Goal: Information Seeking & Learning: Learn about a topic

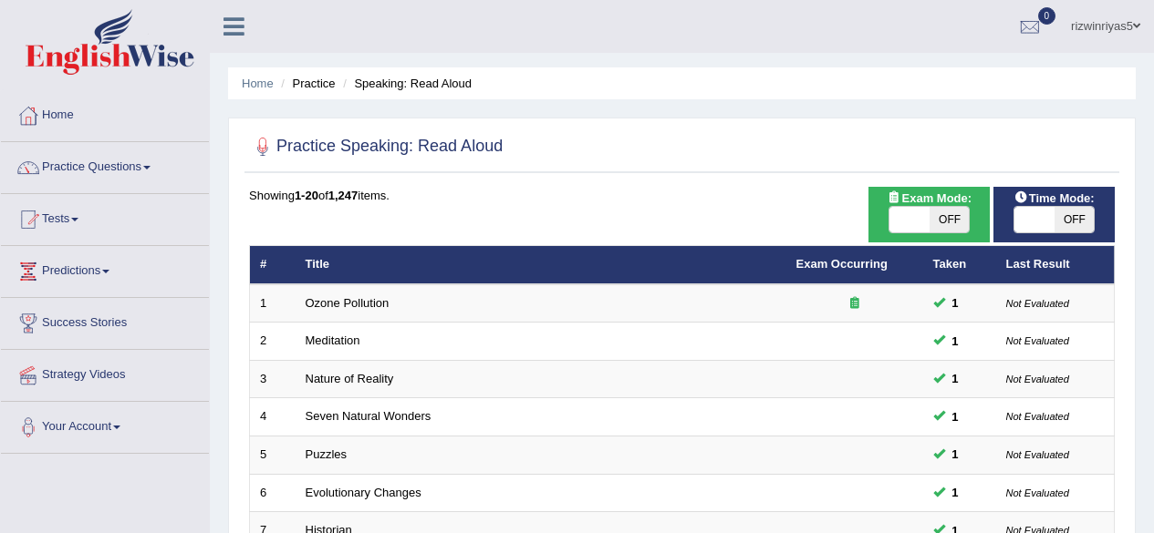
click at [933, 207] on span "OFF" at bounding box center [949, 220] width 40 height 26
checkbox input "true"
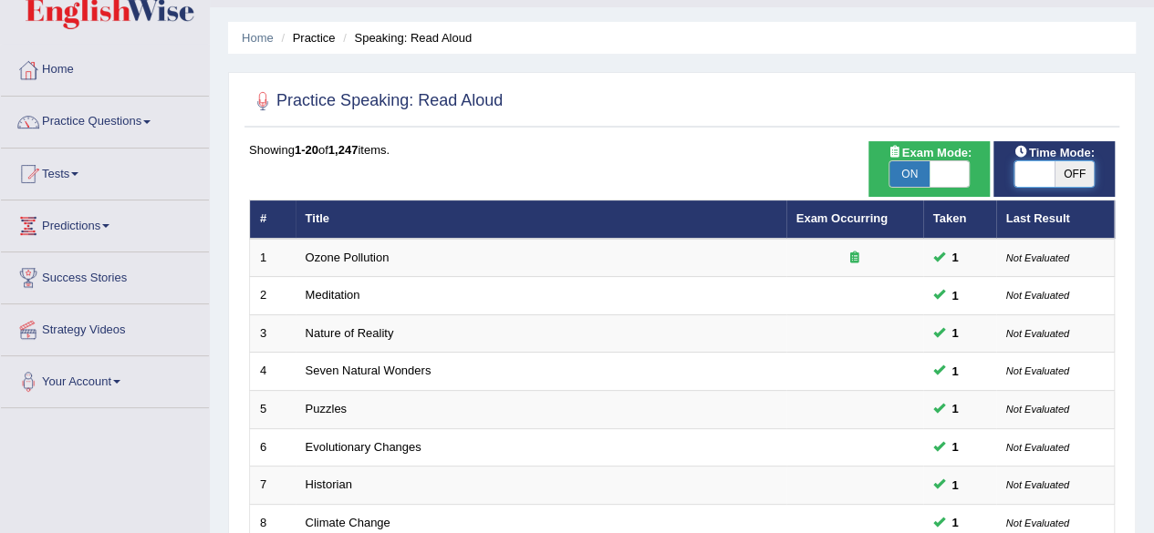
click at [1034, 180] on span at bounding box center [1034, 174] width 40 height 26
checkbox input "true"
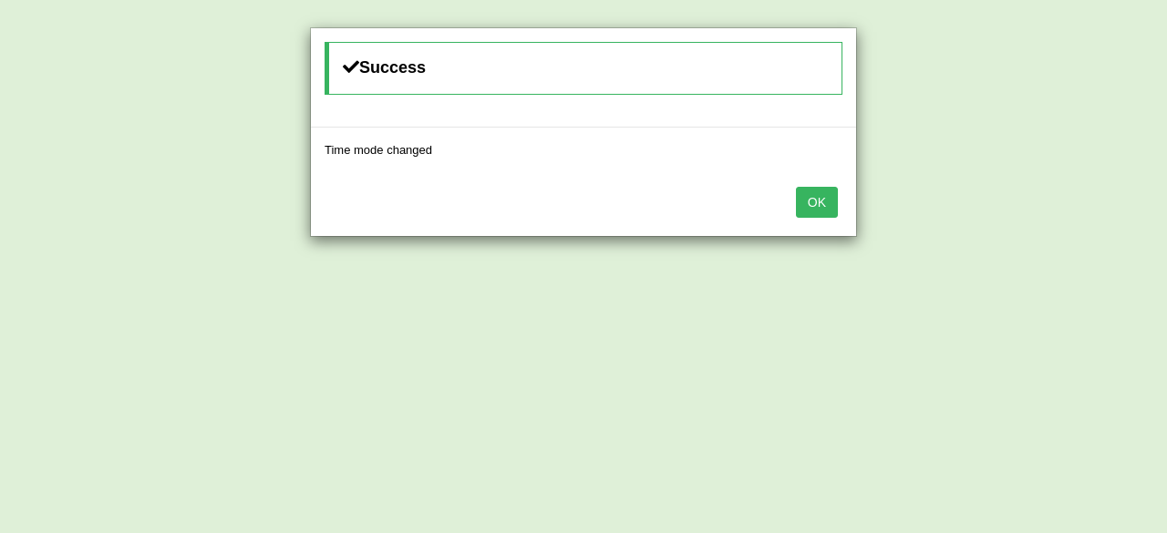
click at [817, 194] on button "OK" at bounding box center [817, 202] width 42 height 31
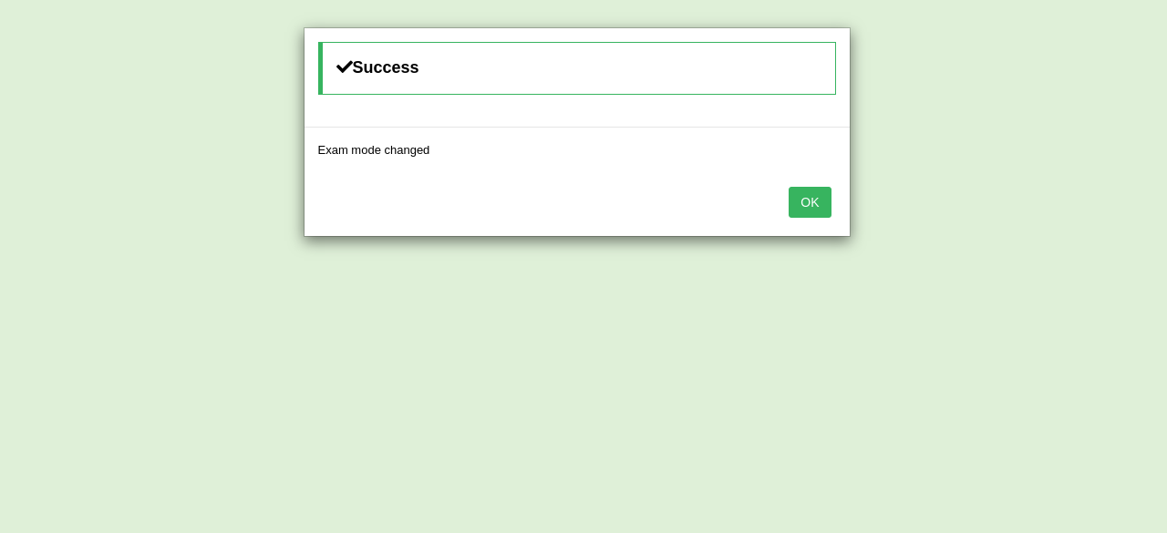
click at [817, 194] on body "Toggle navigation Home Practice Questions Speaking Practice Read Aloud Repeat S…" at bounding box center [583, 220] width 1167 height 533
click at [817, 194] on button "OK" at bounding box center [803, 202] width 42 height 31
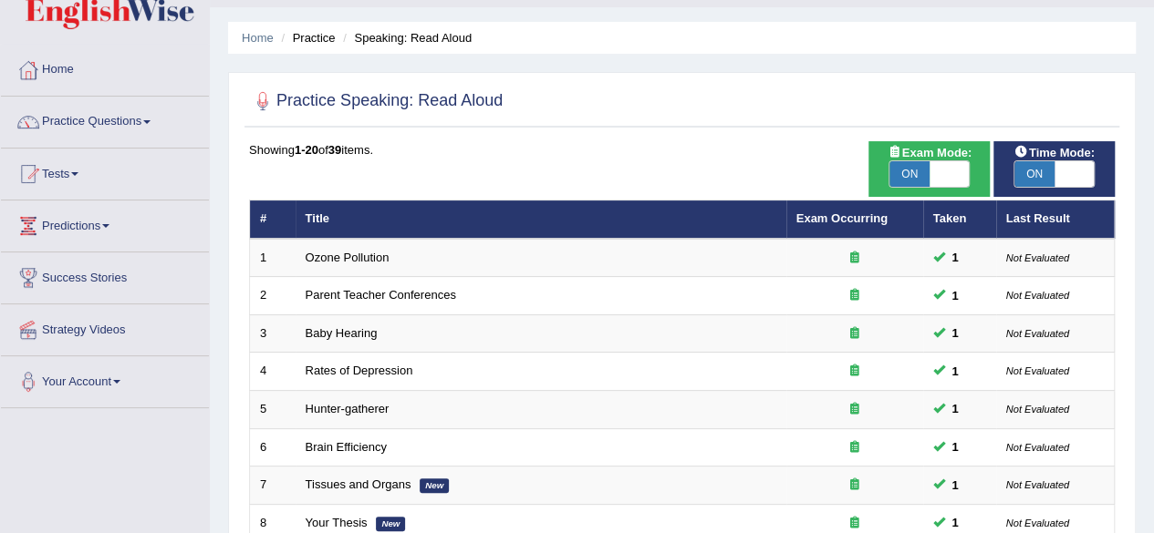
click at [153, 125] on link "Practice Questions" at bounding box center [105, 120] width 208 height 46
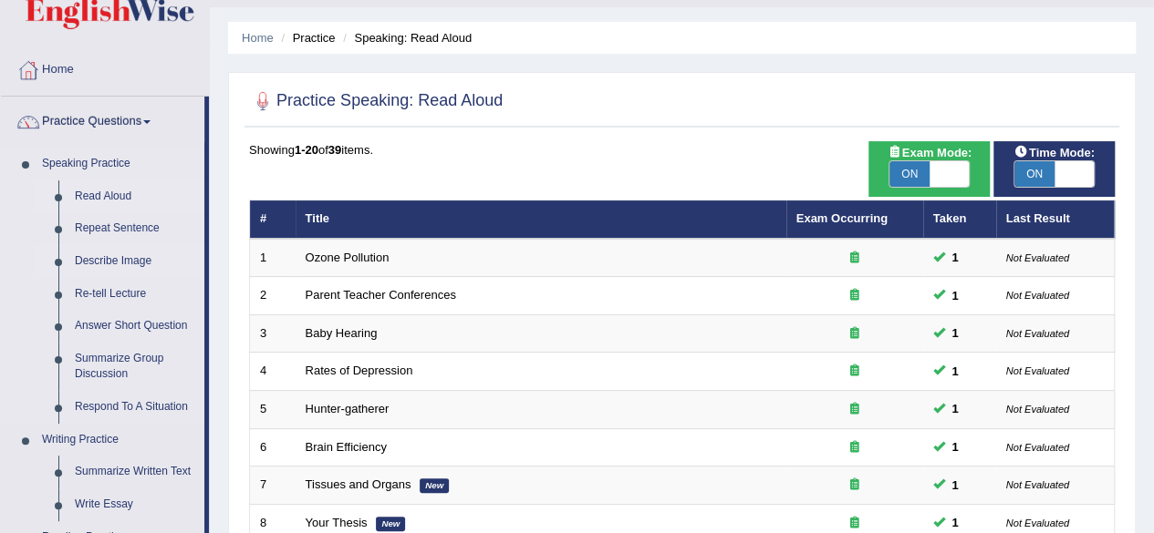
click at [129, 264] on link "Describe Image" at bounding box center [136, 261] width 138 height 33
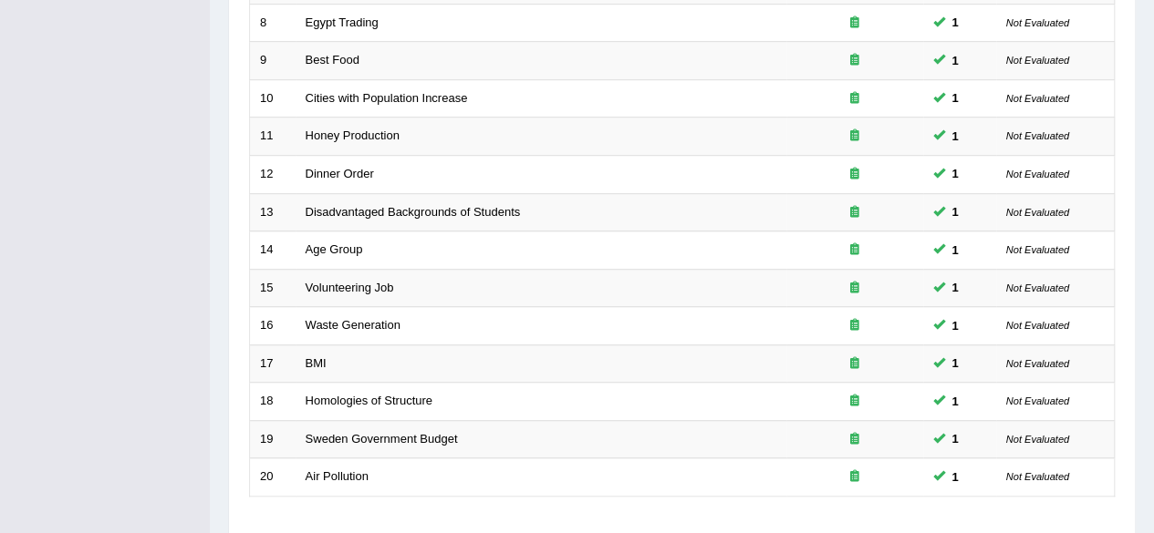
scroll to position [665, 0]
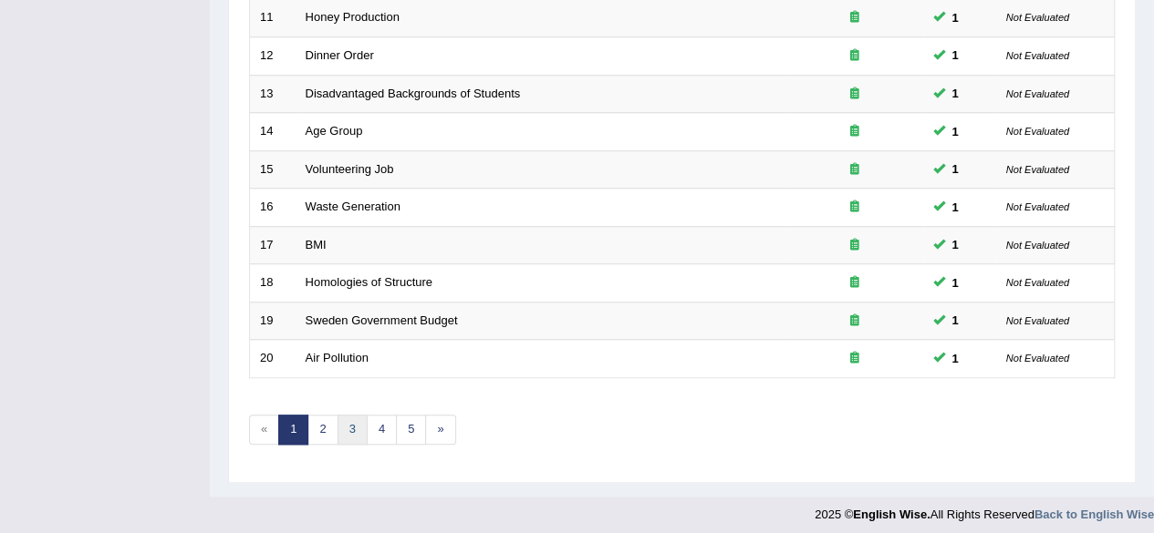
click at [341, 422] on link "3" at bounding box center [352, 430] width 30 height 30
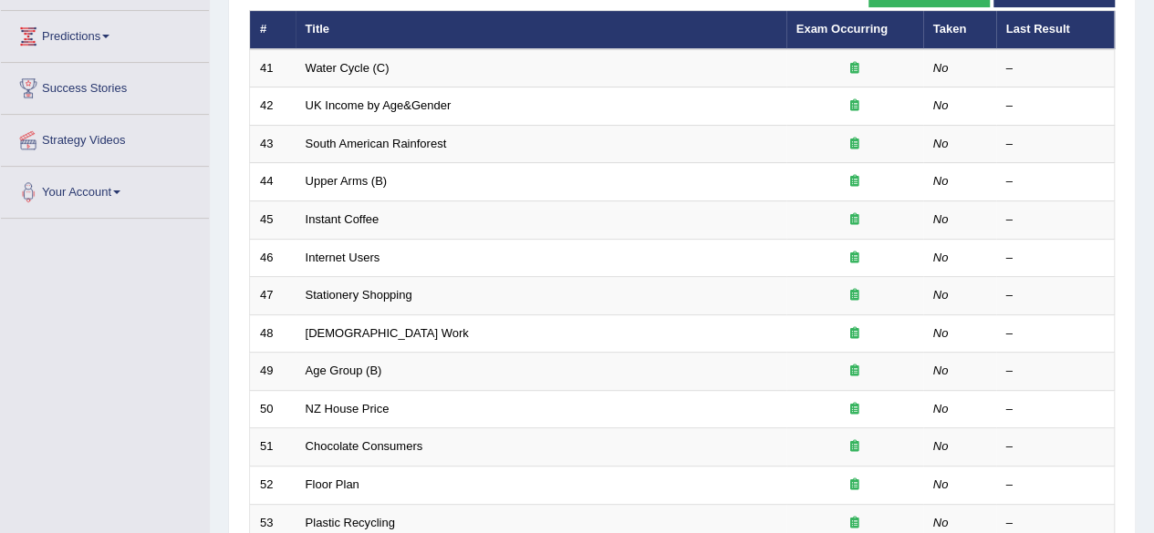
scroll to position [585, 0]
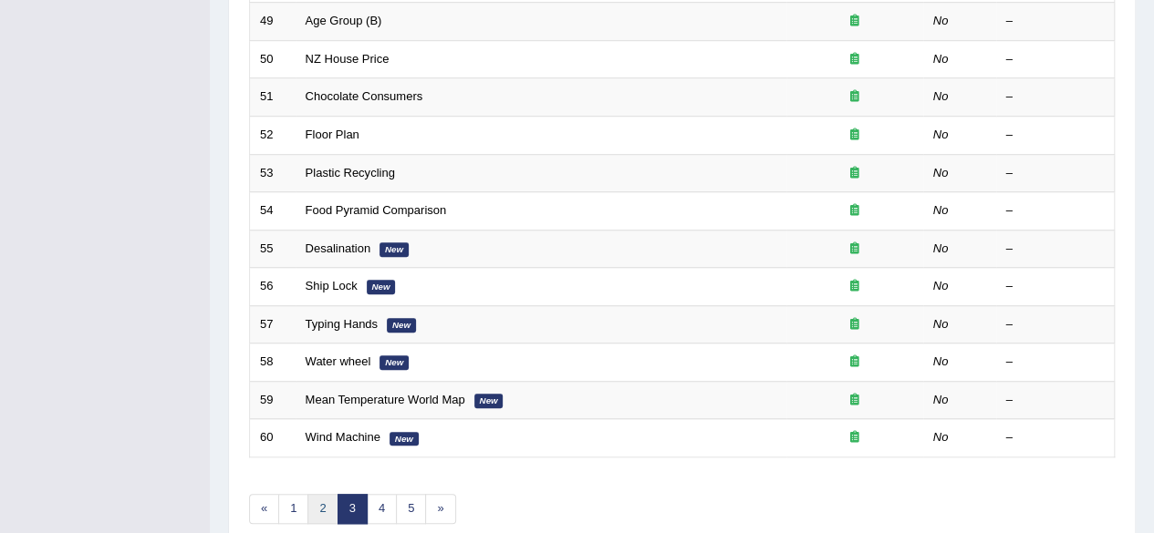
click at [321, 504] on link "2" at bounding box center [322, 509] width 30 height 30
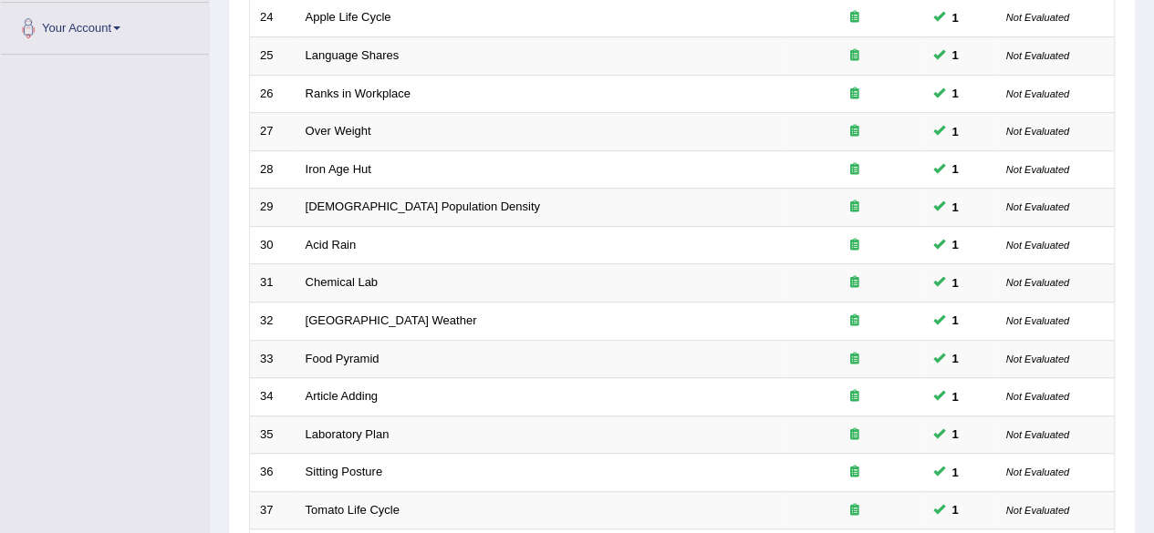
scroll to position [665, 0]
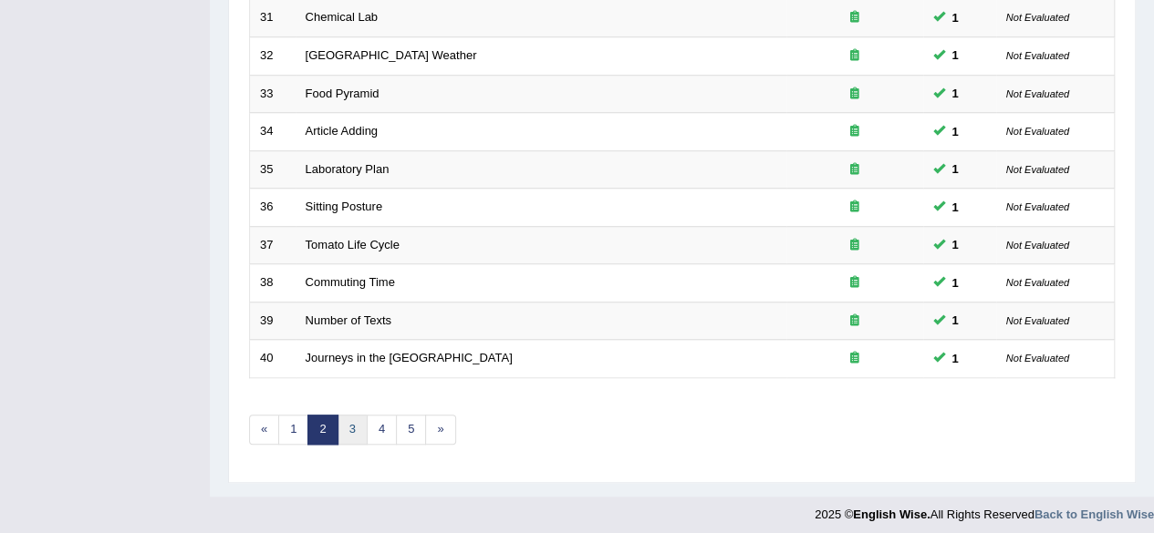
click at [347, 424] on link "3" at bounding box center [352, 430] width 30 height 30
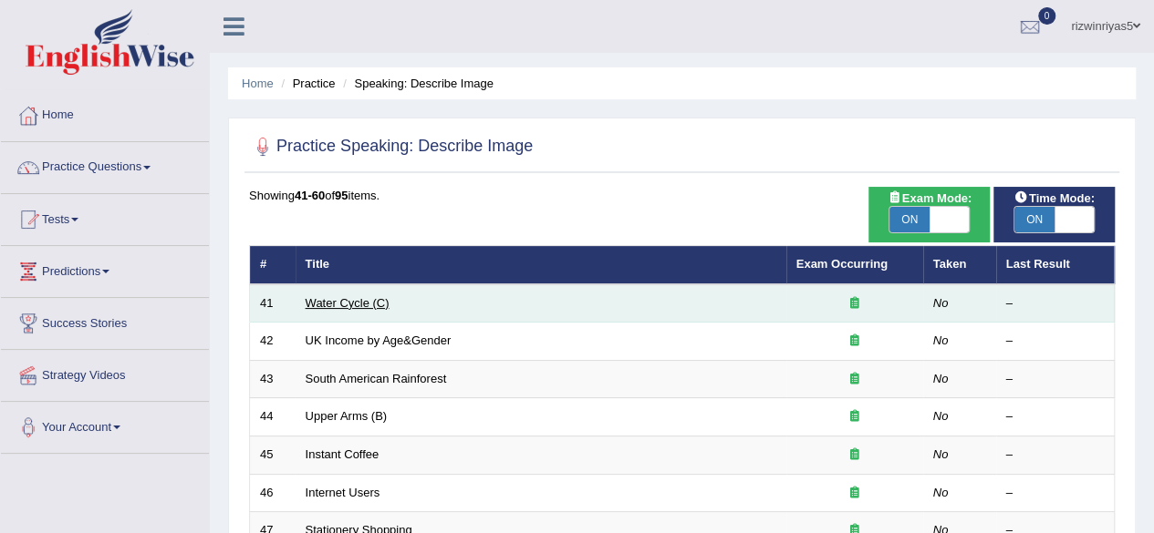
click at [349, 306] on link "Water Cycle (C)" at bounding box center [347, 303] width 84 height 14
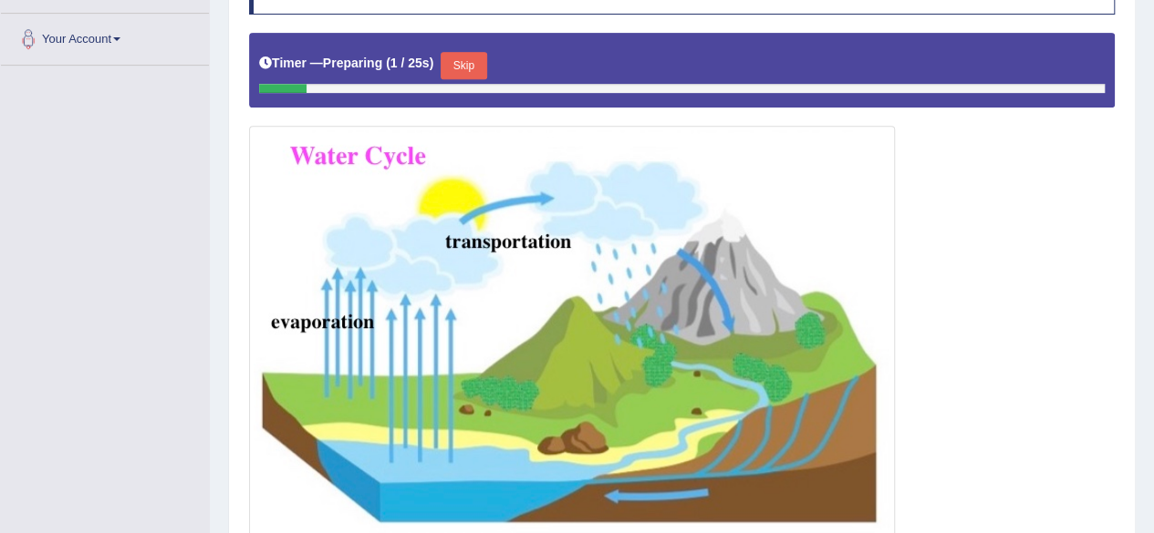
scroll to position [390, 0]
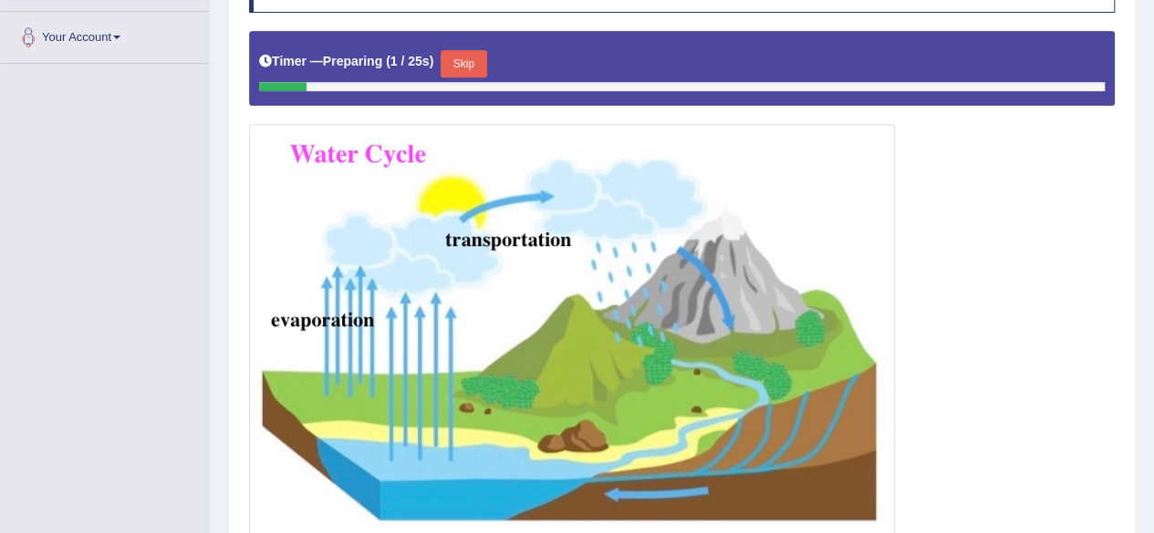
drag, startPoint x: 1166, startPoint y: 218, endPoint x: 1166, endPoint y: 267, distance: 49.2
drag, startPoint x: 1166, startPoint y: 267, endPoint x: 726, endPoint y: 140, distance: 458.6
click at [726, 140] on img at bounding box center [572, 333] width 636 height 409
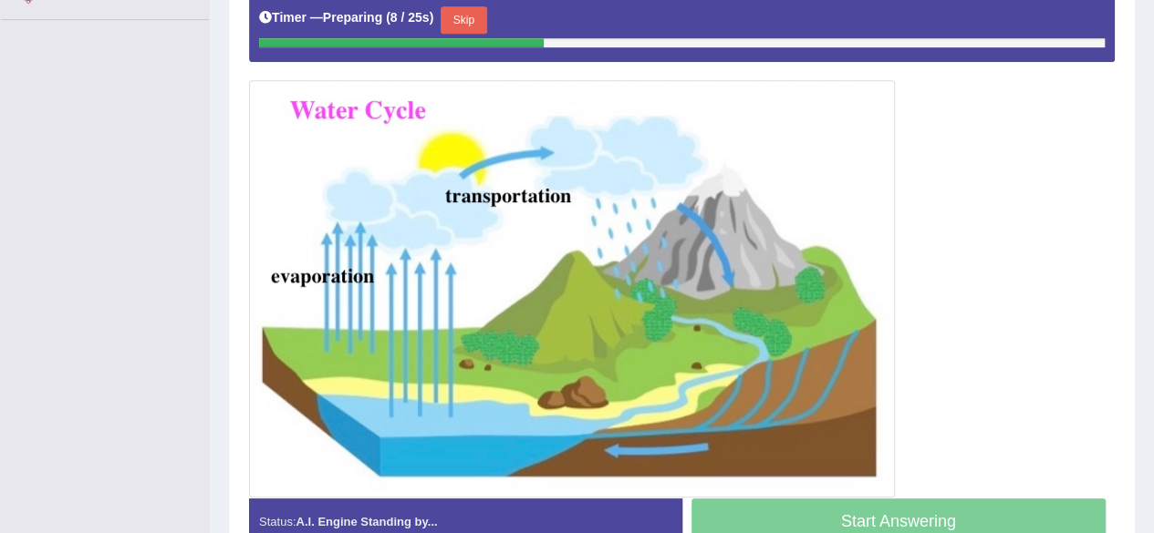
scroll to position [432, 0]
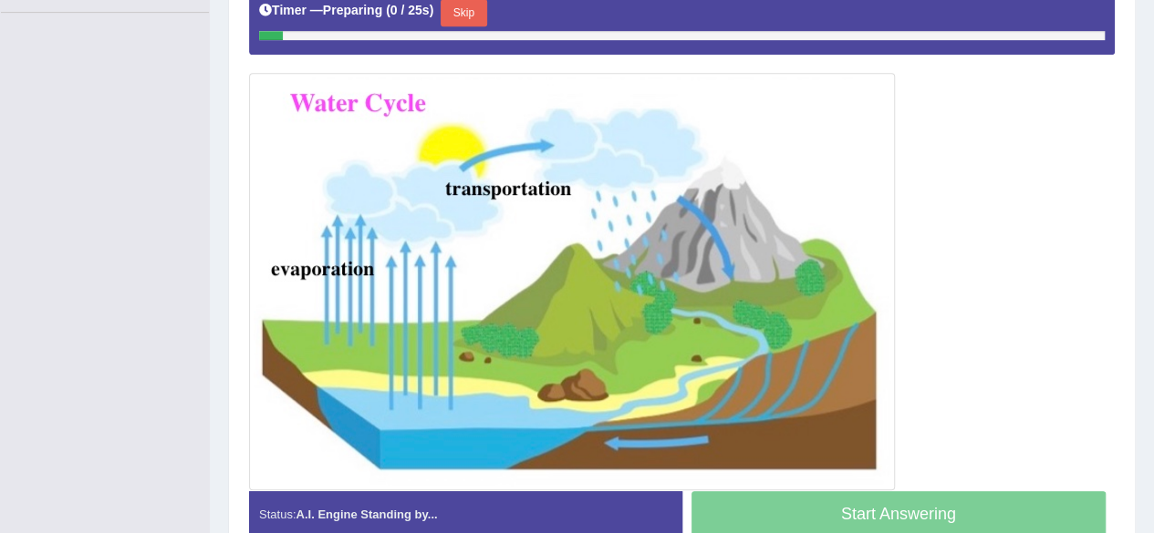
scroll to position [432, 0]
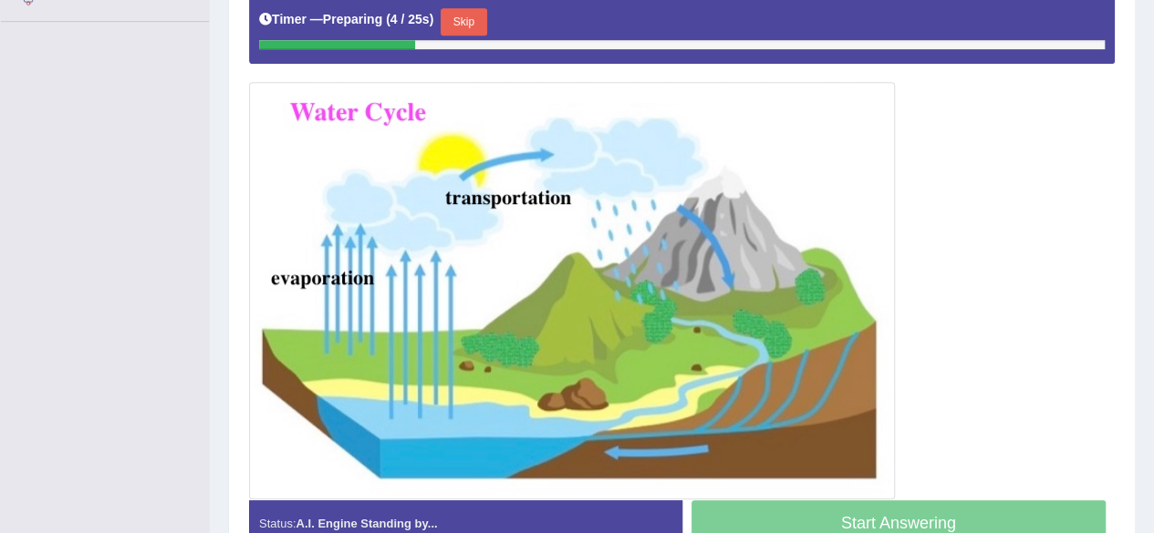
click at [479, 26] on button "Skip" at bounding box center [463, 21] width 46 height 27
click at [480, 27] on button "Skip" at bounding box center [463, 21] width 46 height 27
click at [460, 14] on button "Skip" at bounding box center [463, 21] width 46 height 27
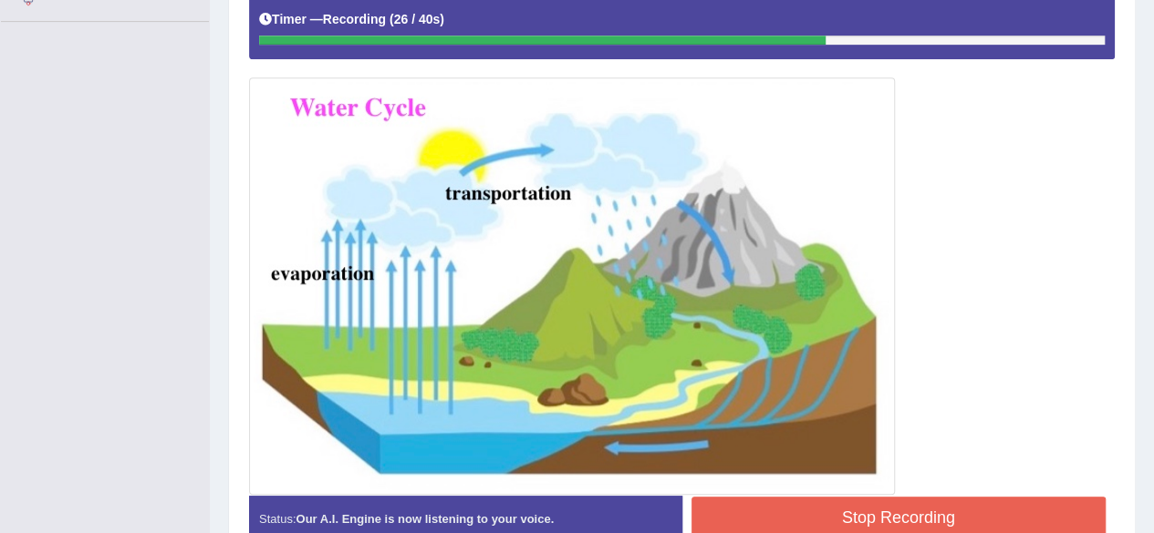
click at [854, 499] on button "Stop Recording" at bounding box center [898, 518] width 415 height 42
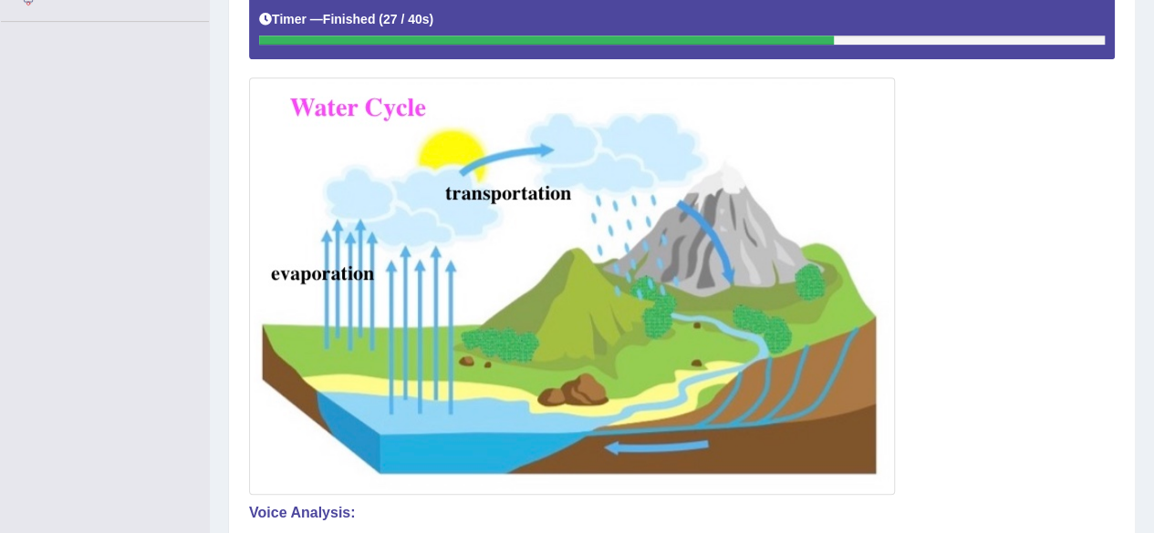
drag, startPoint x: 1166, startPoint y: 209, endPoint x: 1166, endPoint y: 331, distance: 122.2
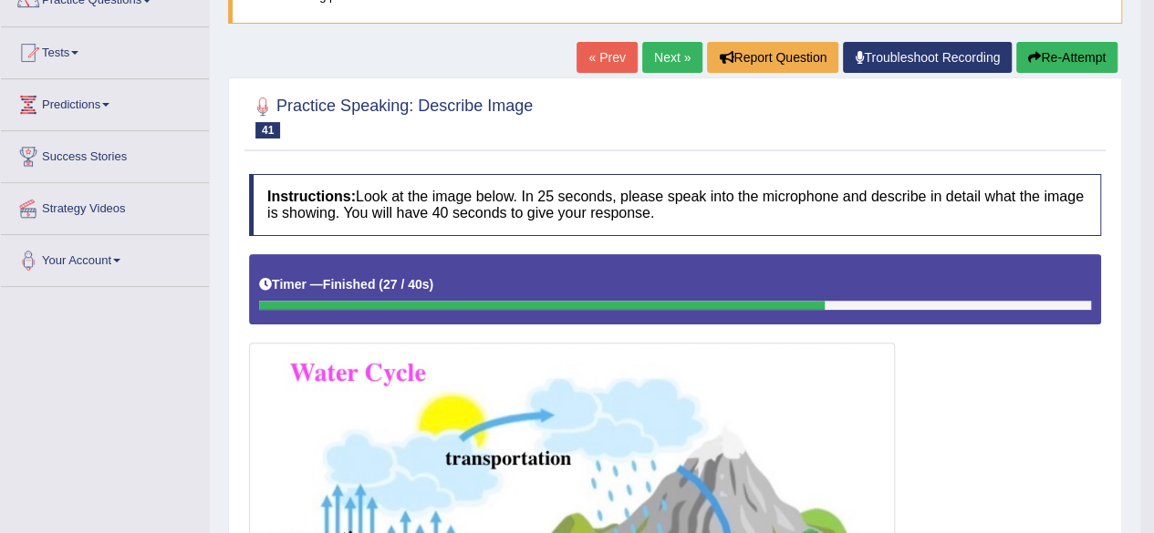
scroll to position [163, 0]
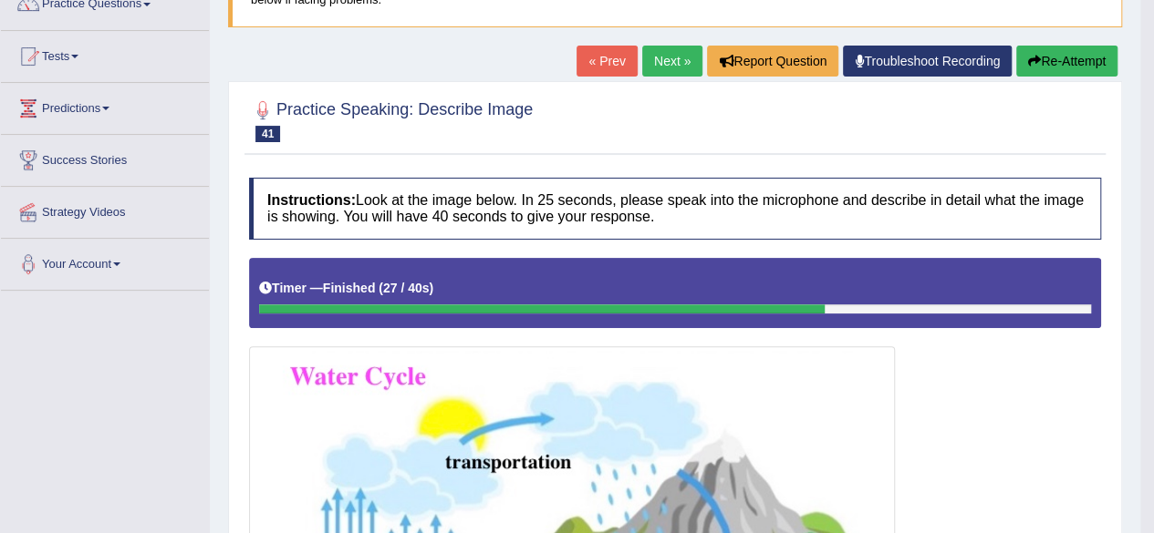
click at [655, 67] on link "Next »" at bounding box center [672, 61] width 60 height 31
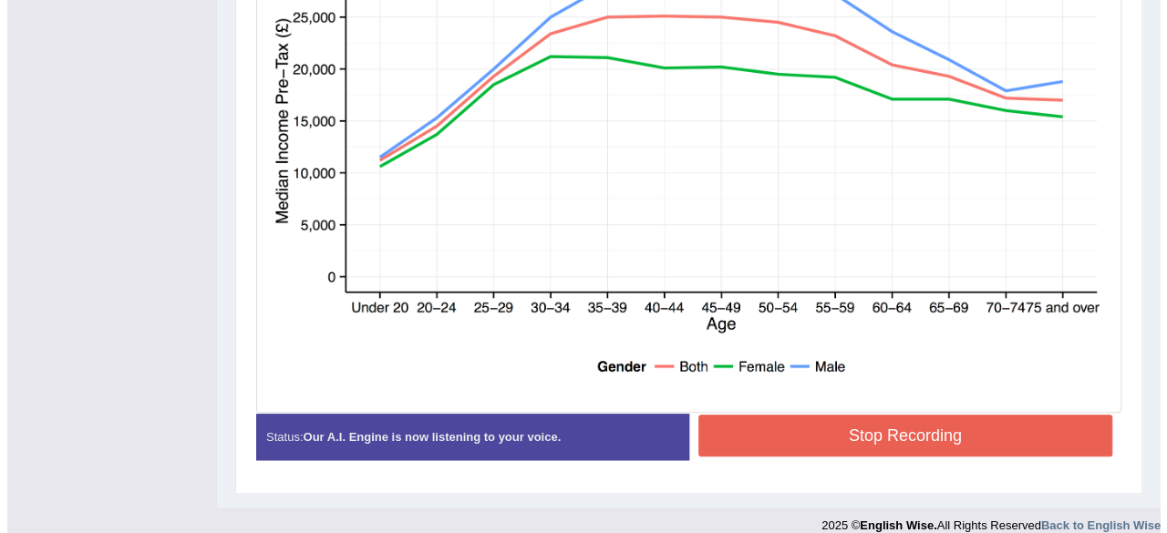
scroll to position [626, 0]
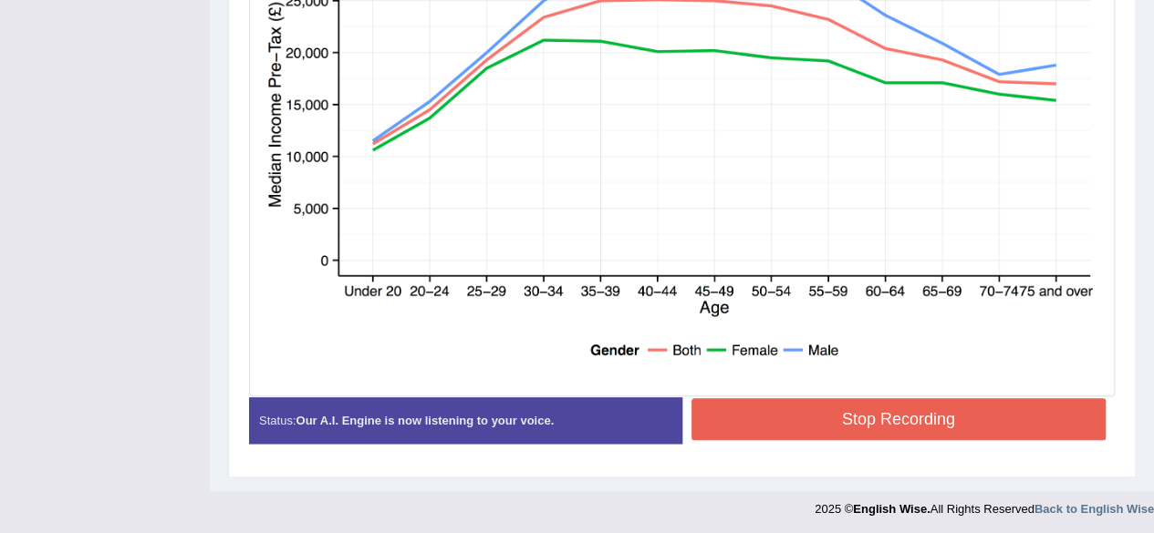
click at [959, 401] on button "Stop Recording" at bounding box center [898, 419] width 415 height 42
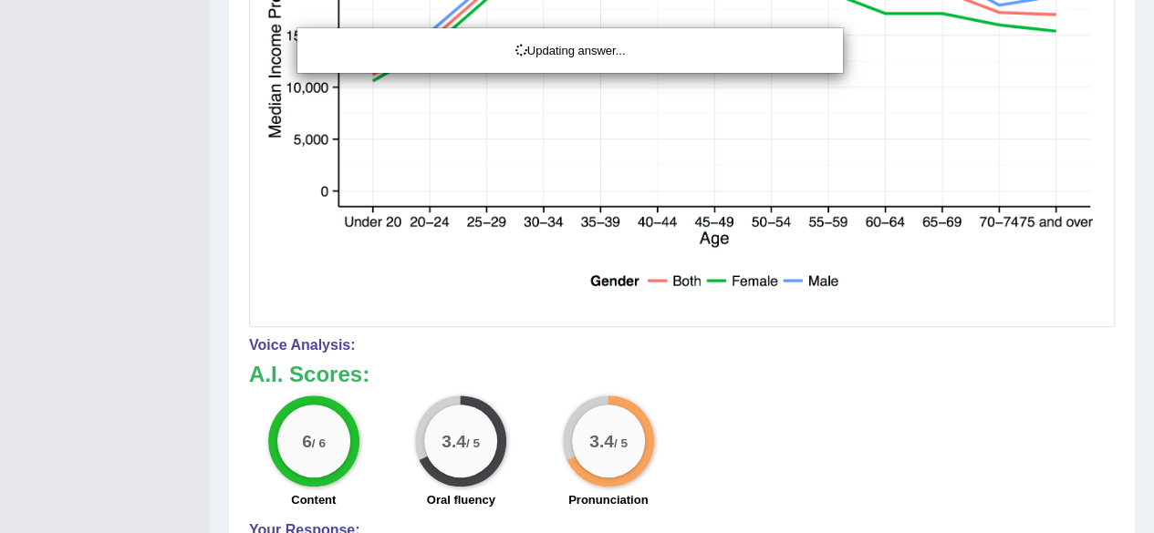
drag, startPoint x: 1166, startPoint y: 274, endPoint x: 1166, endPoint y: 341, distance: 67.5
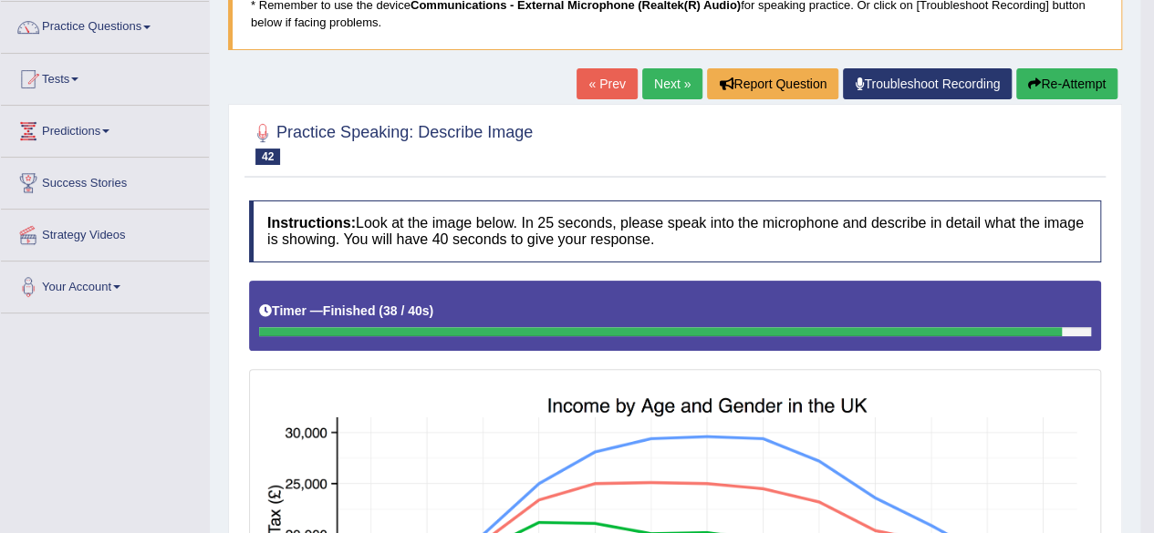
scroll to position [89, 0]
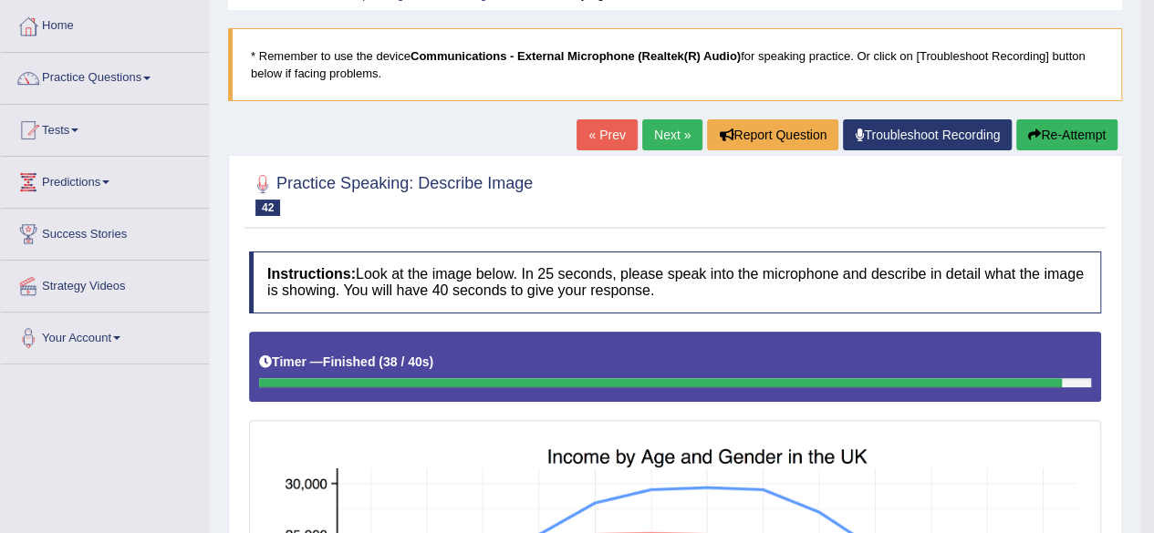
click at [675, 119] on link "Next »" at bounding box center [672, 134] width 60 height 31
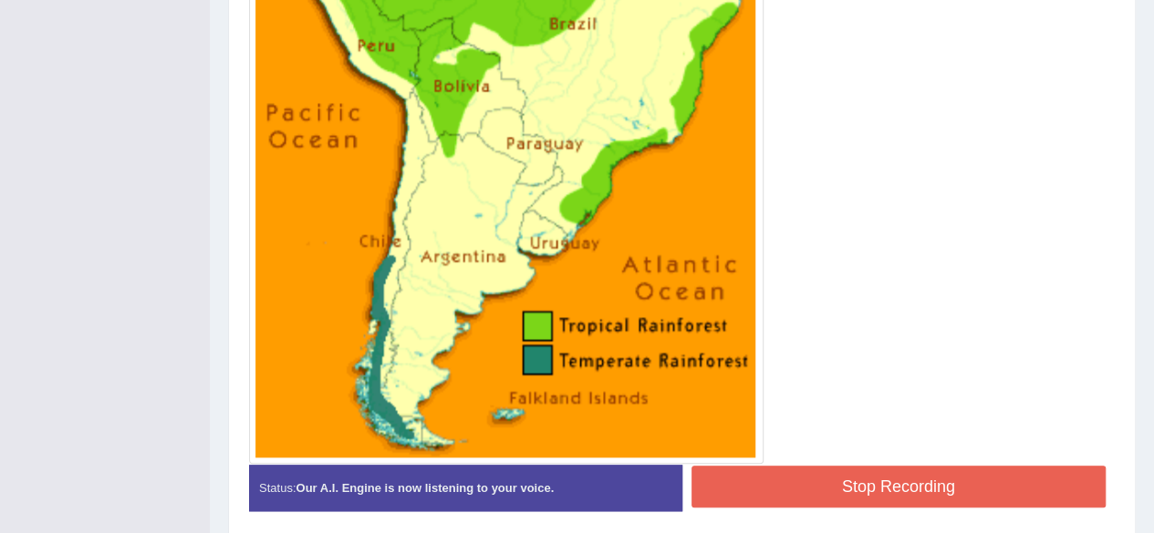
scroll to position [716, 0]
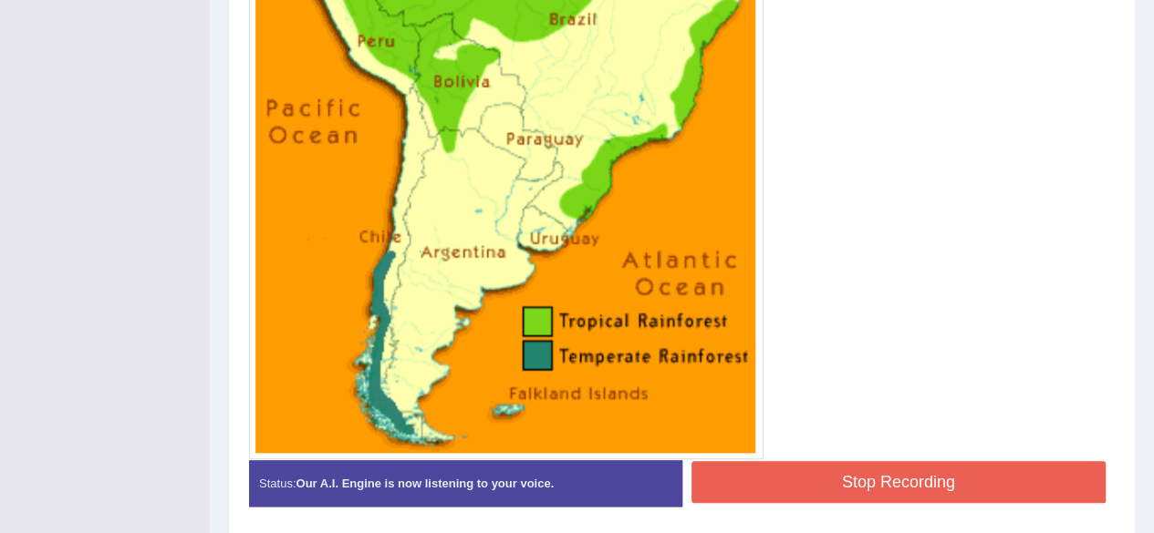
drag, startPoint x: 0, startPoint y: 0, endPoint x: 1166, endPoint y: 460, distance: 1253.9
click at [947, 479] on button "Stop Recording" at bounding box center [898, 482] width 415 height 42
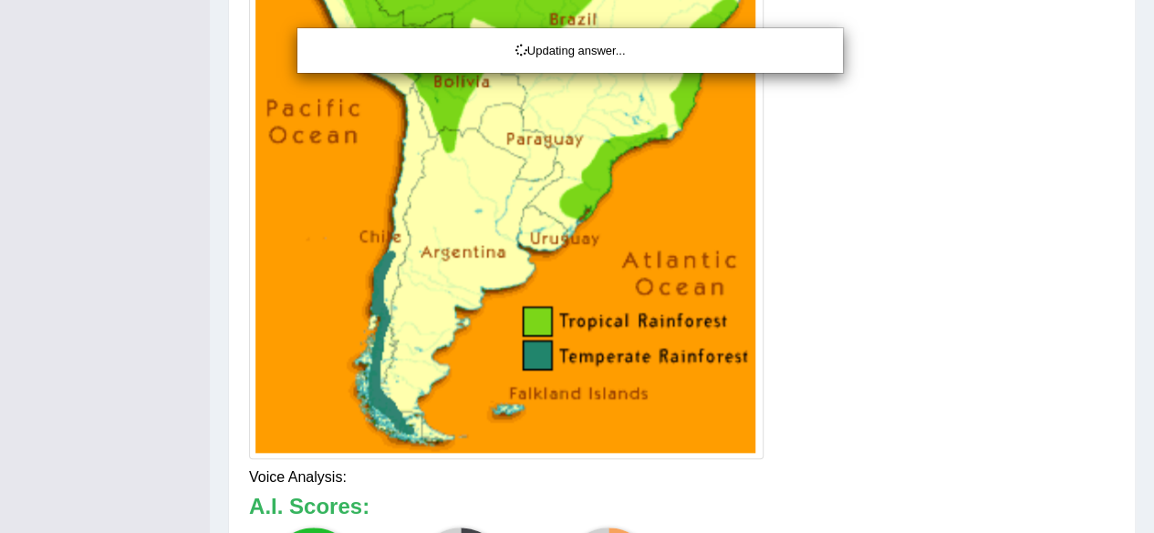
drag, startPoint x: 1166, startPoint y: 329, endPoint x: 1166, endPoint y: 403, distance: 73.9
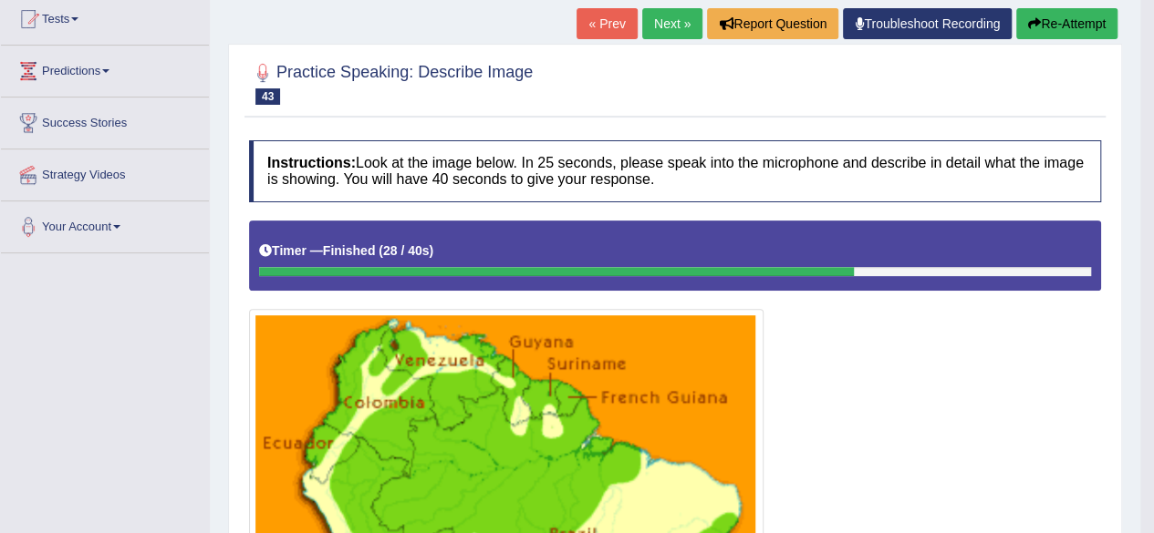
scroll to position [125, 0]
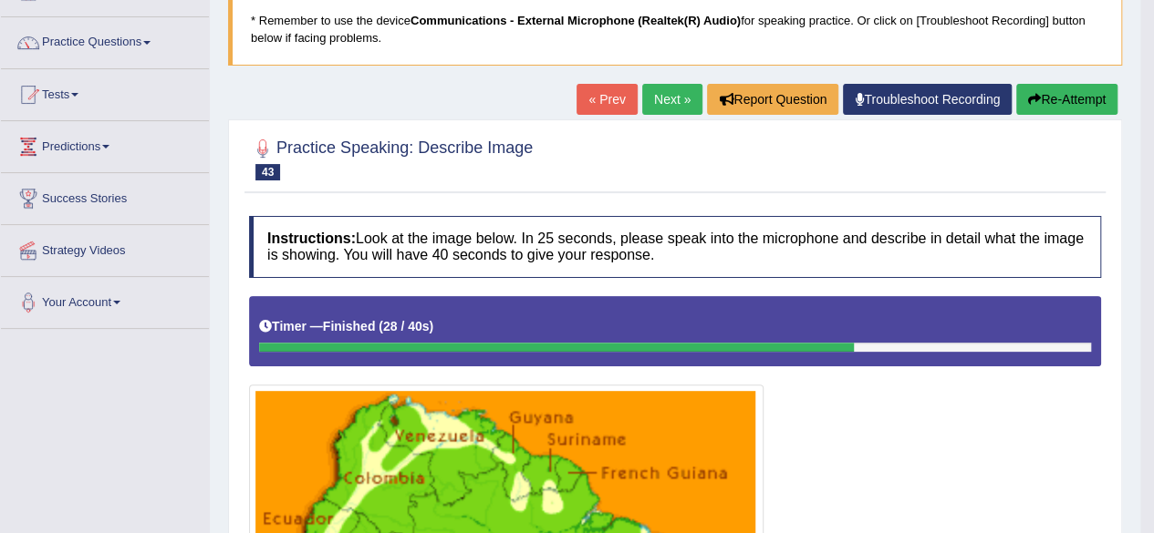
click at [672, 92] on link "Next »" at bounding box center [672, 99] width 60 height 31
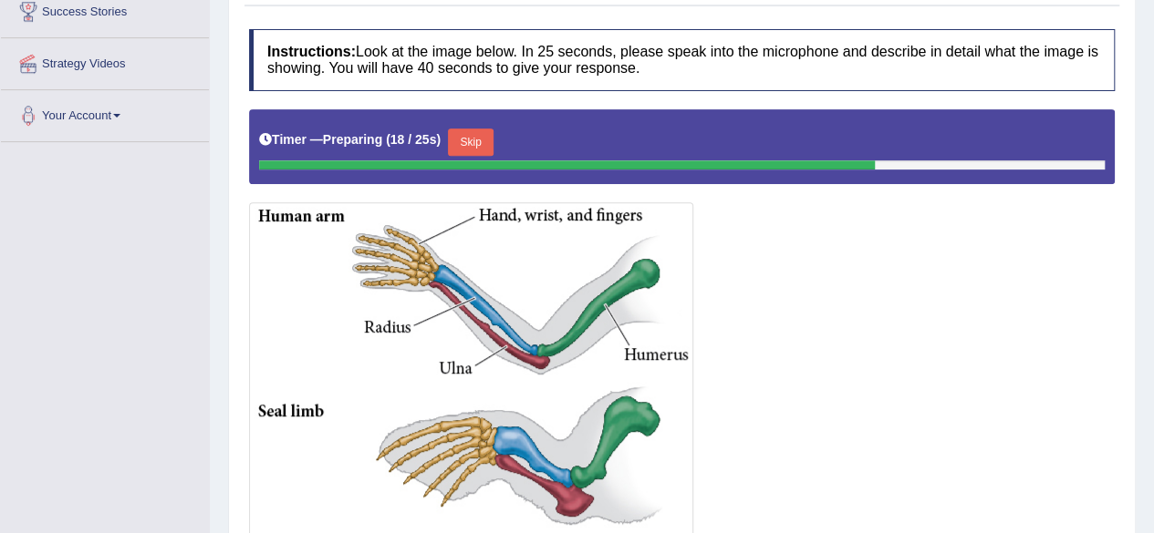
scroll to position [310, 0]
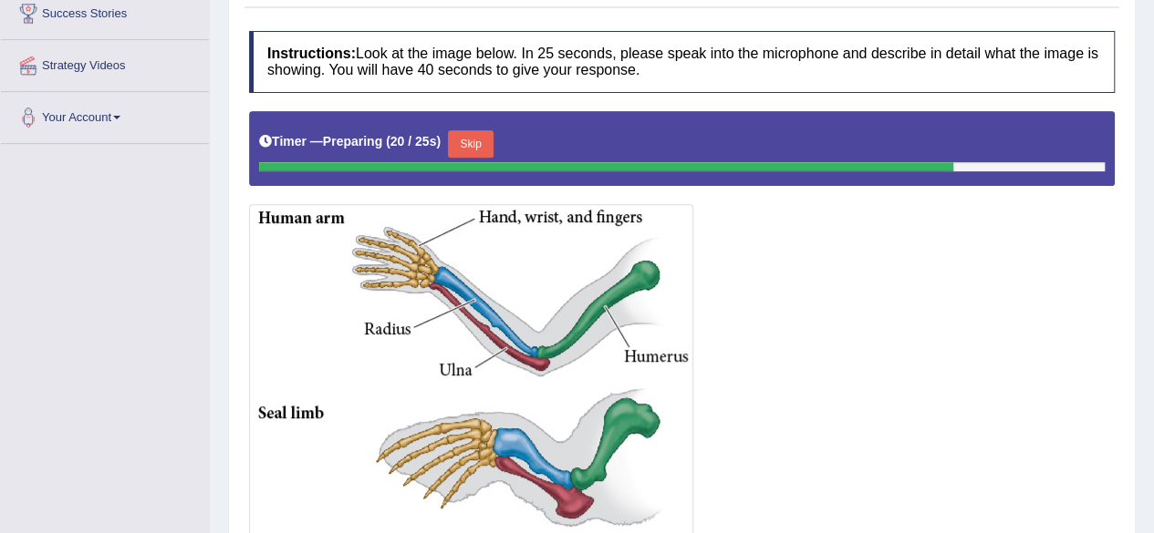
drag, startPoint x: 1166, startPoint y: 70, endPoint x: 1088, endPoint y: 183, distance: 137.6
click at [485, 141] on button "Skip" at bounding box center [471, 143] width 46 height 27
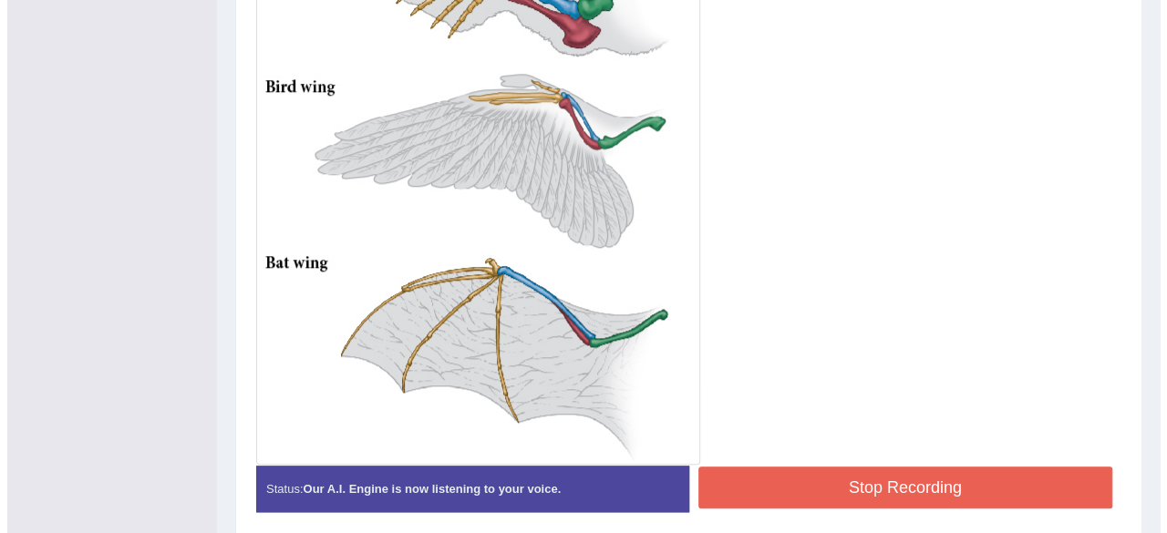
scroll to position [843, 0]
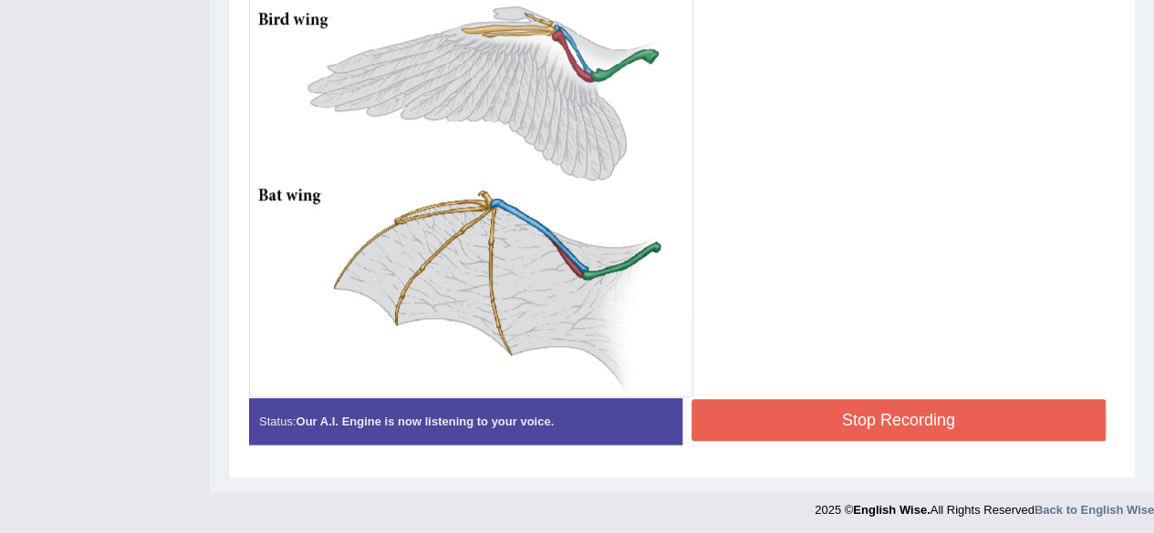
click at [1003, 406] on button "Stop Recording" at bounding box center [898, 420] width 415 height 42
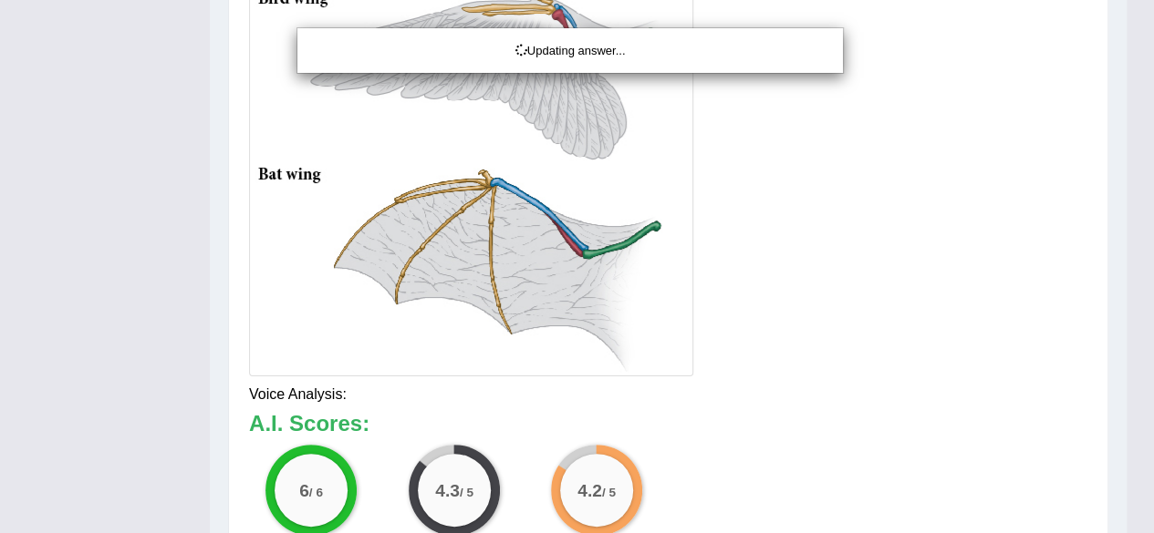
drag, startPoint x: 1166, startPoint y: 349, endPoint x: 1166, endPoint y: 471, distance: 122.2
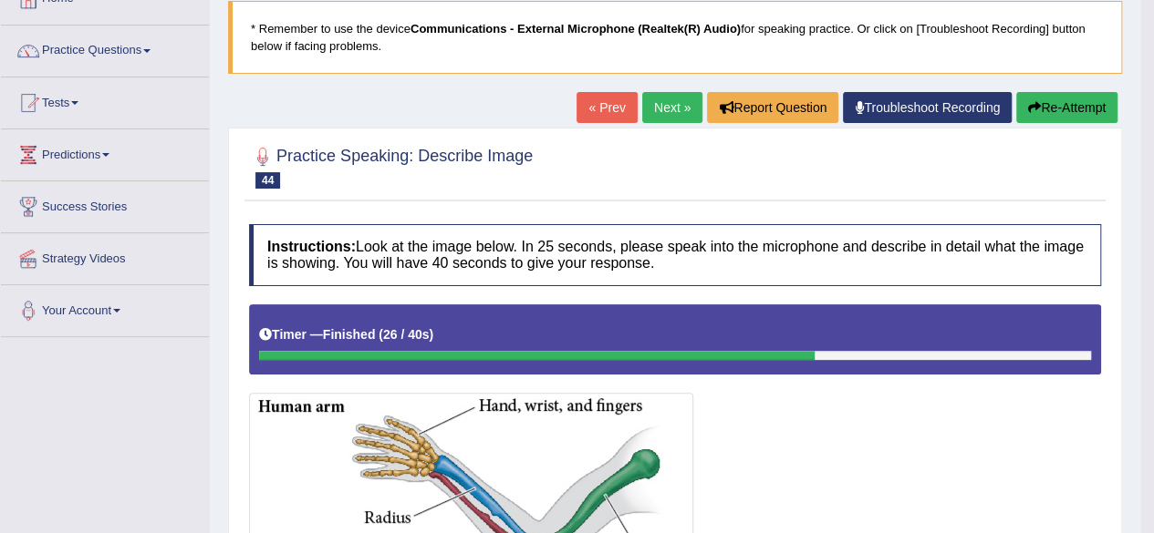
scroll to position [60, 0]
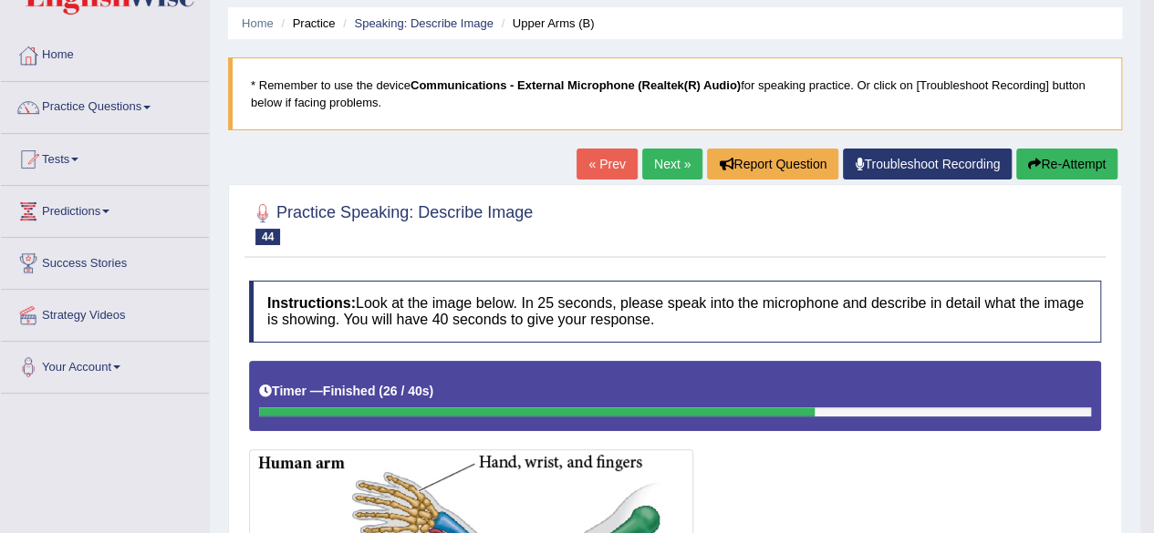
click at [664, 172] on link "Next »" at bounding box center [672, 164] width 60 height 31
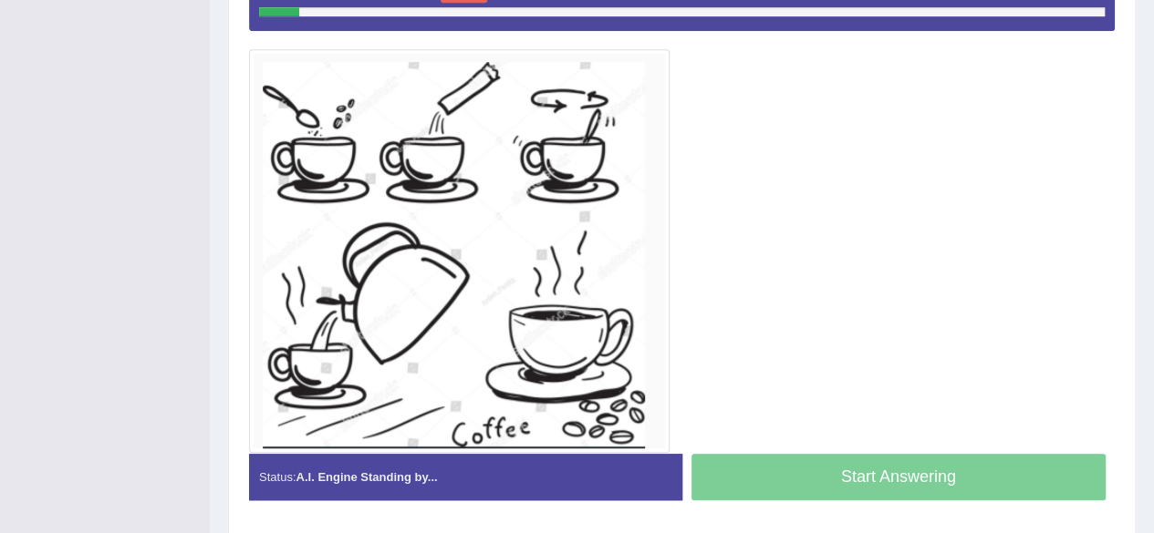
scroll to position [468, 0]
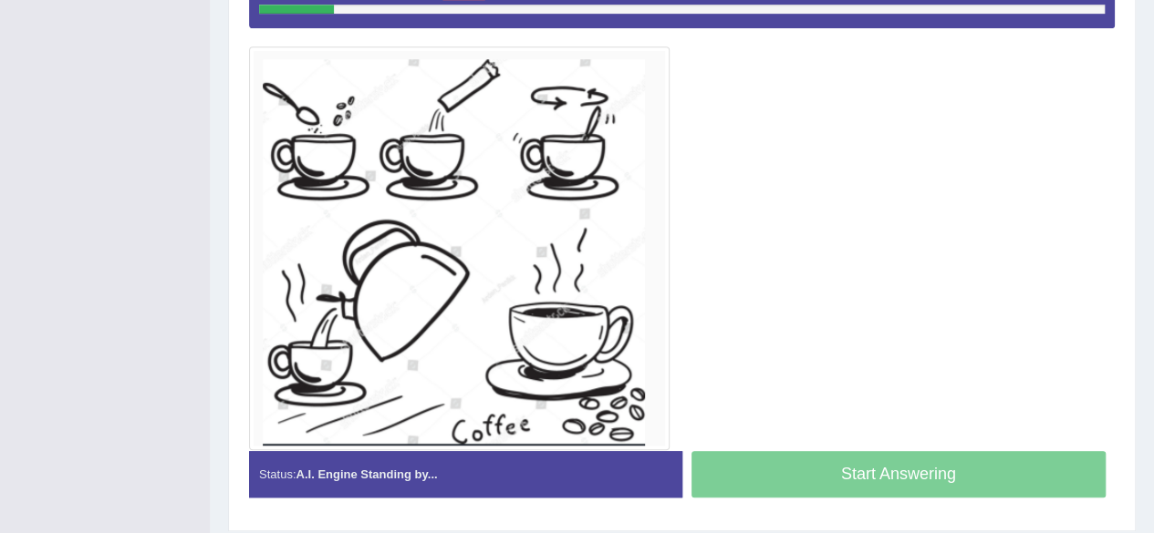
drag, startPoint x: 0, startPoint y: 0, endPoint x: 1166, endPoint y: 376, distance: 1225.3
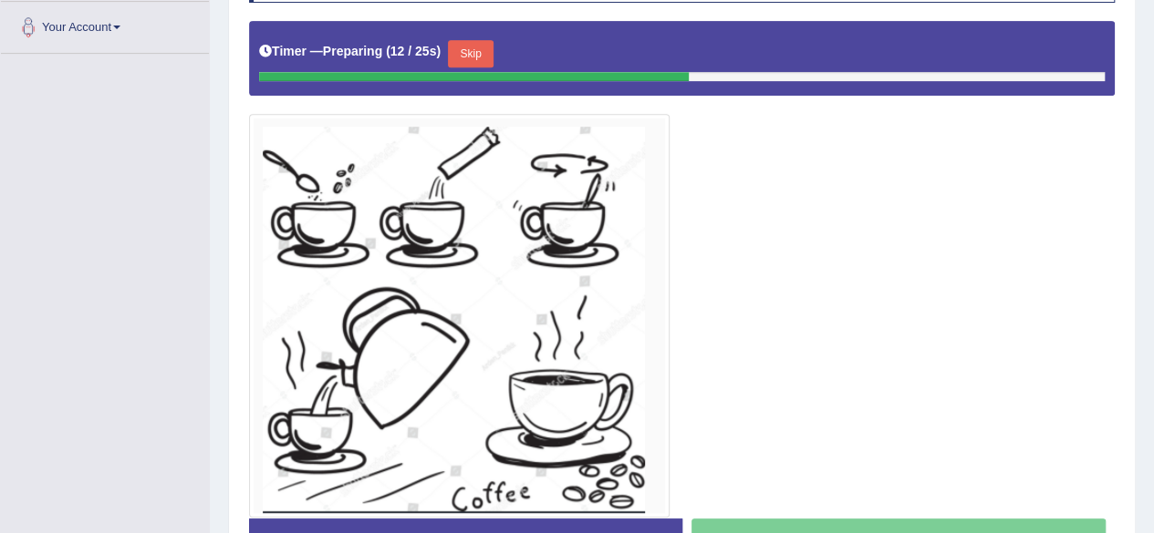
scroll to position [401, 0]
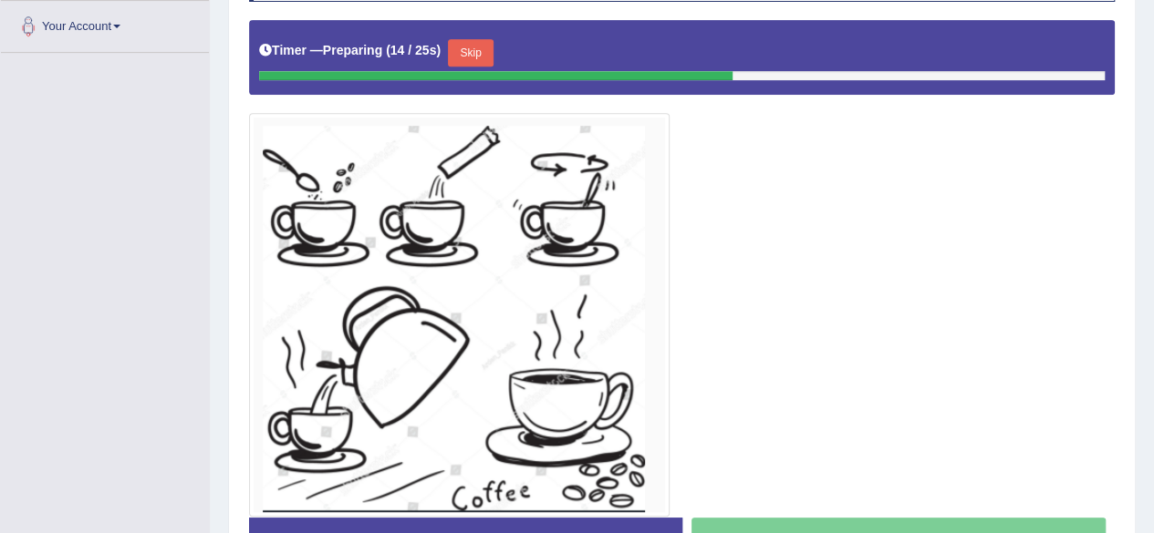
click at [463, 56] on button "Skip" at bounding box center [471, 52] width 46 height 27
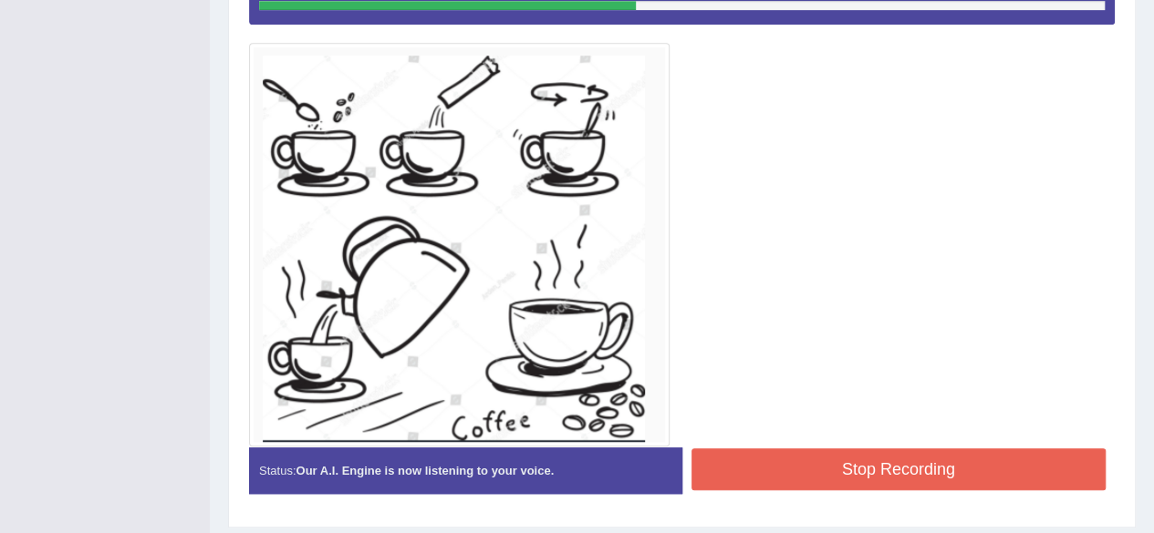
scroll to position [478, 0]
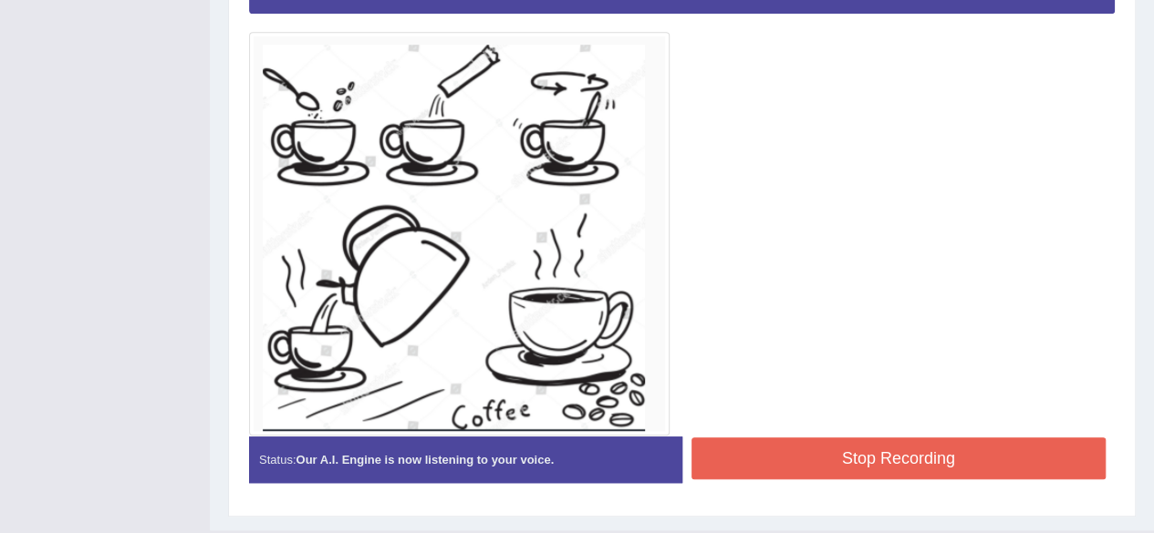
click at [981, 446] on button "Stop Recording" at bounding box center [898, 459] width 415 height 42
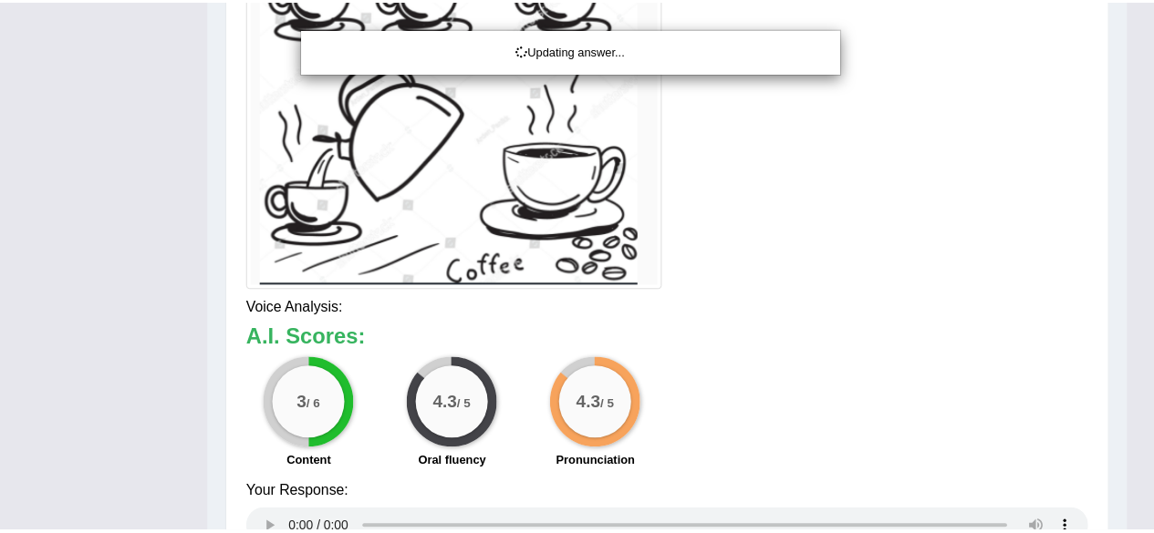
scroll to position [626, 0]
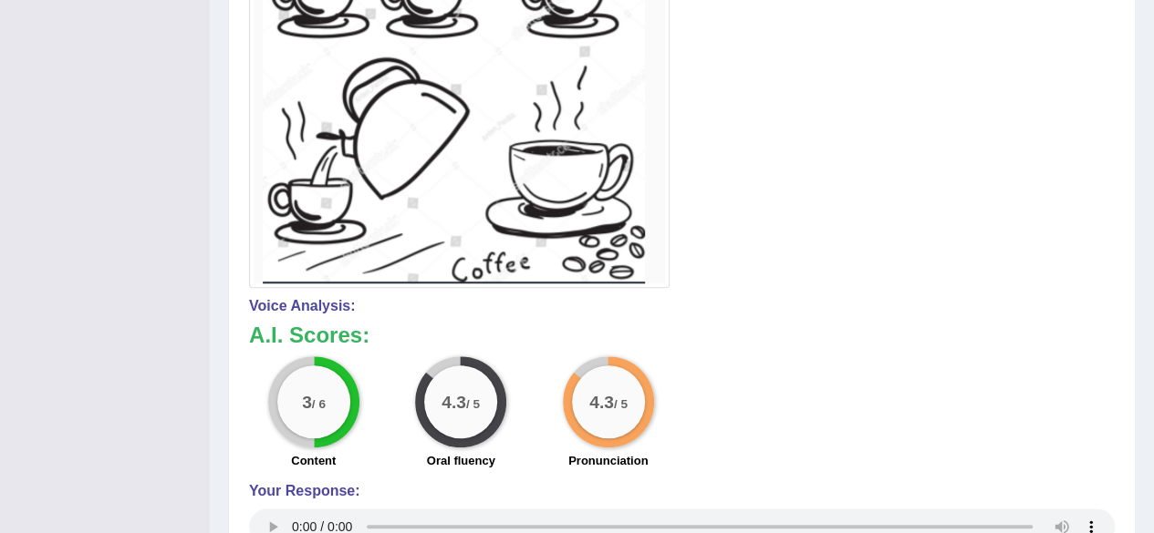
drag, startPoint x: 1164, startPoint y: 376, endPoint x: 1166, endPoint y: 556, distance: 180.6
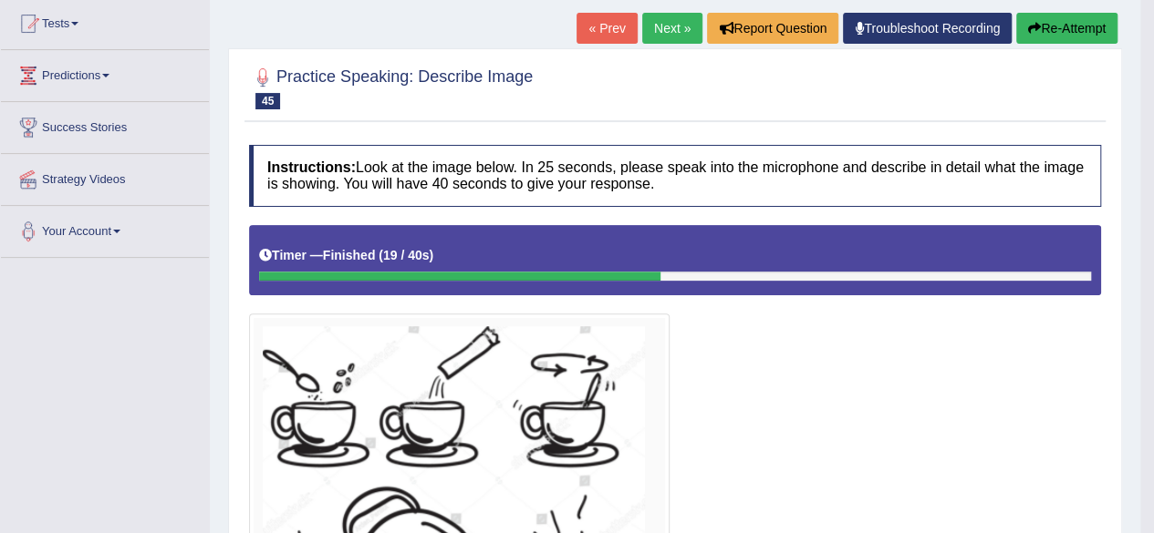
scroll to position [190, 0]
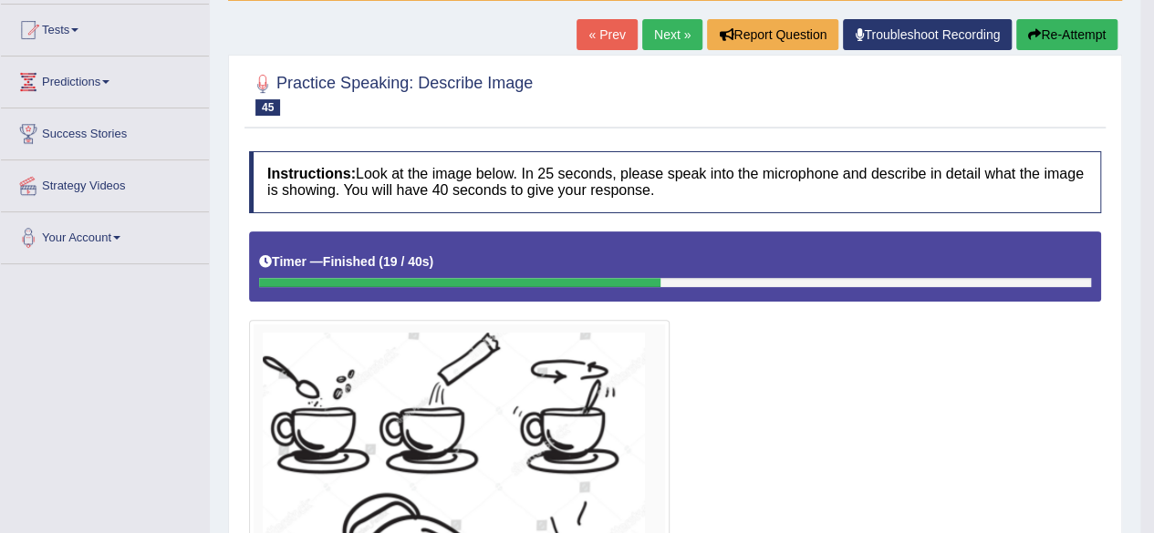
drag, startPoint x: 1109, startPoint y: 238, endPoint x: 664, endPoint y: 28, distance: 491.9
click at [664, 28] on link "Next »" at bounding box center [672, 34] width 60 height 31
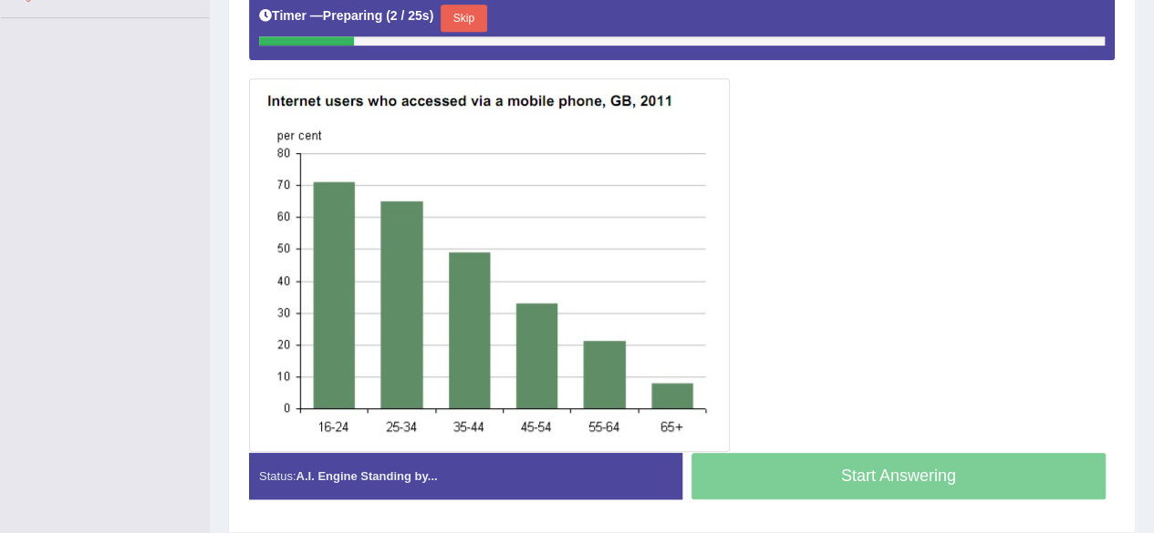
click at [460, 10] on button "Skip" at bounding box center [463, 18] width 46 height 27
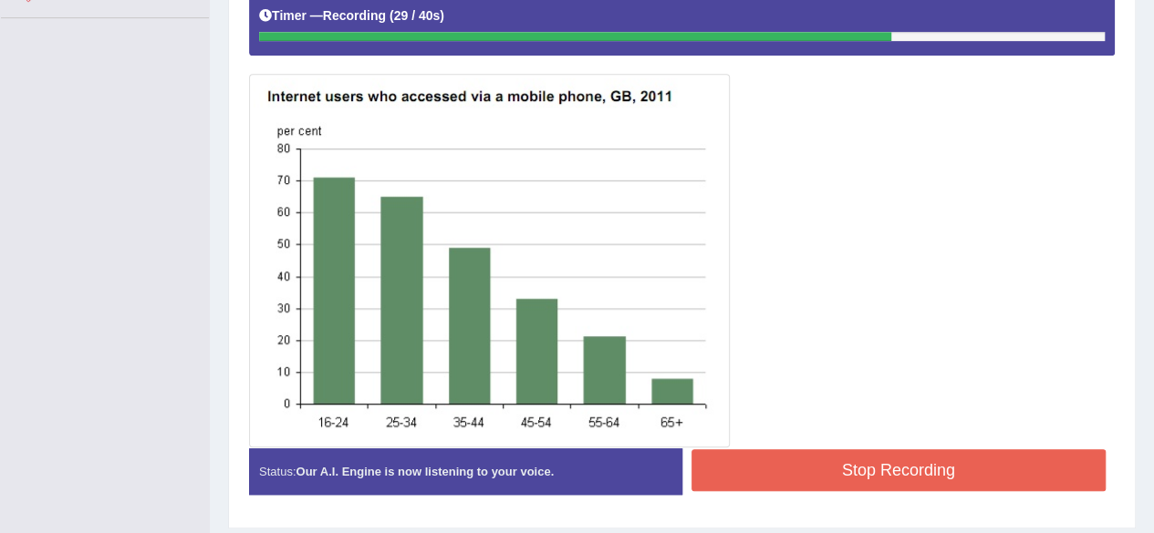
click at [940, 451] on button "Stop Recording" at bounding box center [898, 471] width 415 height 42
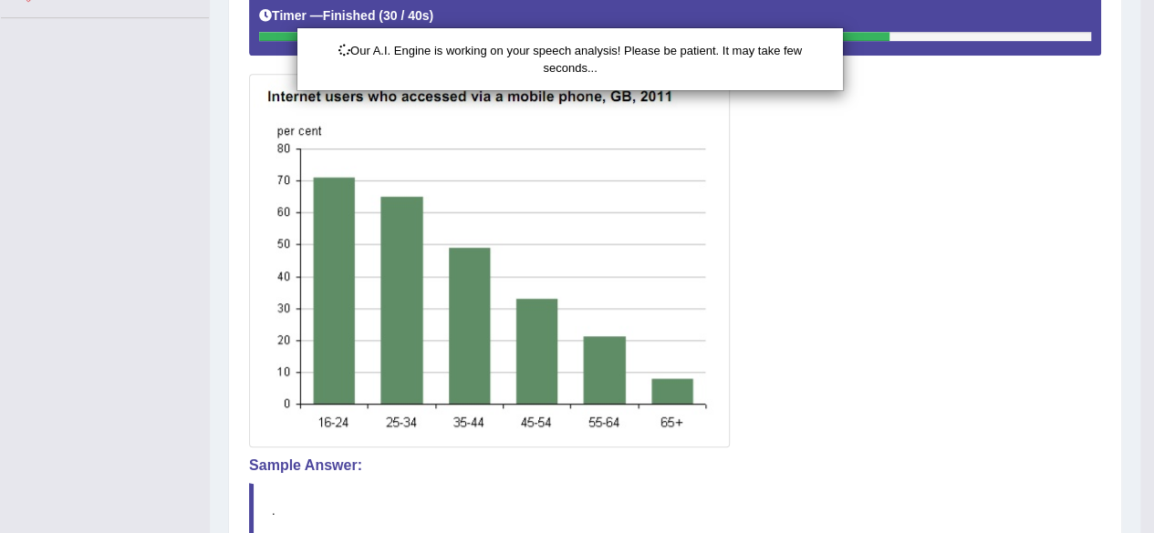
scroll to position [594, 0]
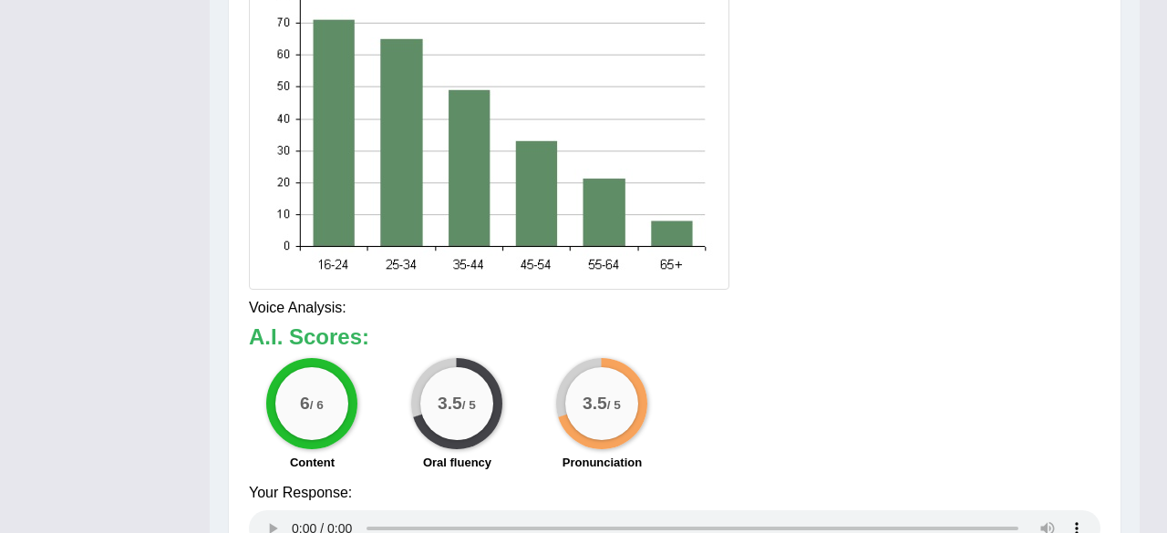
drag, startPoint x: 1166, startPoint y: 254, endPoint x: 1166, endPoint y: 495, distance: 240.7
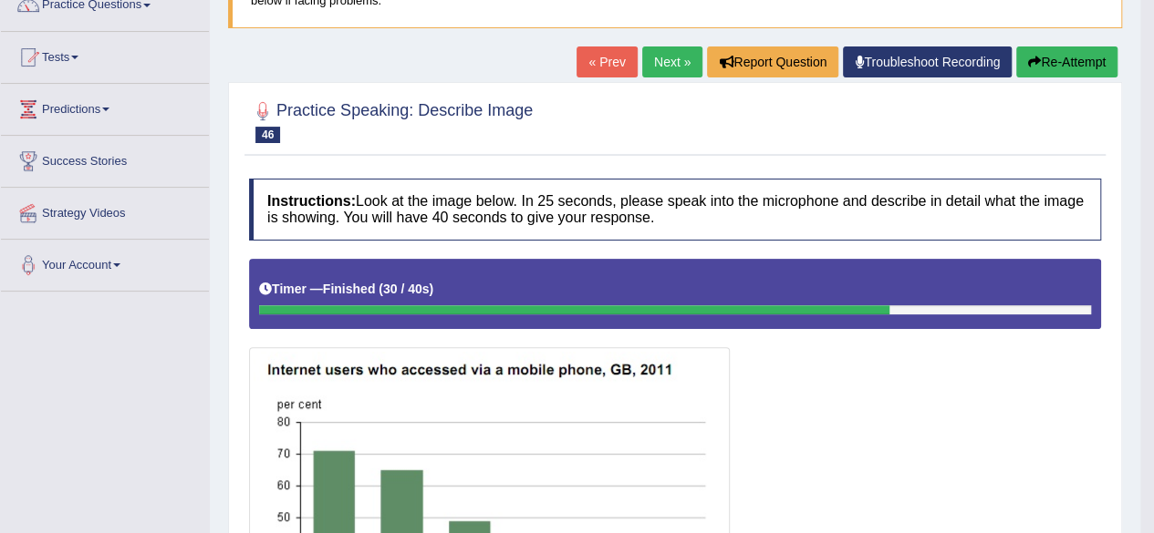
scroll to position [0, 0]
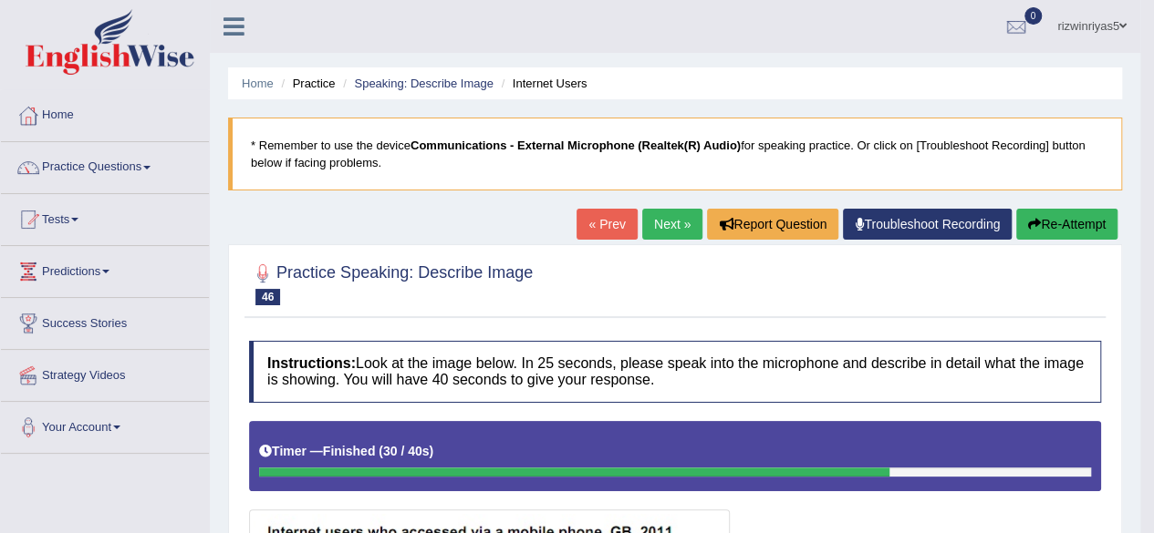
click at [663, 218] on link "Next »" at bounding box center [672, 224] width 60 height 31
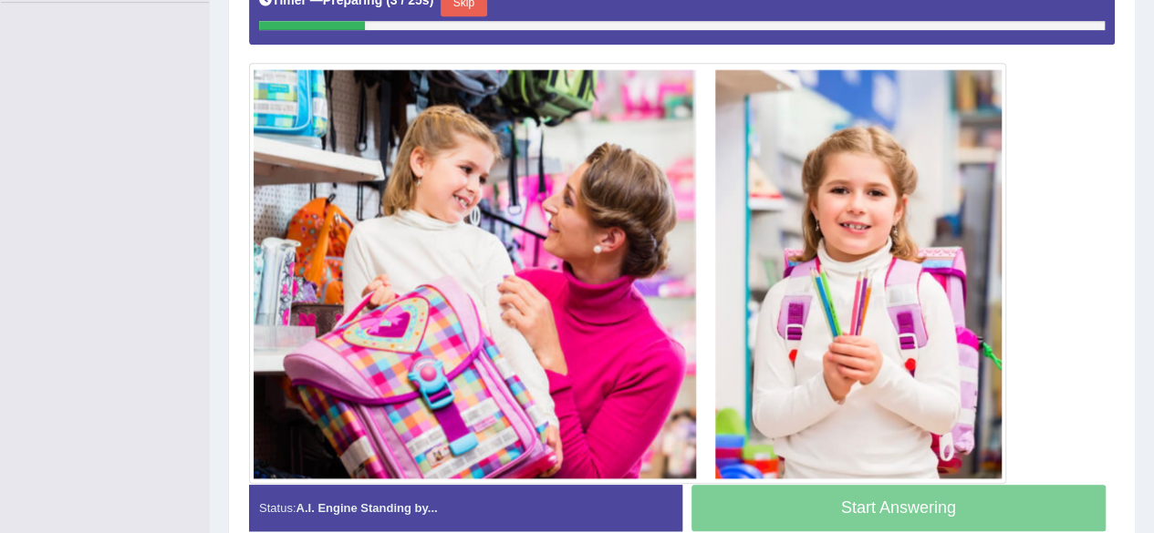
click at [472, 6] on button "Skip" at bounding box center [463, 2] width 46 height 27
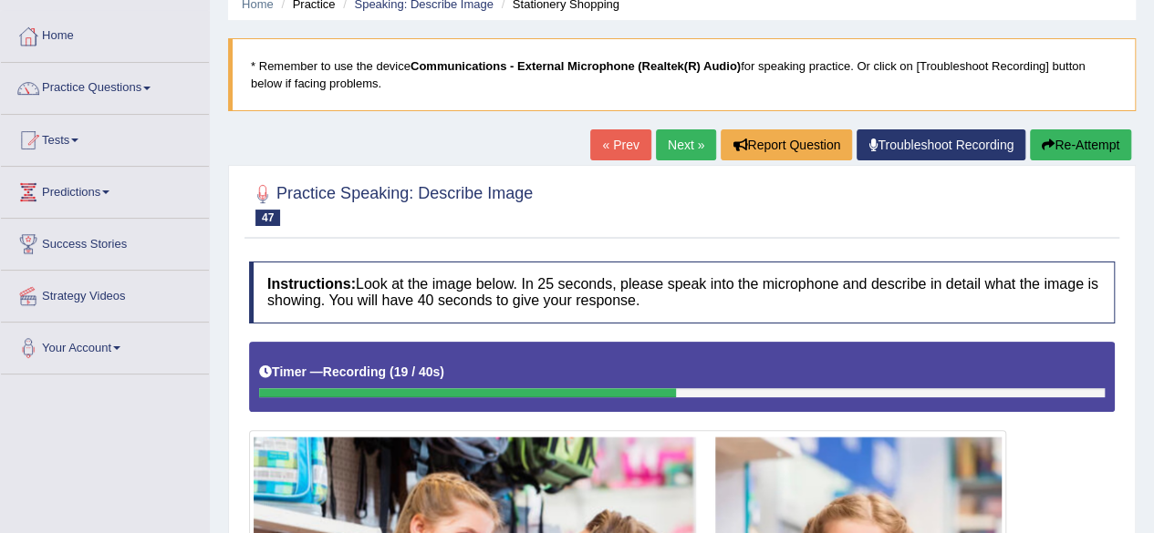
scroll to position [70, 0]
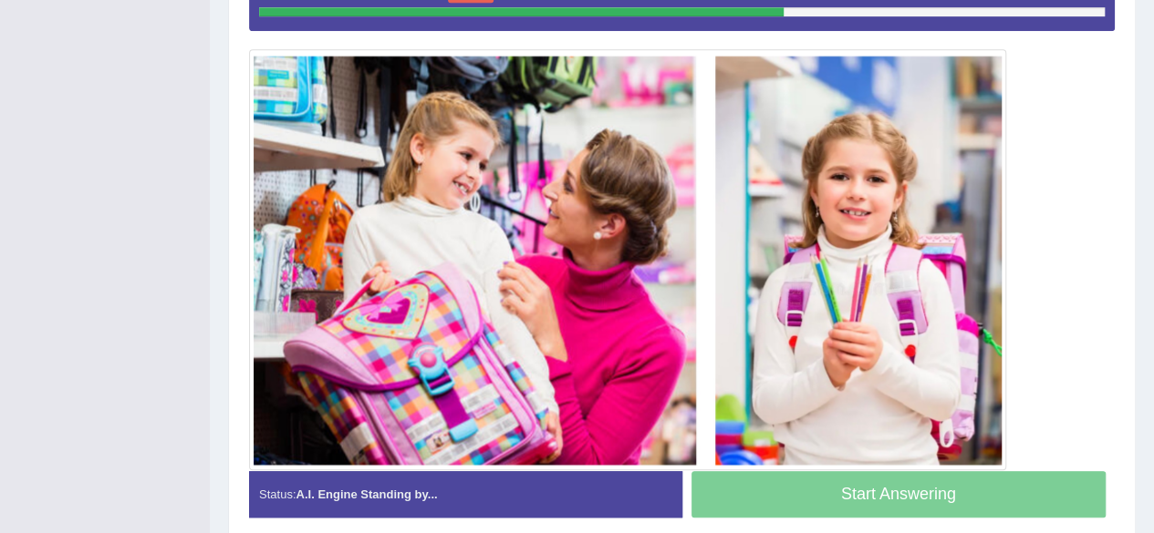
scroll to position [415, 0]
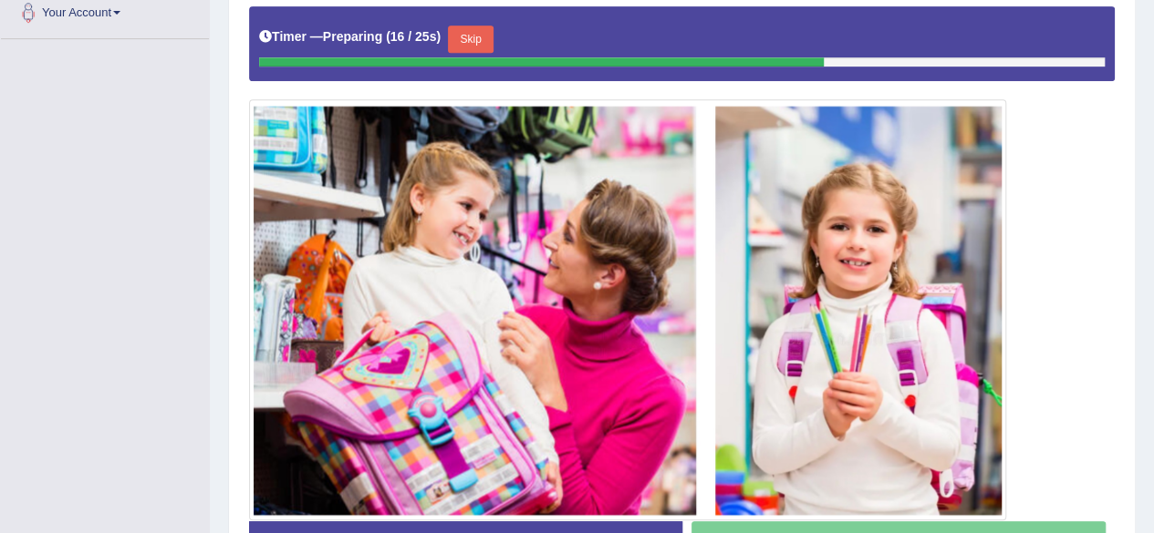
click at [478, 35] on button "Skip" at bounding box center [471, 39] width 46 height 27
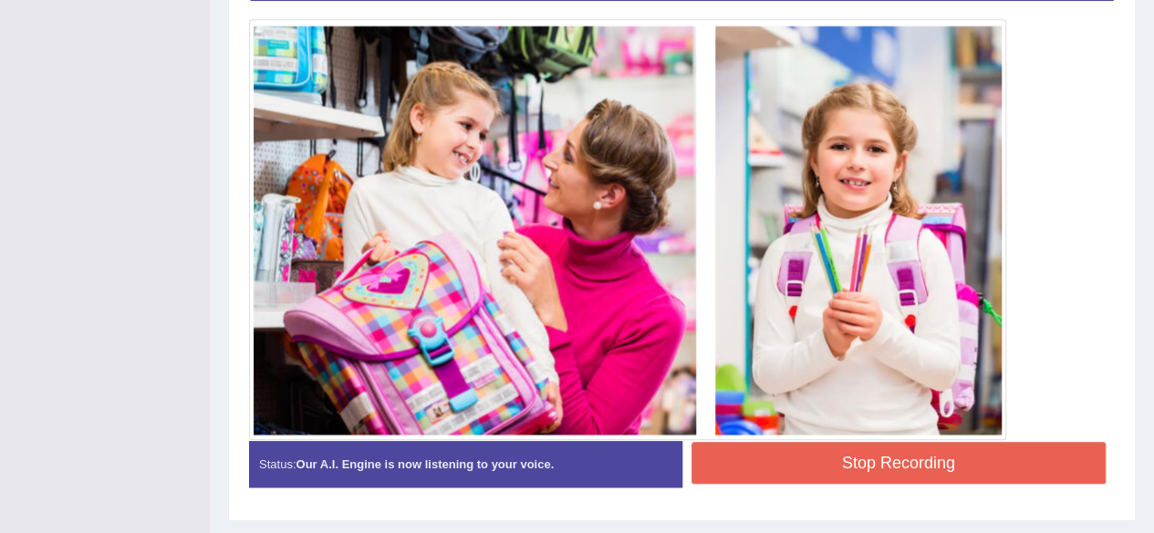
scroll to position [533, 0]
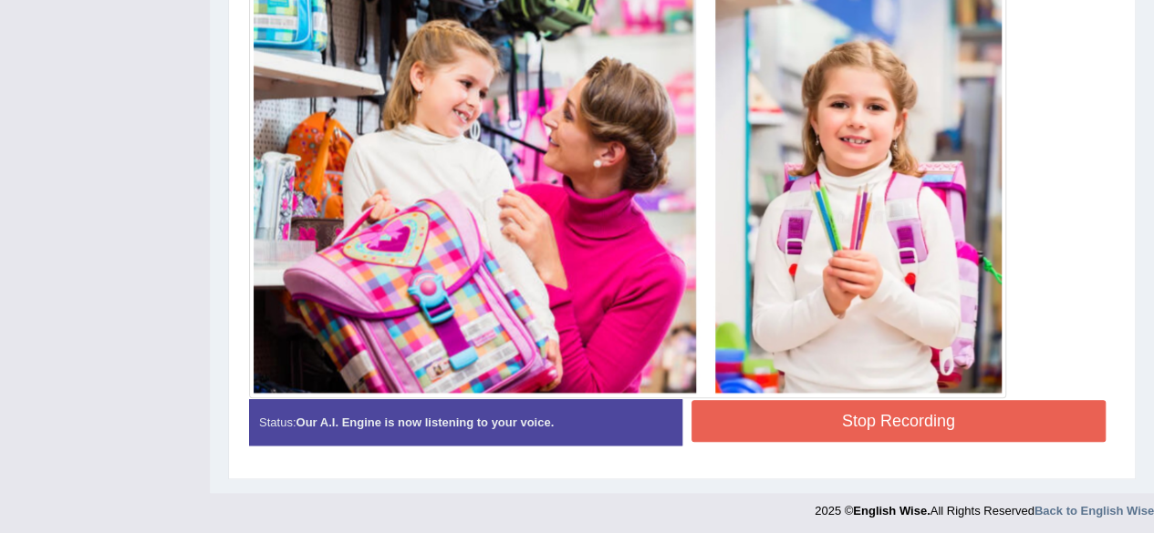
click at [957, 417] on button "Stop Recording" at bounding box center [898, 421] width 415 height 42
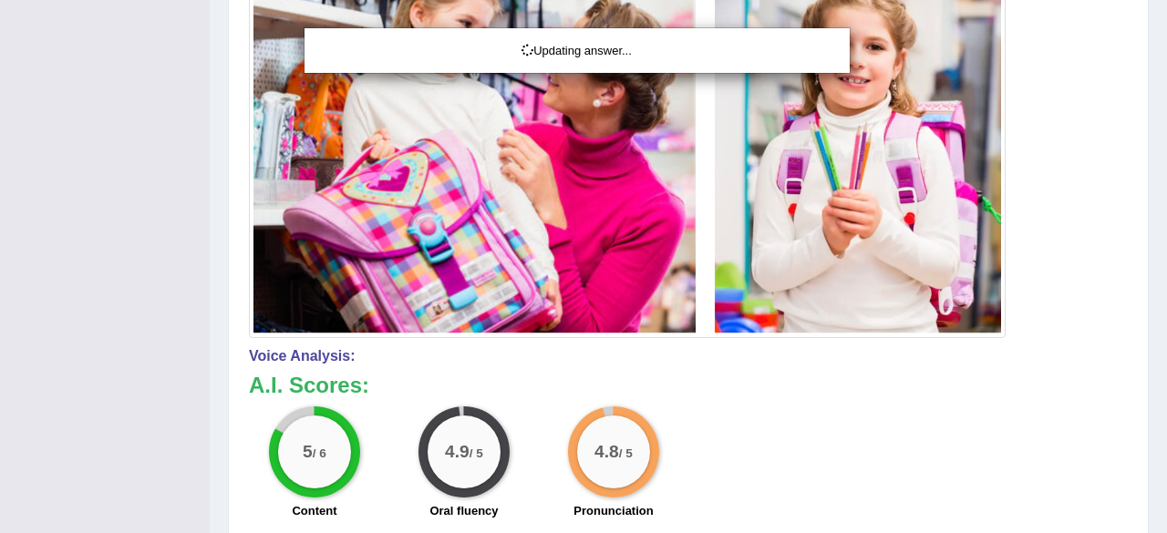
drag, startPoint x: 1166, startPoint y: 326, endPoint x: 1166, endPoint y: 530, distance: 203.3
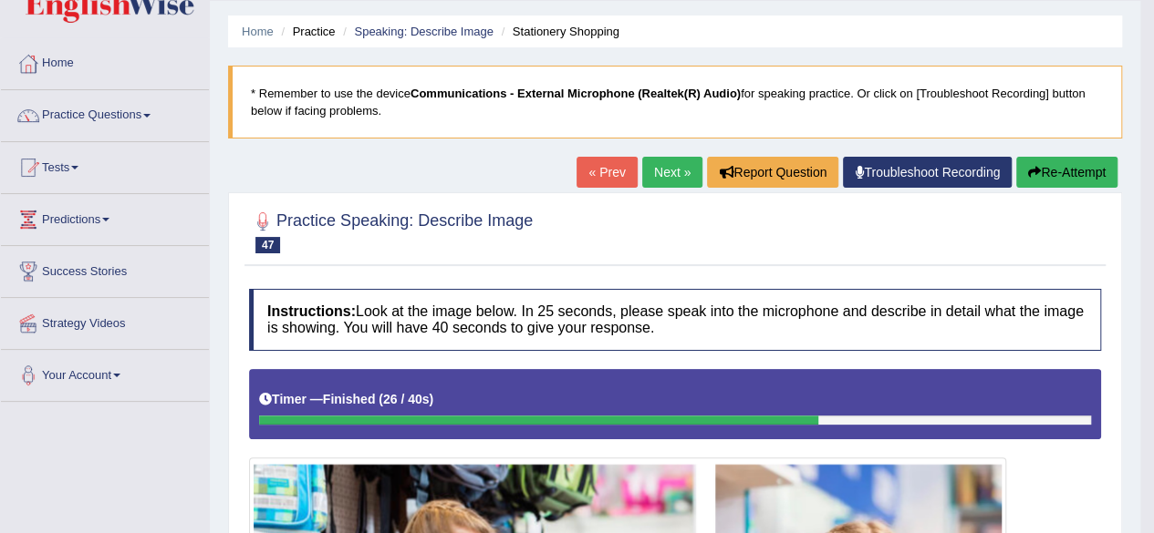
scroll to position [0, 0]
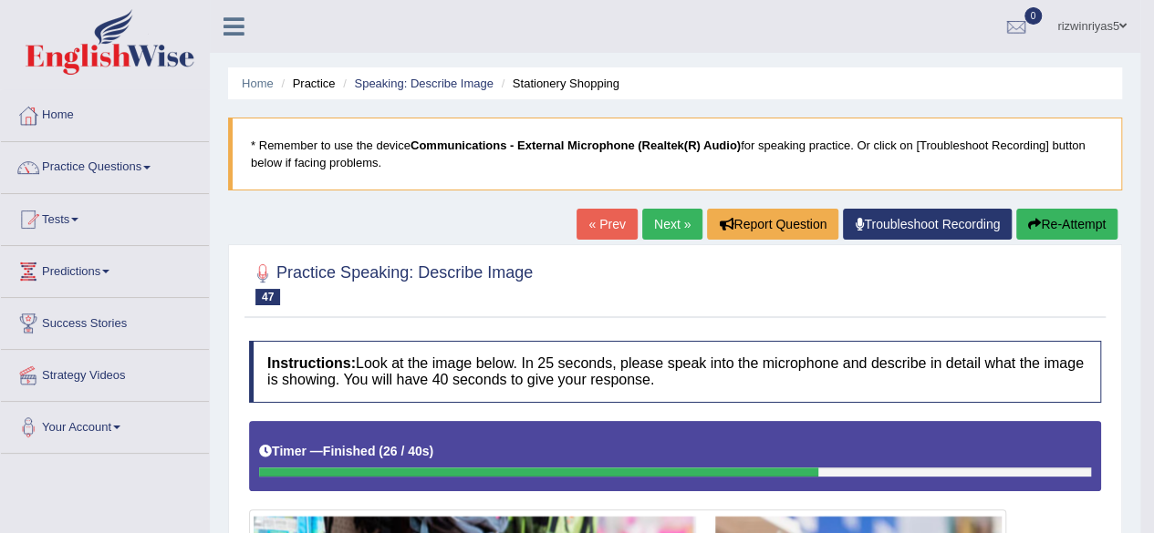
click at [673, 220] on link "Next »" at bounding box center [672, 224] width 60 height 31
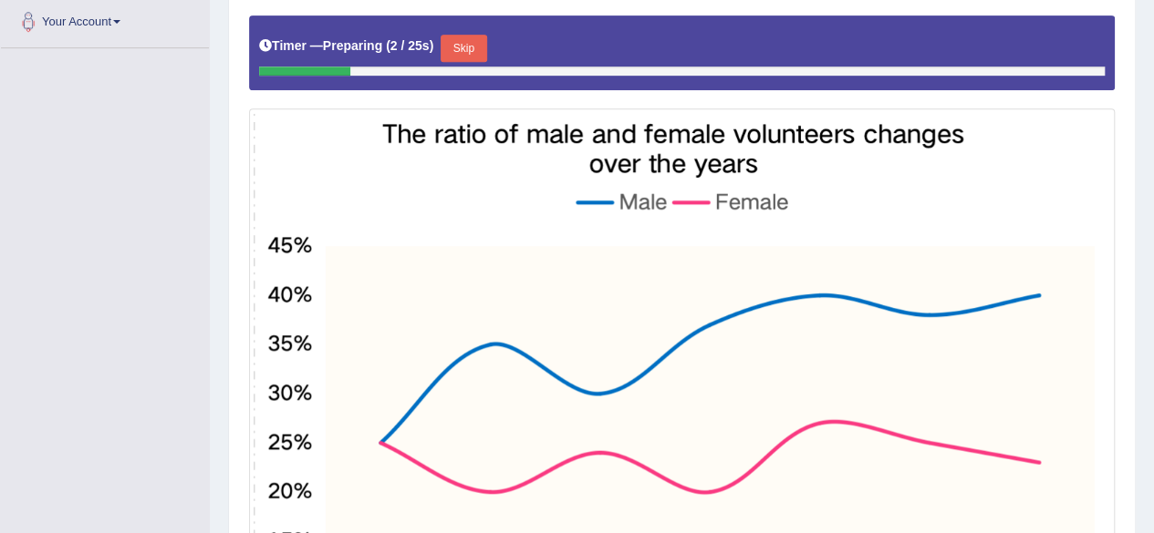
click at [484, 40] on button "Skip" at bounding box center [463, 48] width 46 height 27
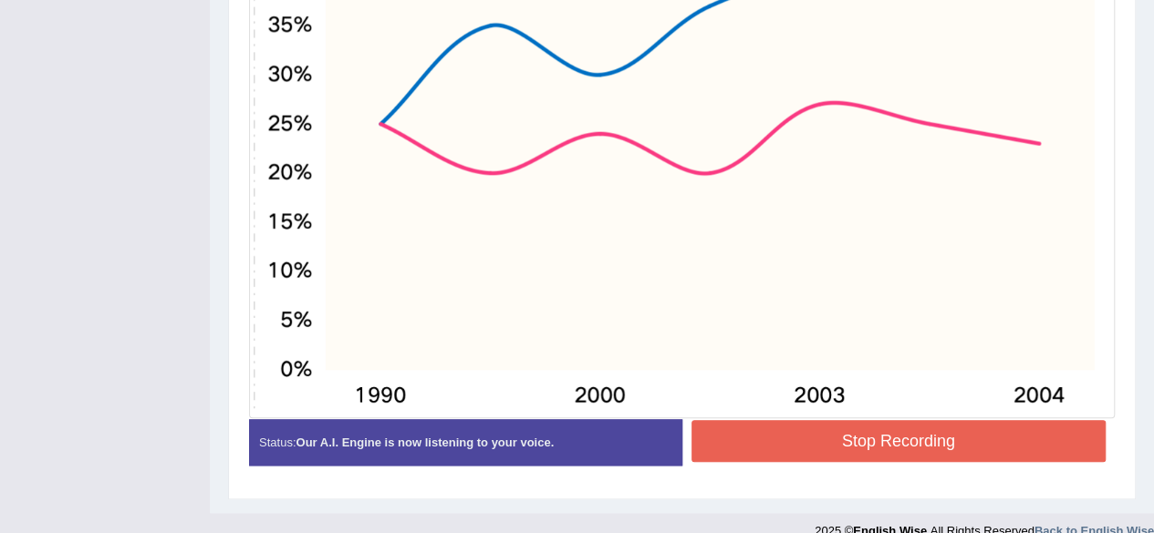
scroll to position [742, 0]
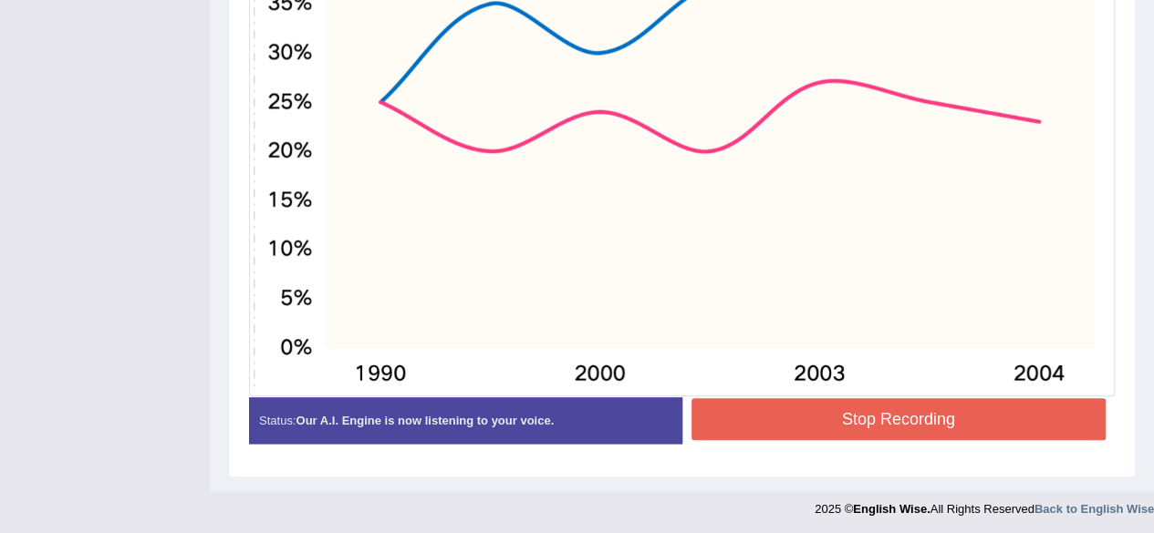
click at [1033, 419] on button "Stop Recording" at bounding box center [898, 419] width 415 height 42
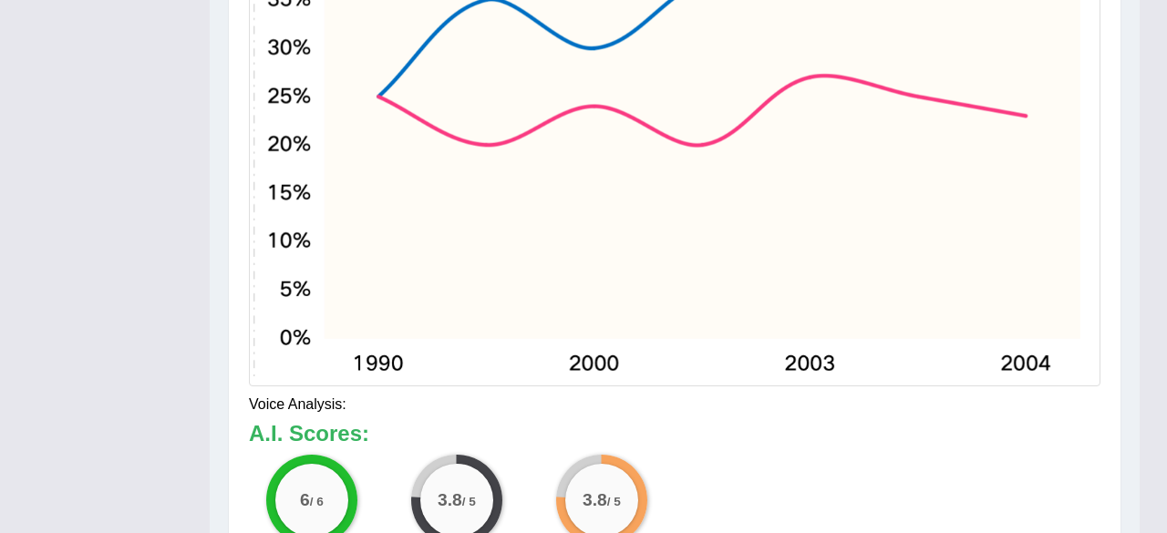
drag, startPoint x: 1166, startPoint y: 353, endPoint x: 1166, endPoint y: 481, distance: 127.7
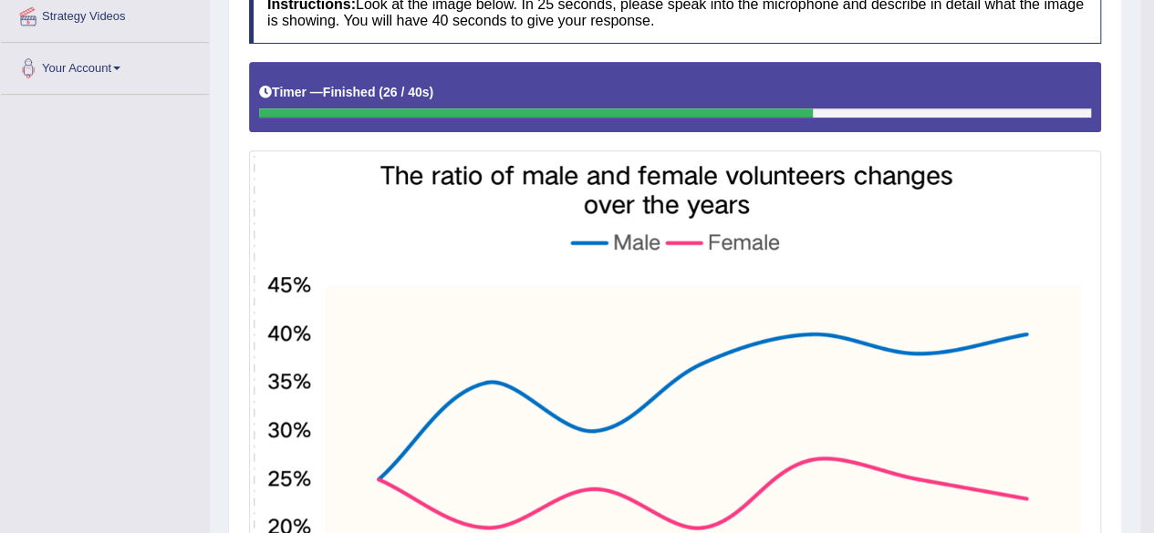
scroll to position [126, 0]
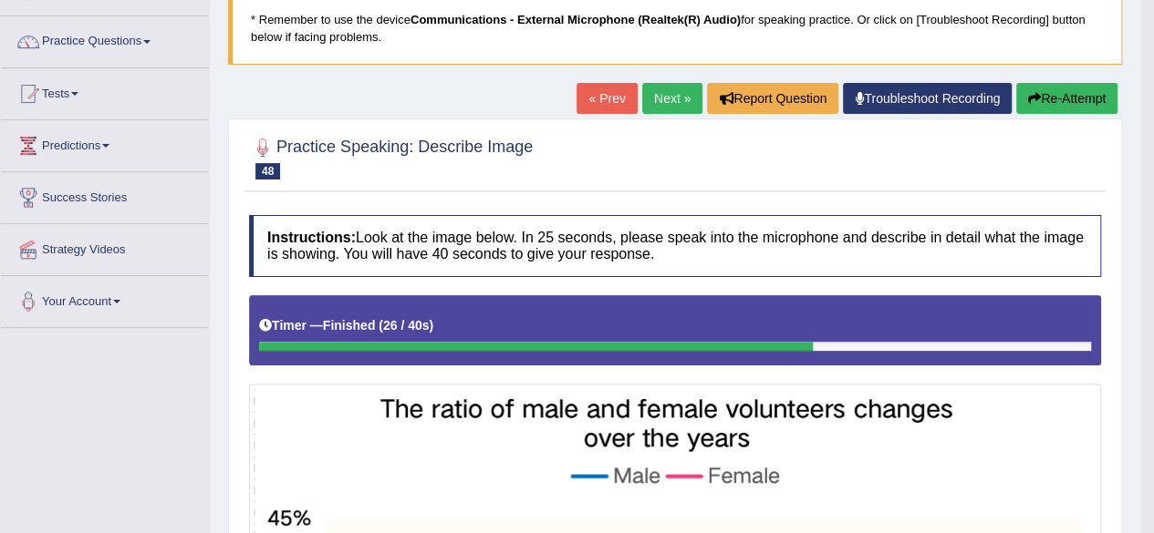
click at [667, 99] on link "Next »" at bounding box center [672, 98] width 60 height 31
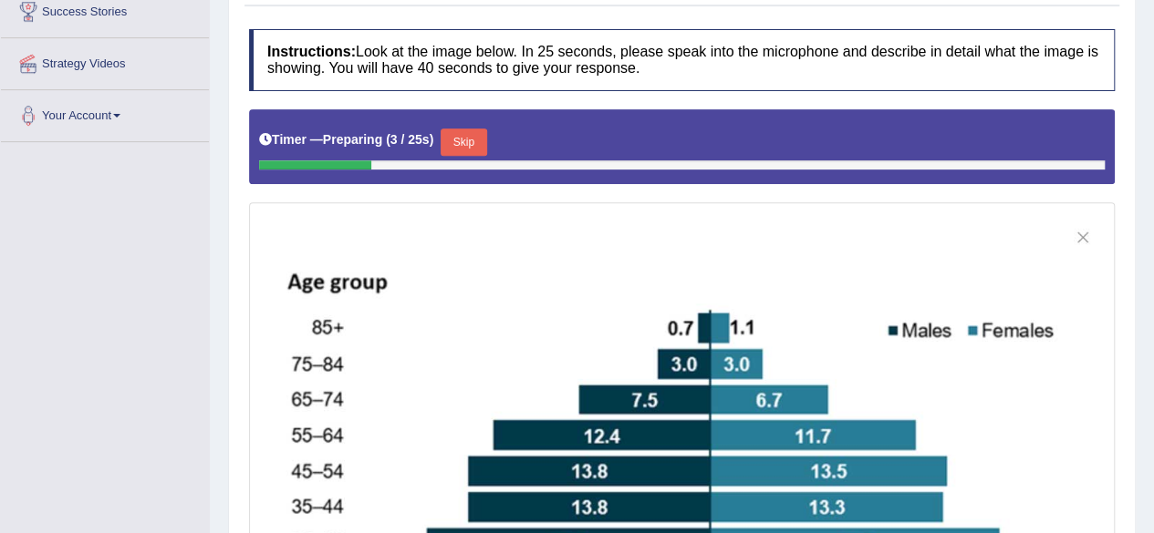
drag, startPoint x: 0, startPoint y: 0, endPoint x: 1145, endPoint y: 282, distance: 1179.5
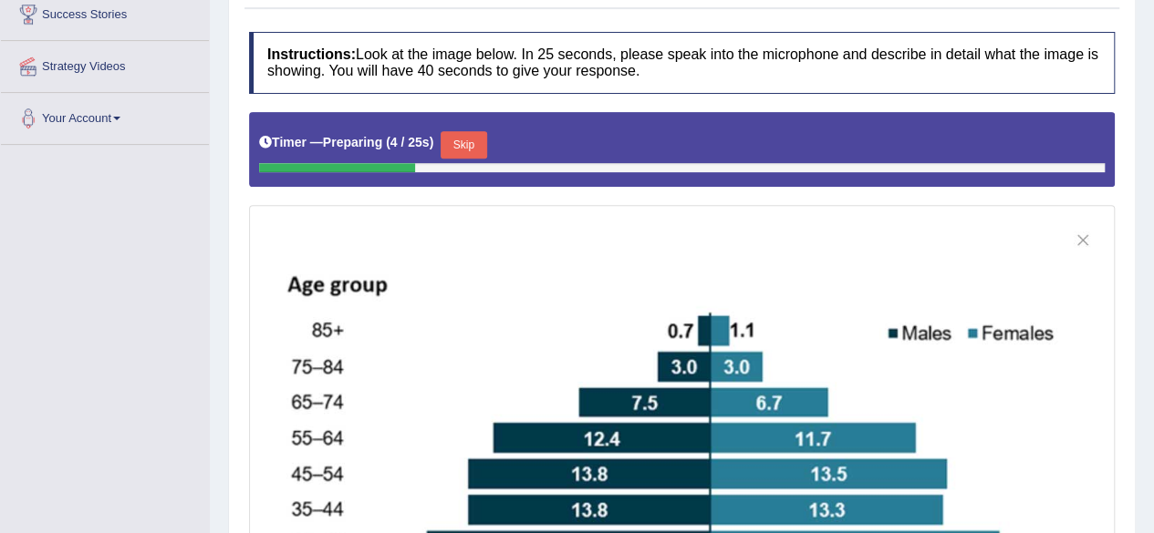
click at [469, 141] on button "Skip" at bounding box center [463, 144] width 46 height 27
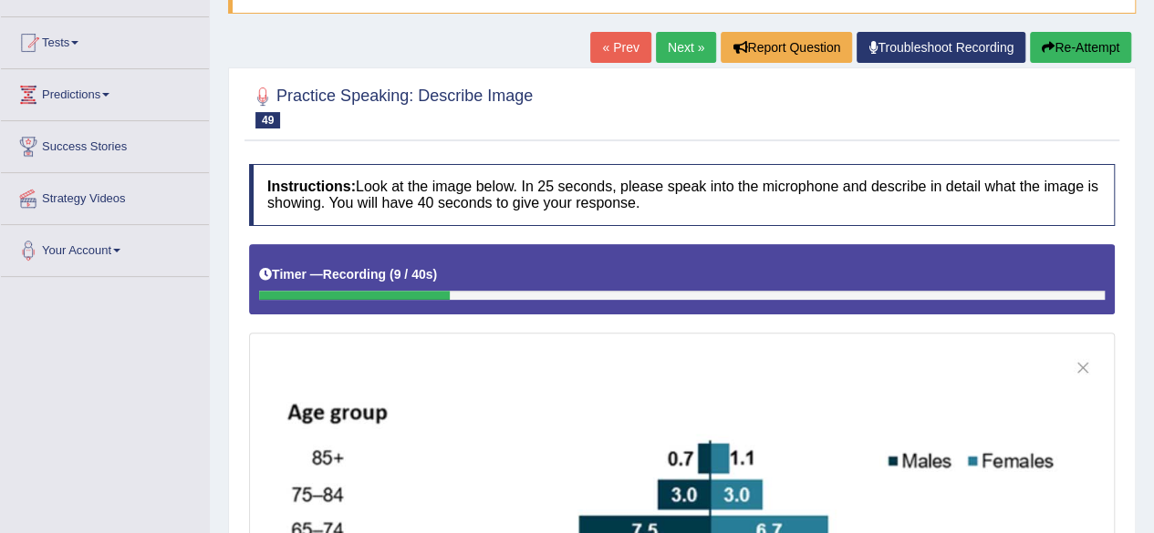
scroll to position [178, 0]
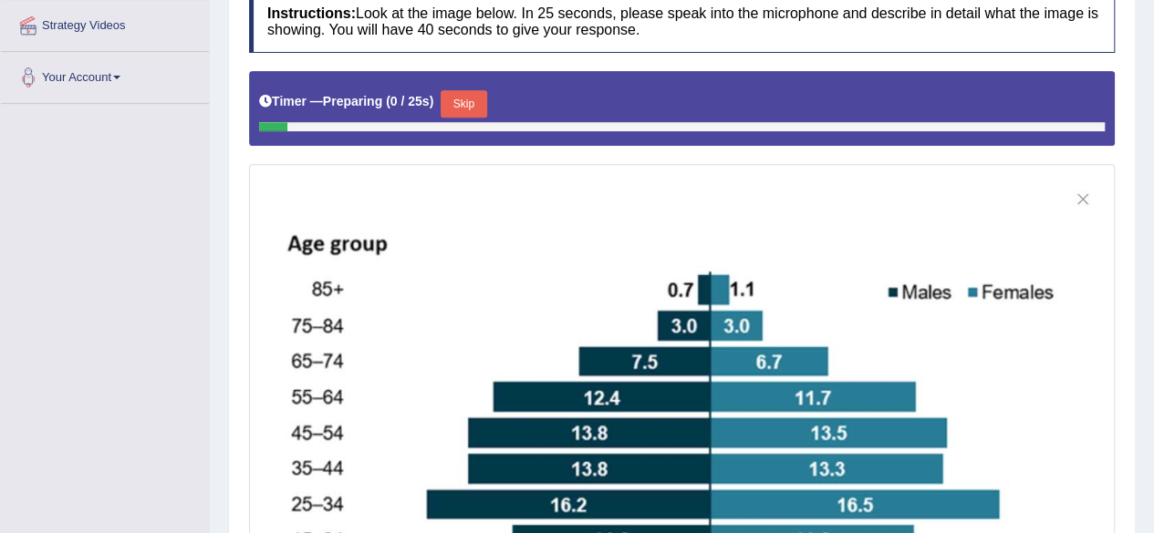
scroll to position [452, 0]
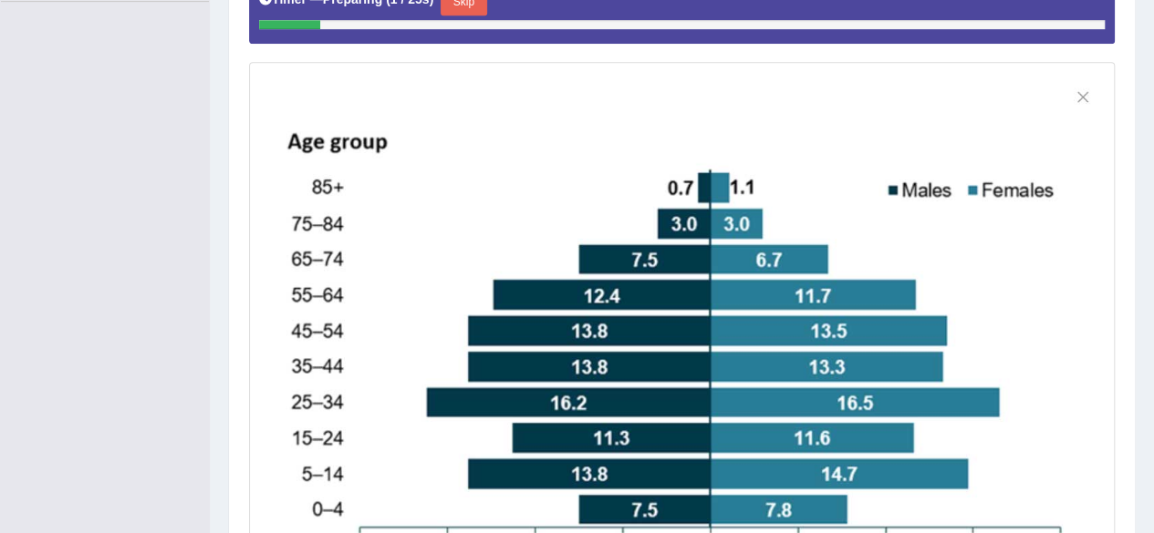
click at [478, 1] on button "Skip" at bounding box center [463, 1] width 46 height 27
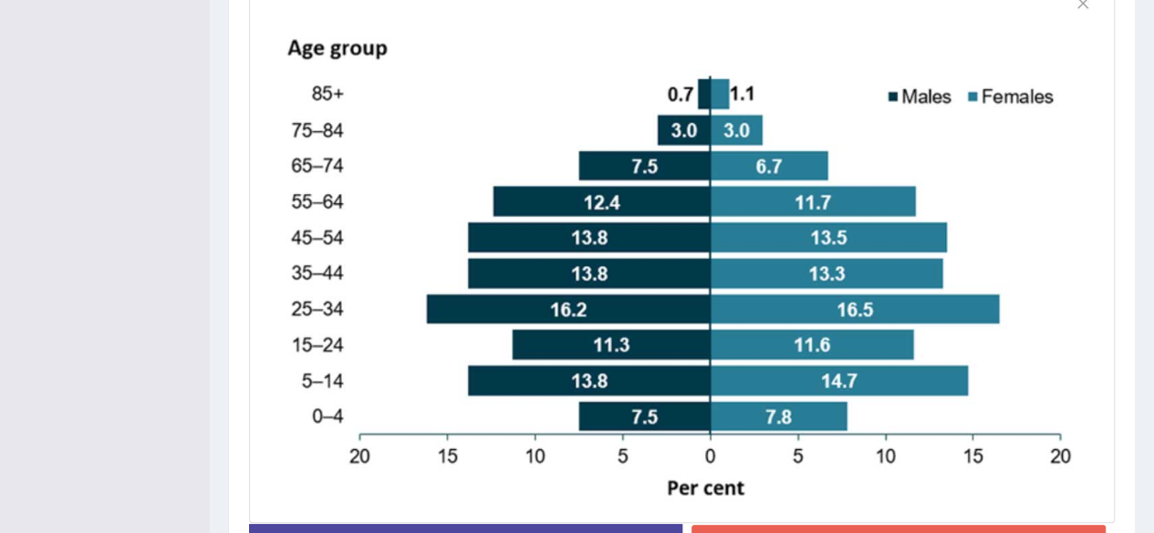
scroll to position [237, 0]
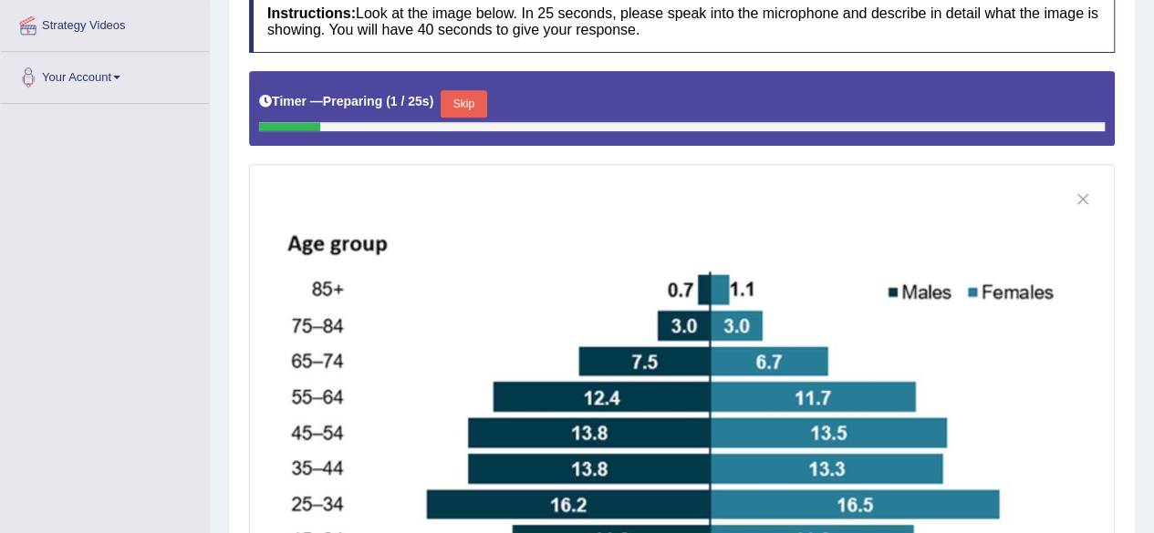
click at [476, 96] on button "Skip" at bounding box center [463, 103] width 46 height 27
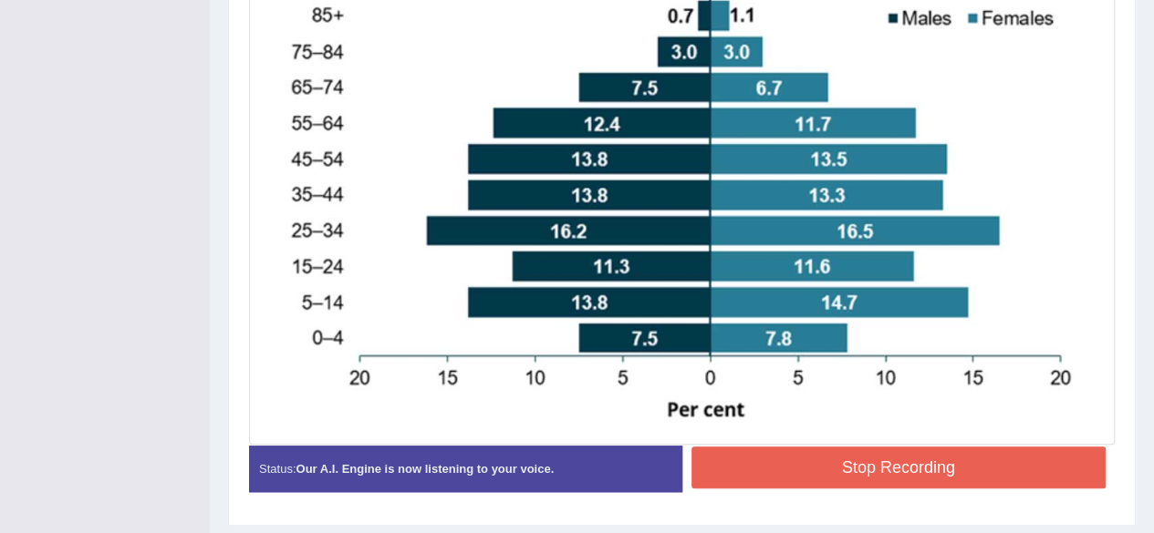
scroll to position [627, 0]
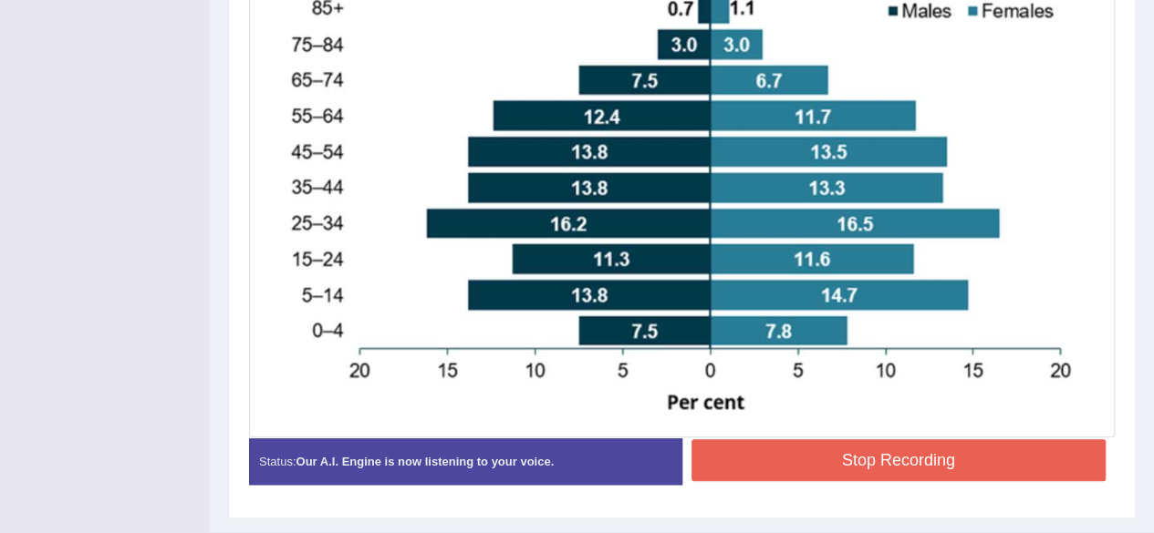
click at [985, 442] on button "Stop Recording" at bounding box center [898, 461] width 415 height 42
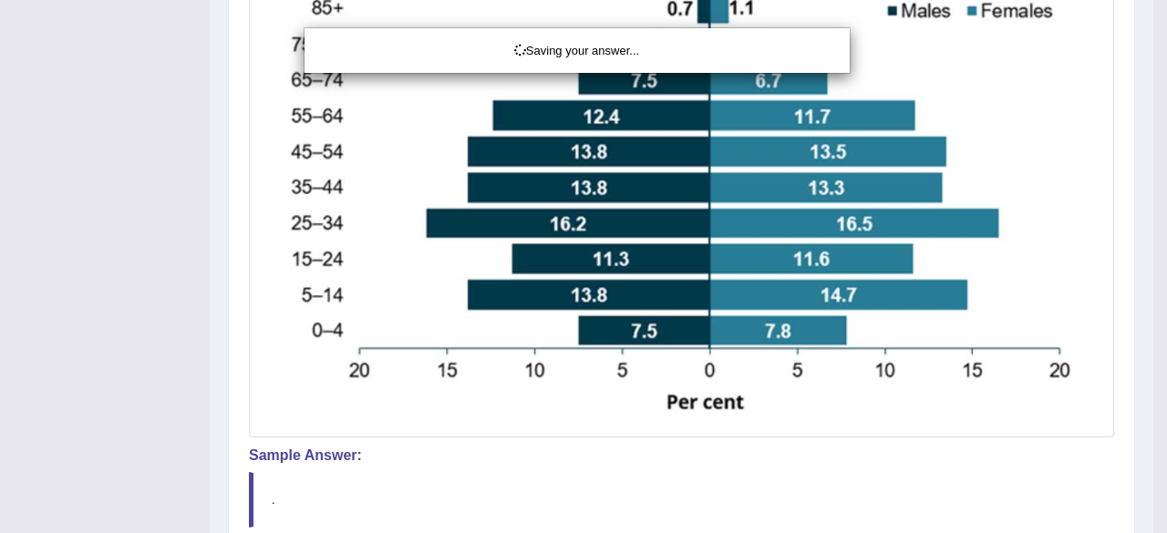
drag, startPoint x: 985, startPoint y: 442, endPoint x: 1166, endPoint y: 327, distance: 214.8
click at [1072, 448] on div "Saving your answer..." at bounding box center [583, 266] width 1167 height 533
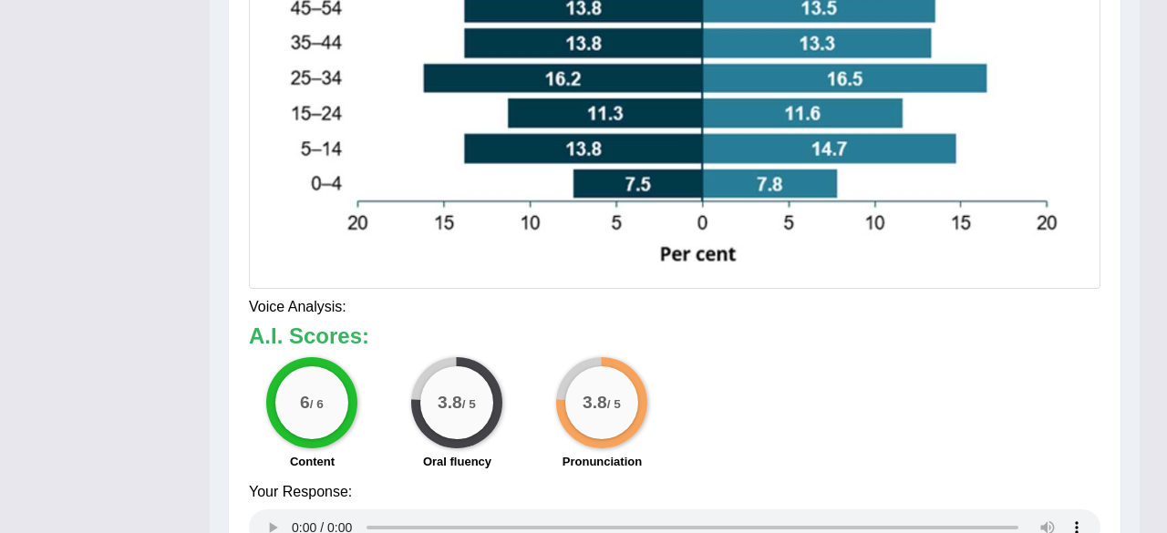
drag, startPoint x: 1161, startPoint y: 329, endPoint x: 1166, endPoint y: 501, distance: 171.5
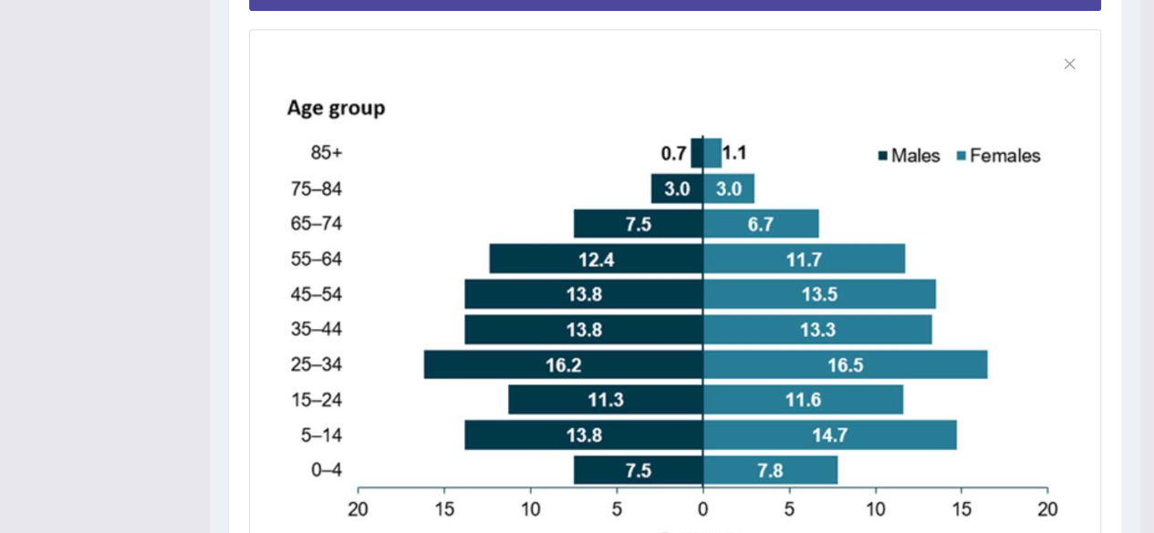
scroll to position [0, 0]
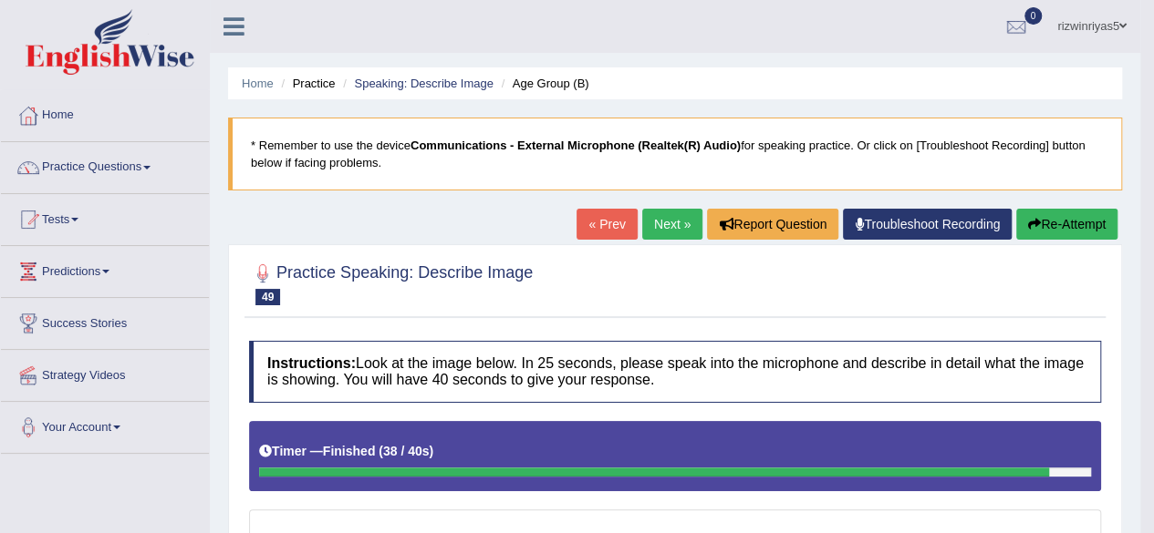
click at [684, 223] on link "Next »" at bounding box center [672, 224] width 60 height 31
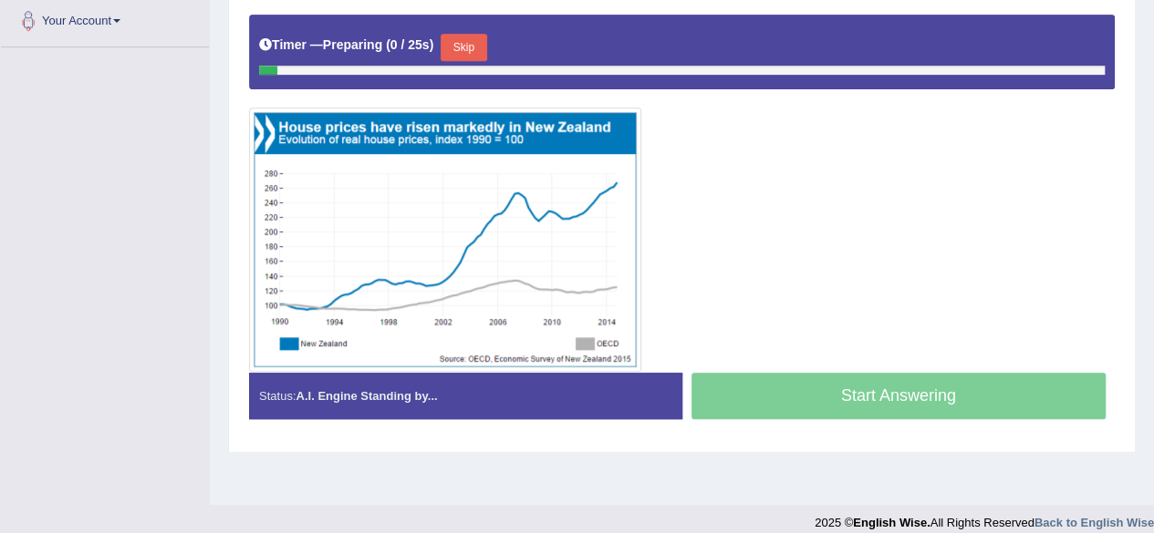
scroll to position [408, 0]
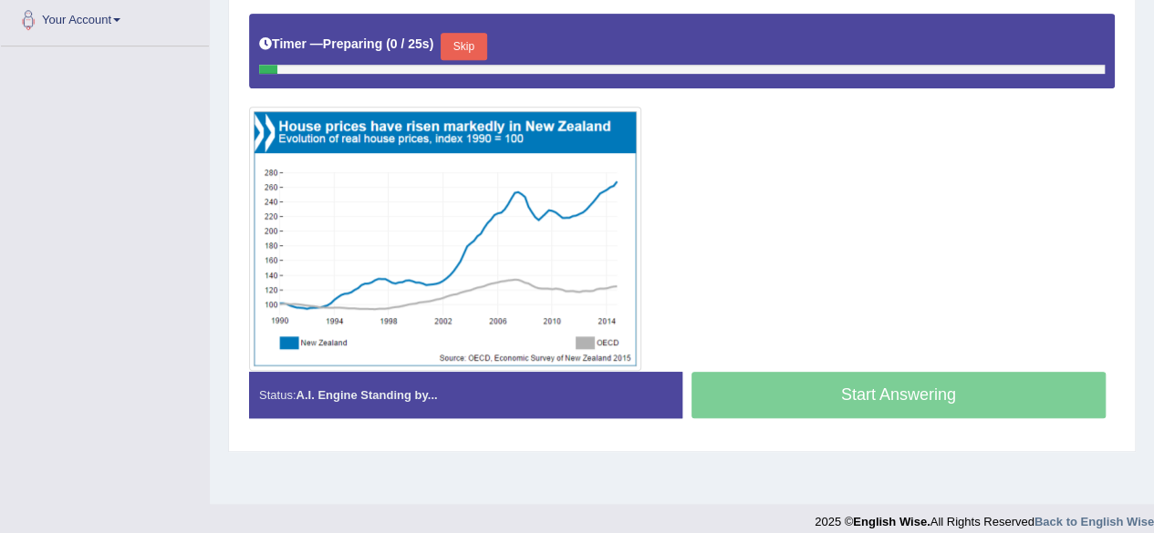
drag, startPoint x: 0, startPoint y: 0, endPoint x: 1166, endPoint y: 400, distance: 1233.1
click at [485, 33] on button "Skip" at bounding box center [463, 46] width 46 height 27
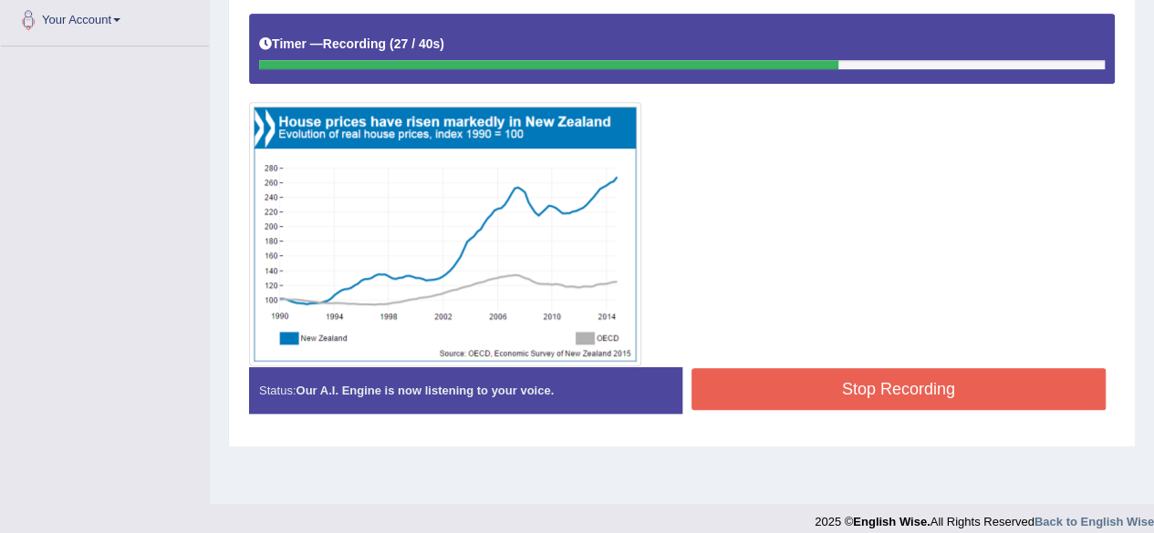
click at [945, 389] on button "Stop Recording" at bounding box center [898, 389] width 415 height 42
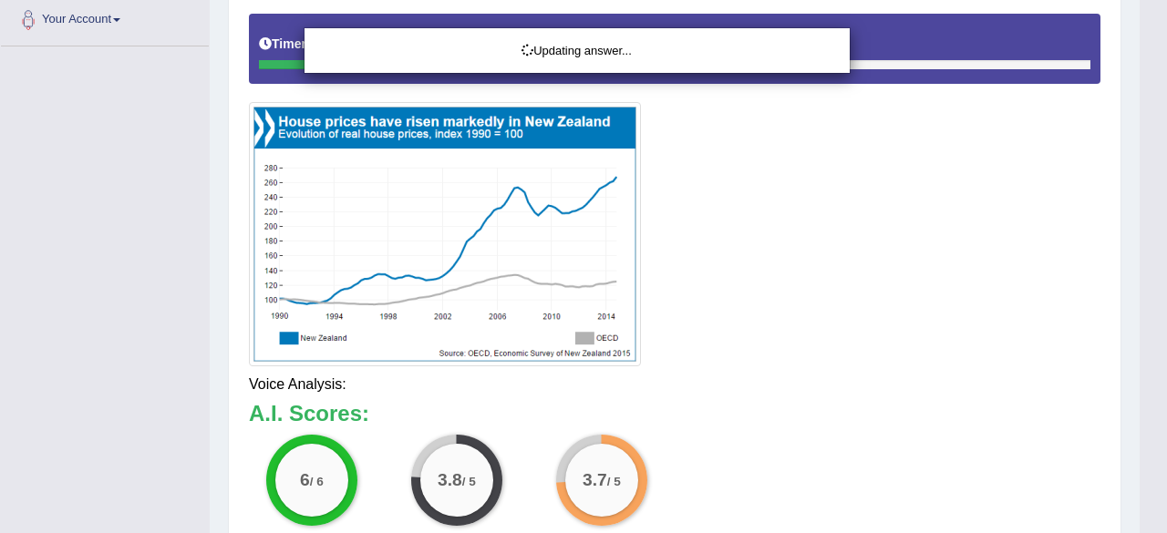
drag, startPoint x: 1166, startPoint y: 277, endPoint x: 1166, endPoint y: 411, distance: 134.0
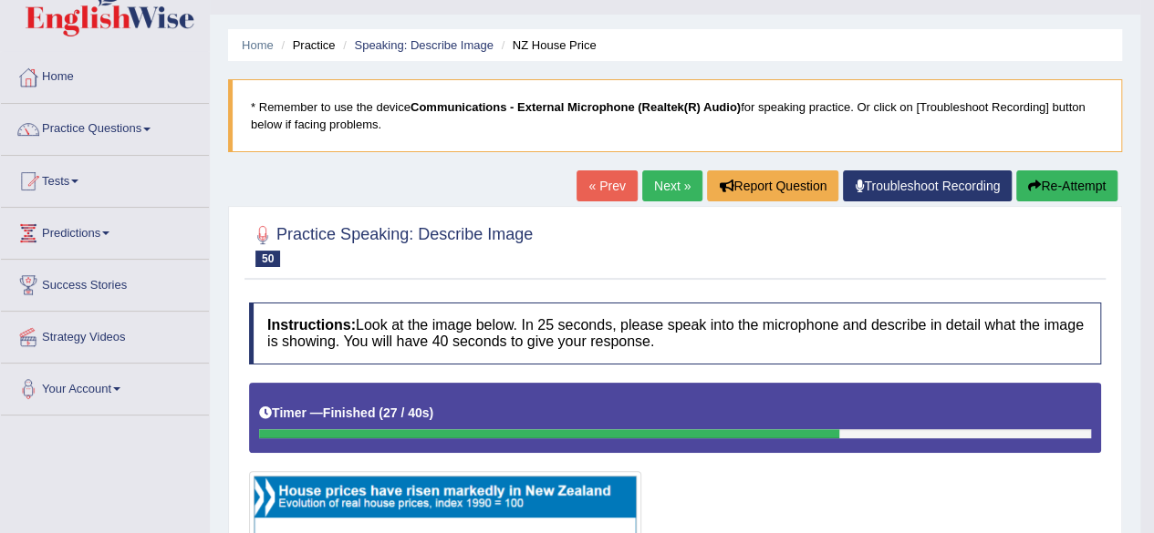
scroll to position [27, 0]
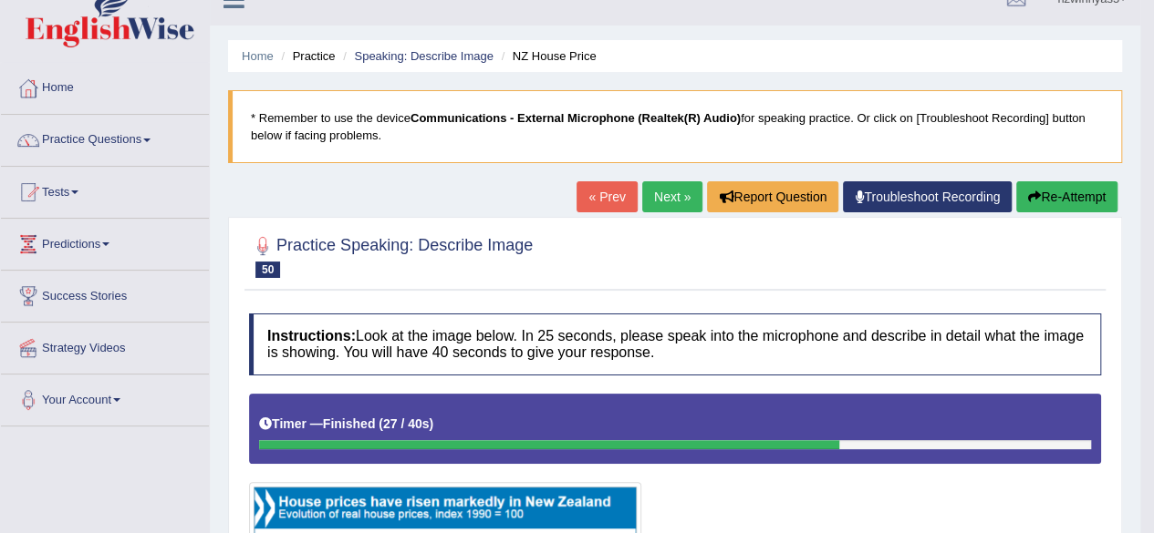
click at [685, 192] on link "Next »" at bounding box center [672, 196] width 60 height 31
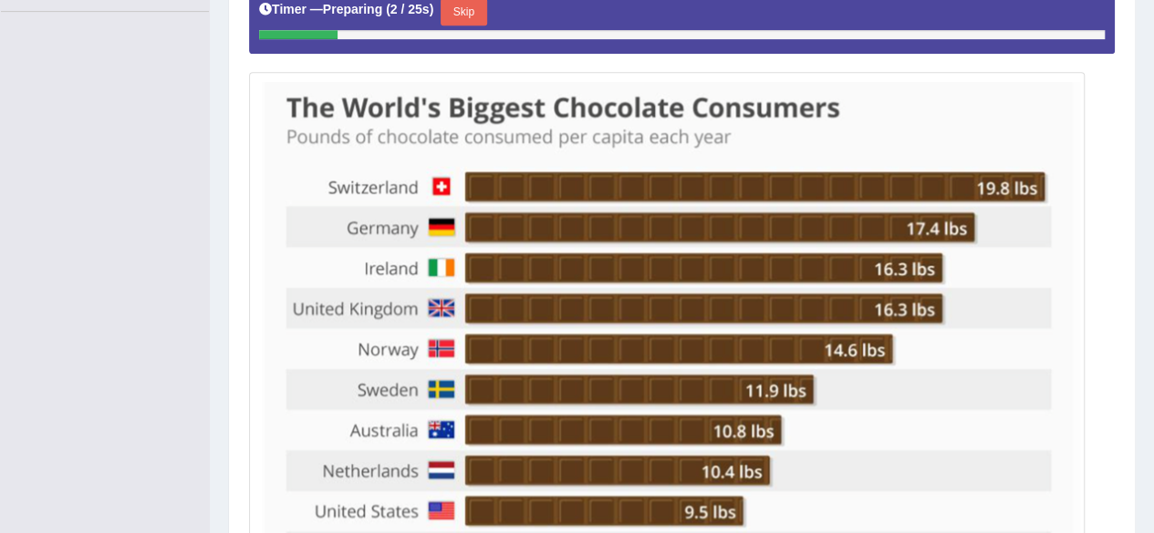
scroll to position [430, 0]
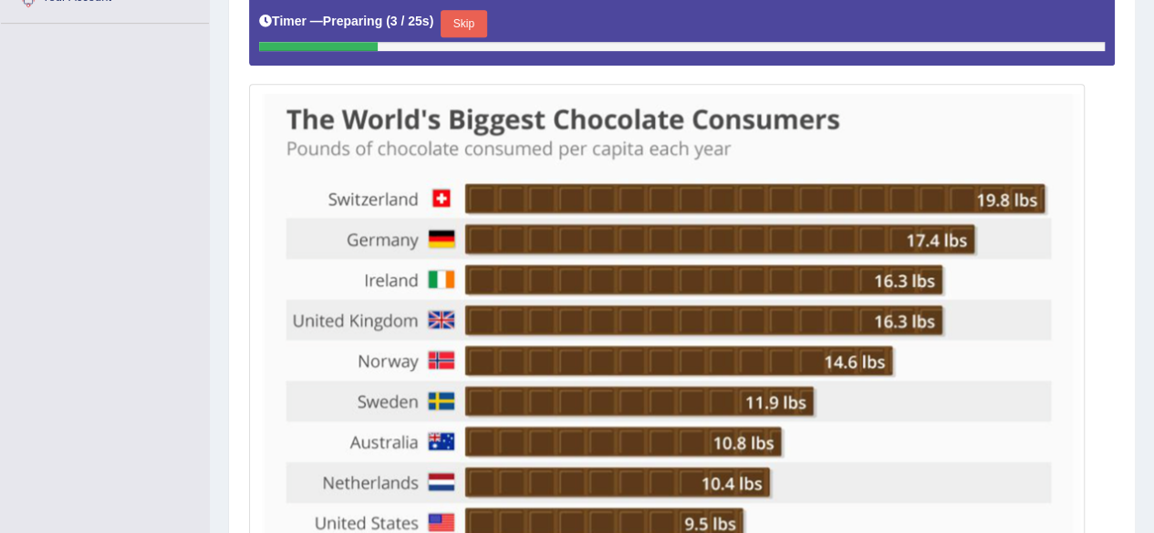
click at [474, 21] on button "Skip" at bounding box center [463, 23] width 46 height 27
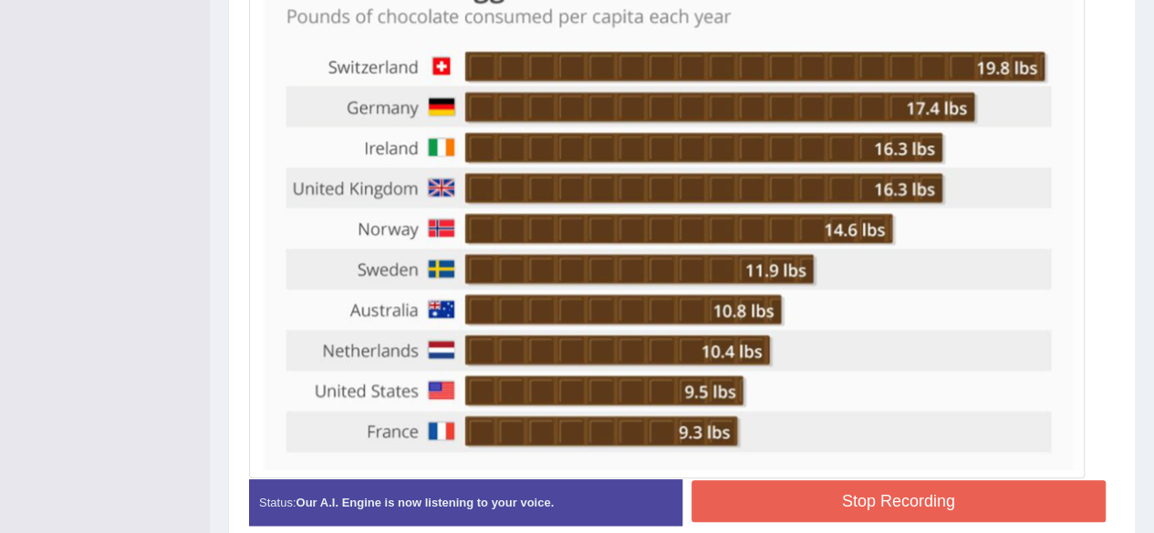
scroll to position [563, 0]
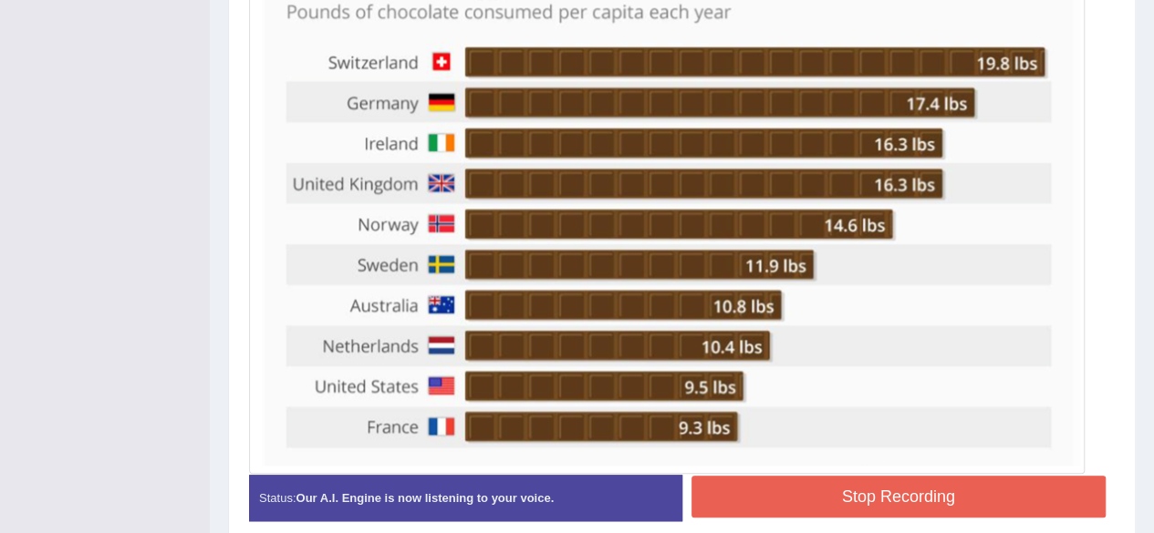
click at [943, 497] on button "Stop Recording" at bounding box center [898, 497] width 415 height 42
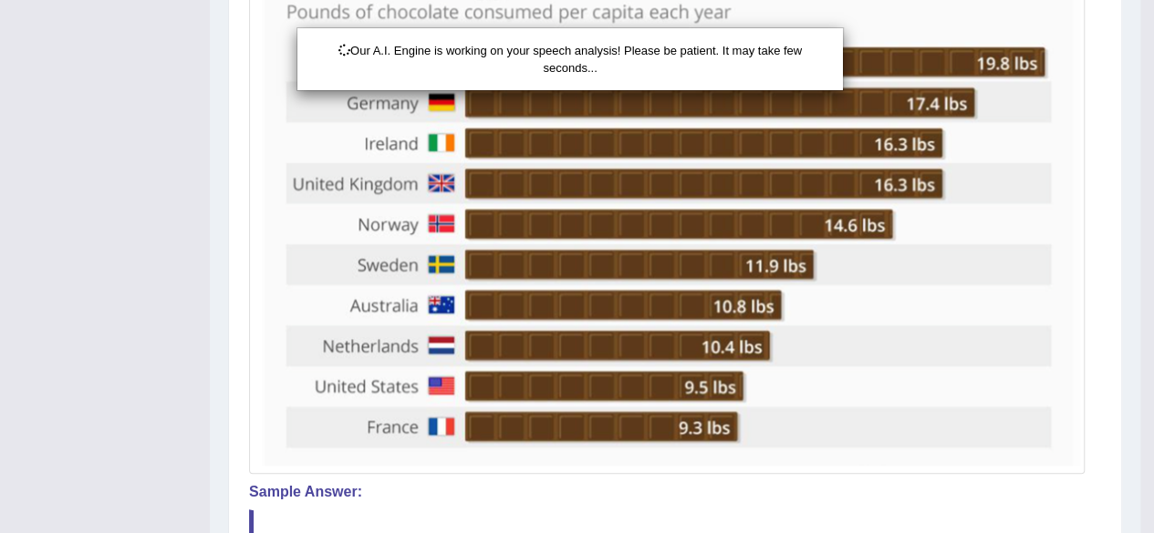
scroll to position [747, 0]
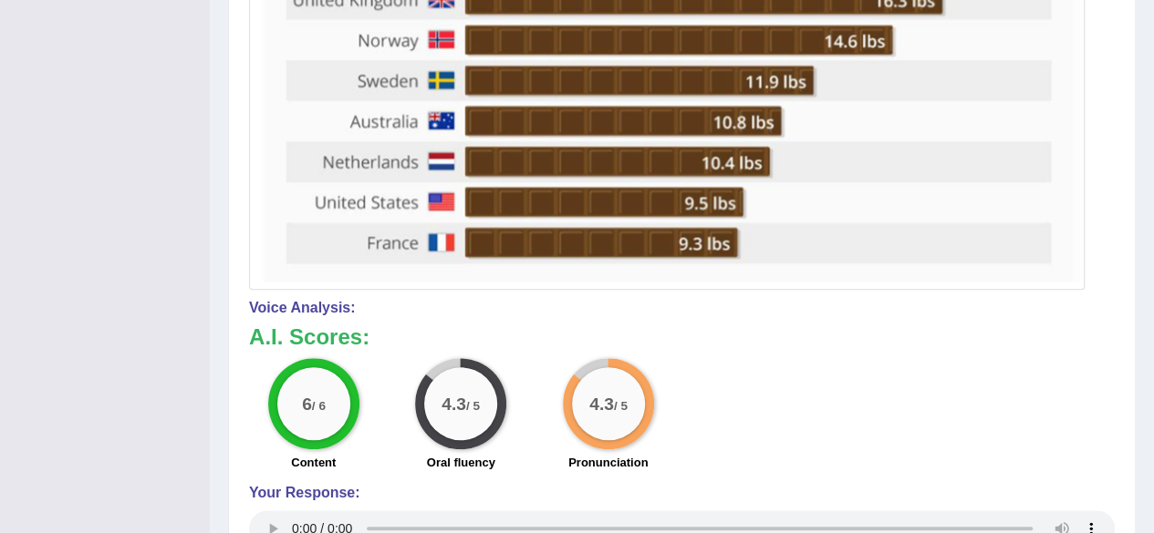
drag, startPoint x: 1166, startPoint y: 324, endPoint x: 1166, endPoint y: 507, distance: 183.3
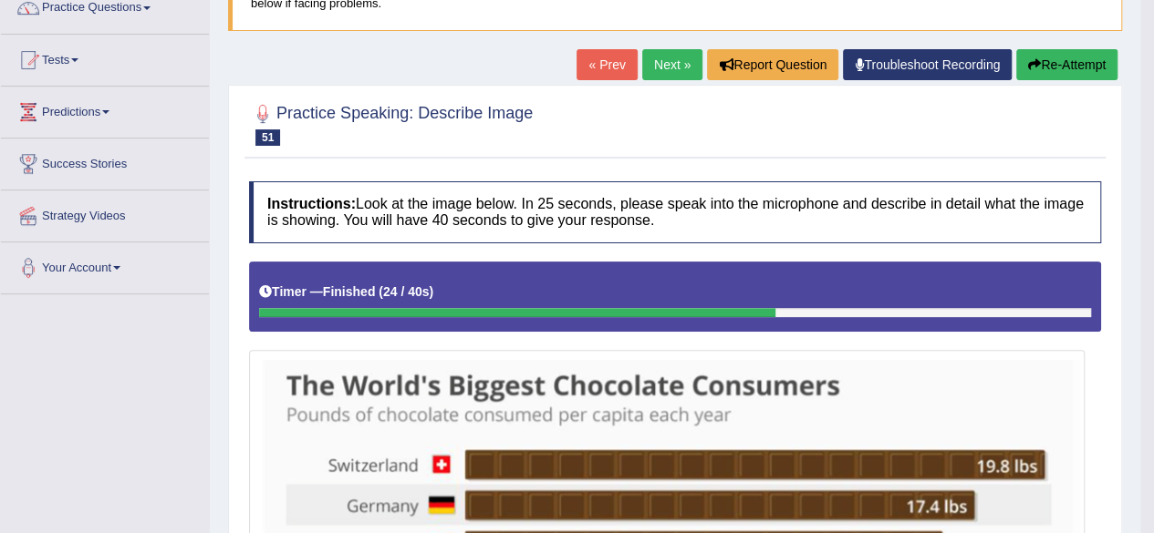
scroll to position [60, 0]
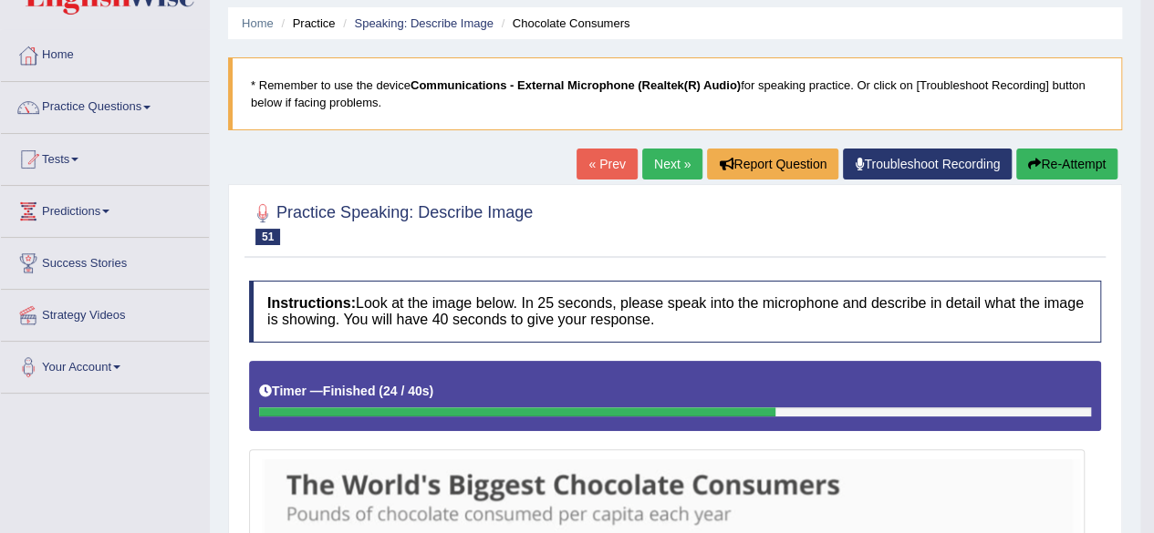
click at [671, 173] on link "Next »" at bounding box center [672, 164] width 60 height 31
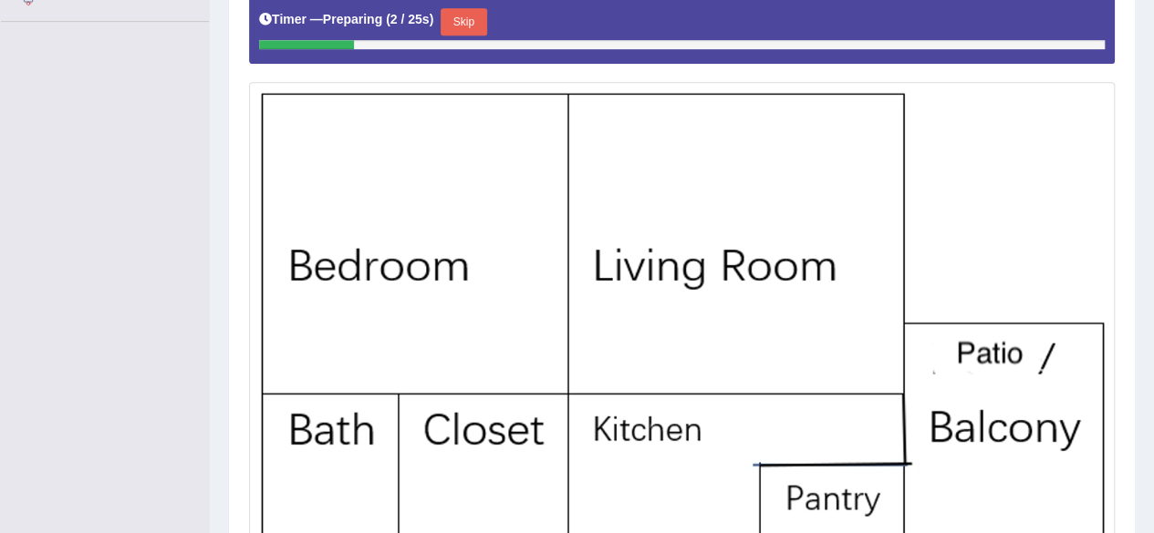
scroll to position [436, 0]
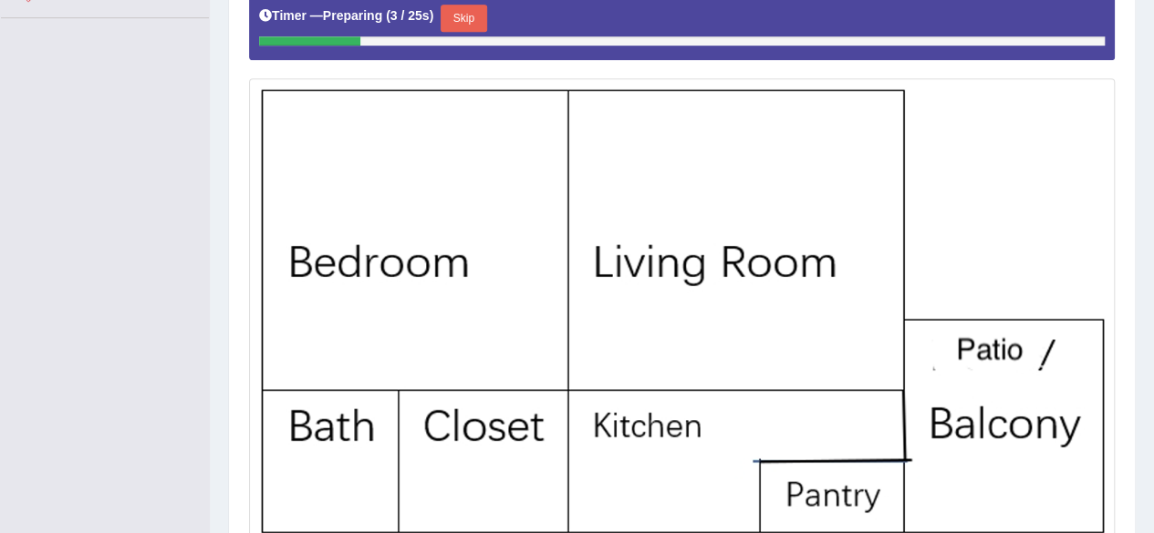
click at [471, 19] on button "Skip" at bounding box center [463, 18] width 46 height 27
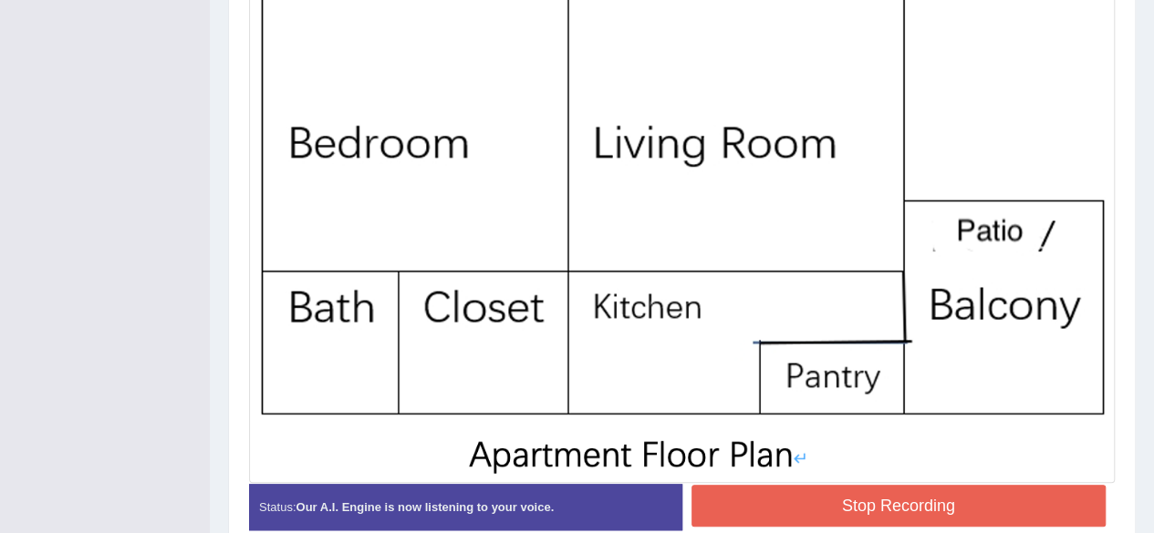
scroll to position [608, 0]
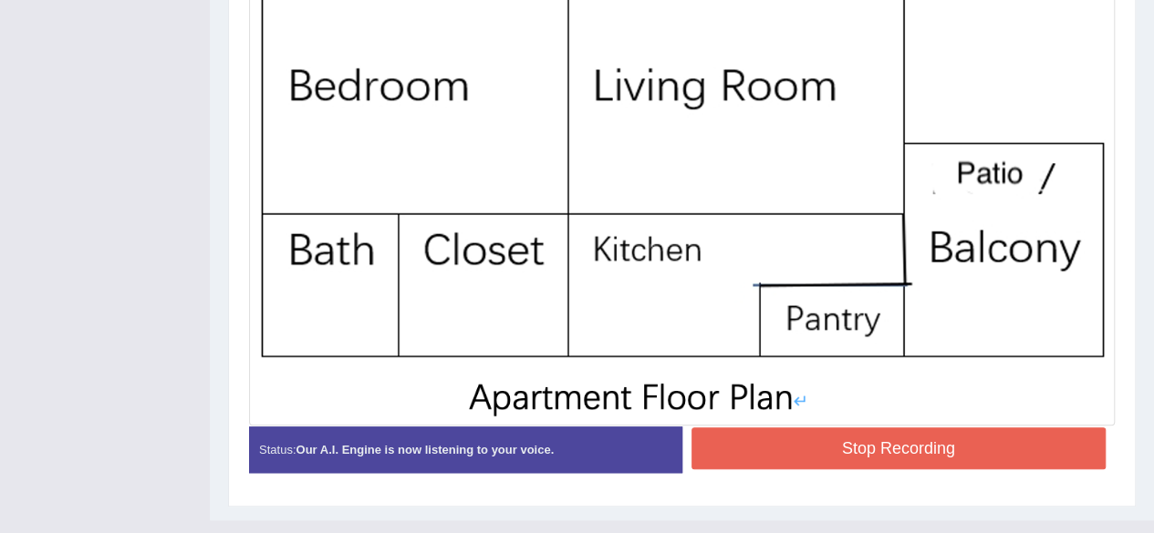
click at [991, 450] on button "Stop Recording" at bounding box center [898, 449] width 415 height 42
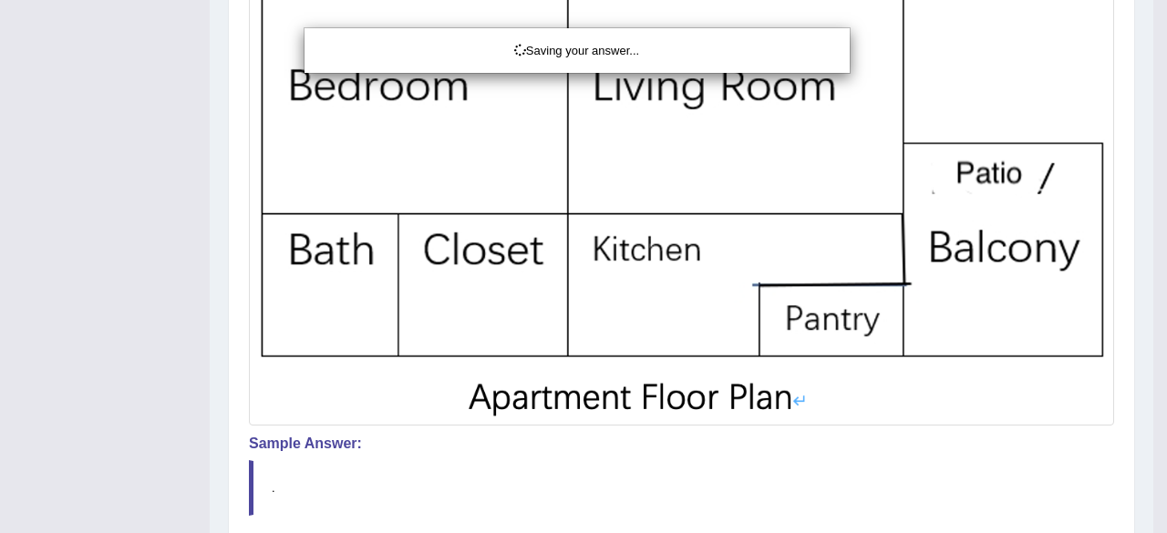
click at [1153, 367] on div "Saving your answer..." at bounding box center [583, 266] width 1167 height 533
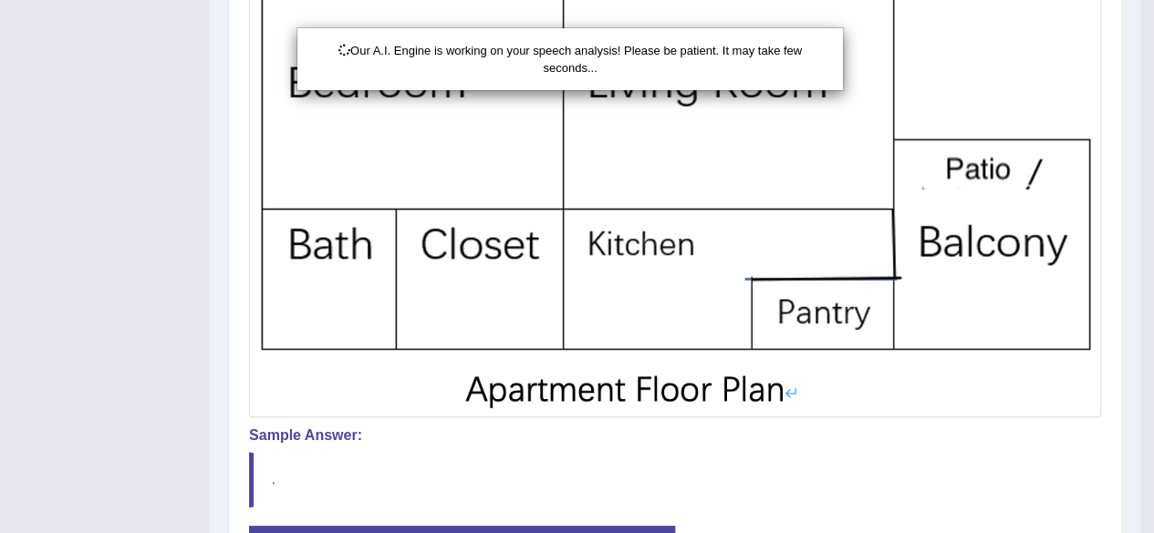
scroll to position [737, 0]
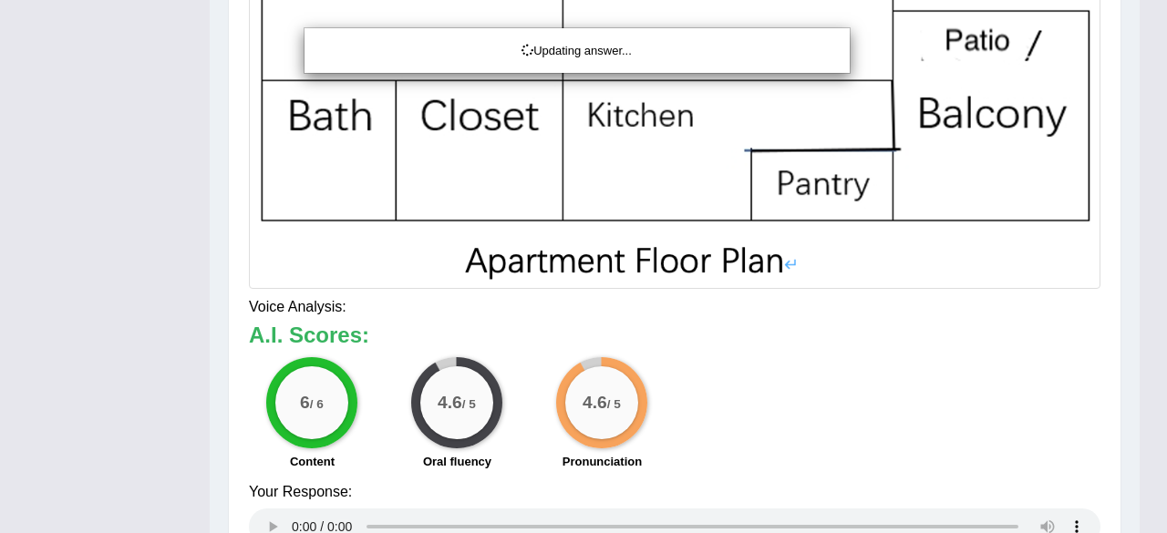
drag, startPoint x: 1166, startPoint y: 293, endPoint x: 1166, endPoint y: 516, distance: 223.4
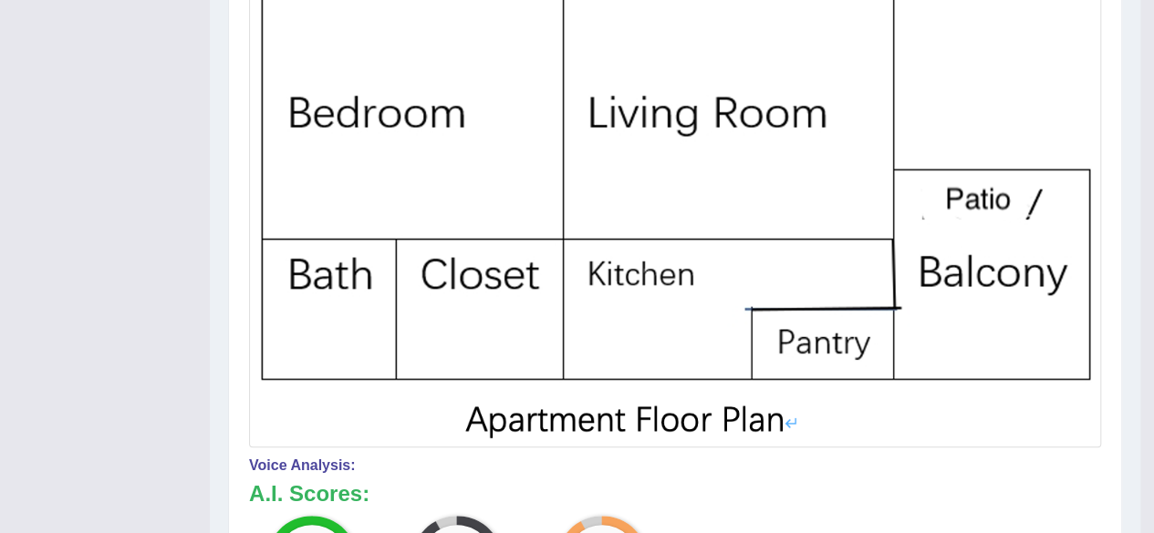
scroll to position [186, 0]
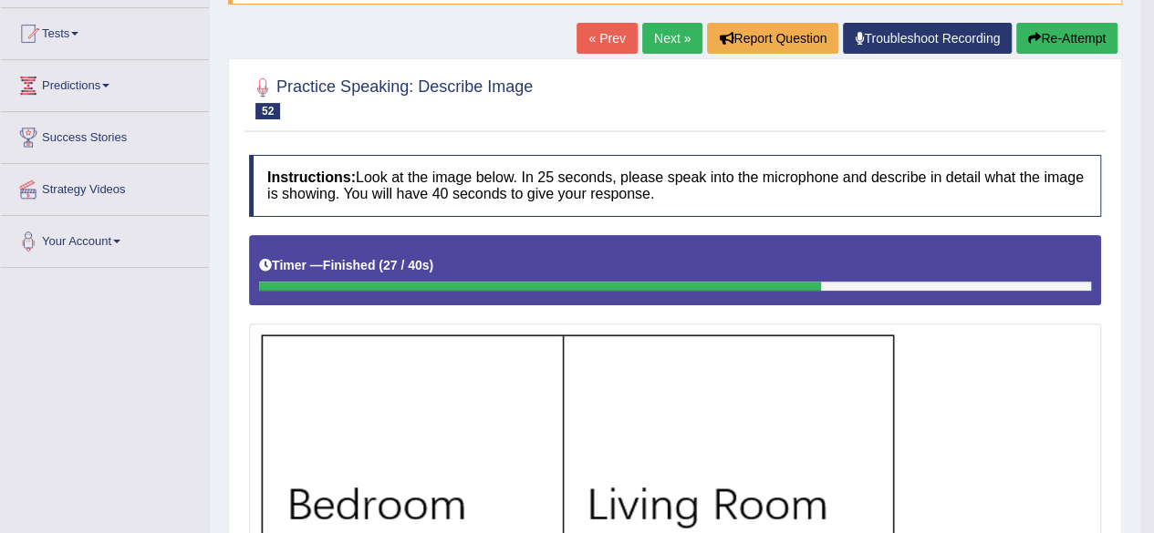
click at [662, 26] on link "Next »" at bounding box center [672, 38] width 60 height 31
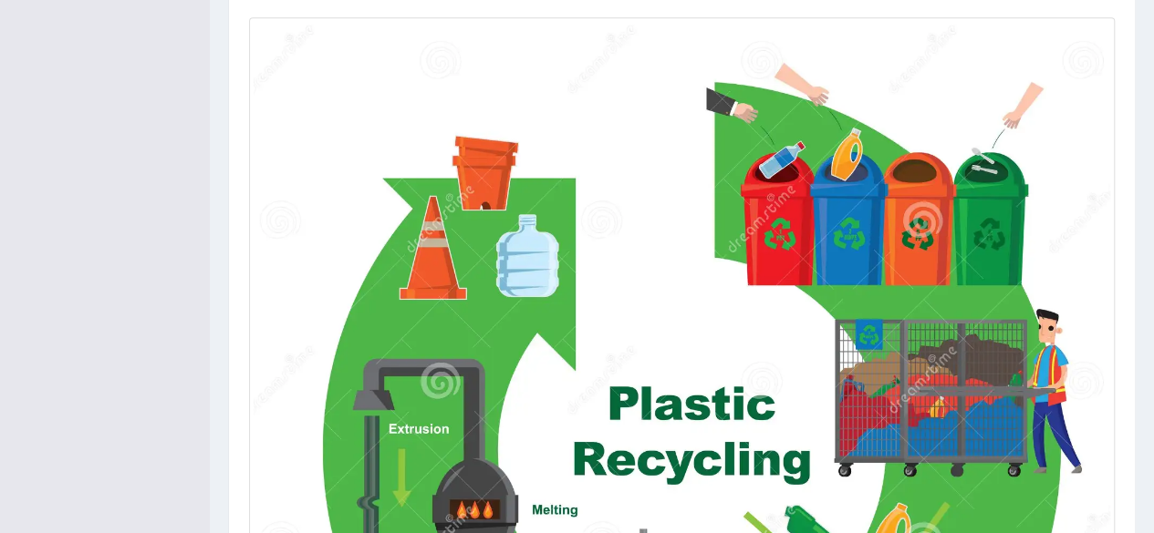
scroll to position [478, 0]
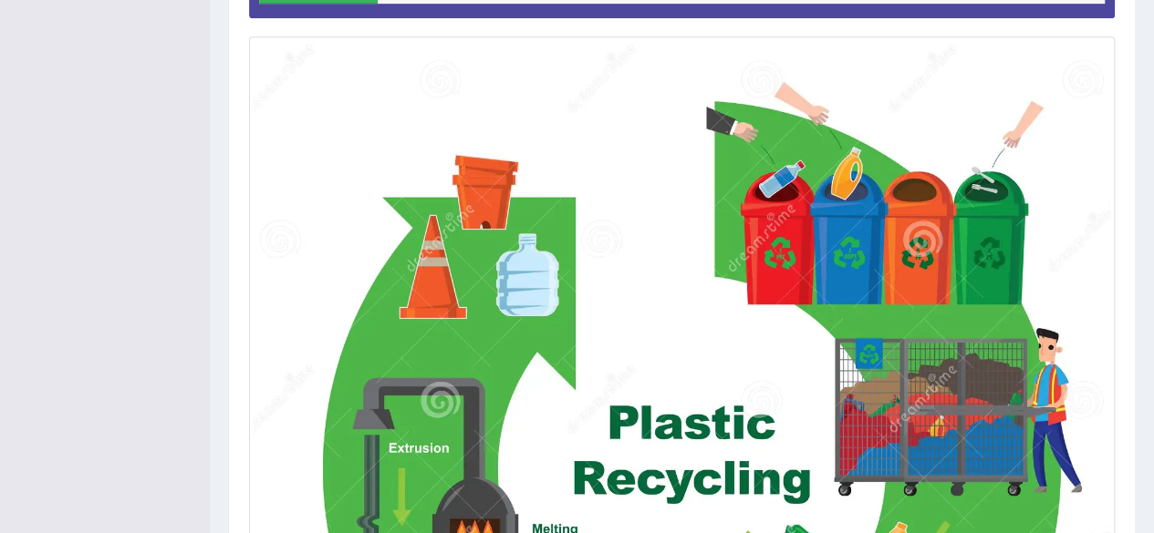
drag, startPoint x: 0, startPoint y: 0, endPoint x: 1149, endPoint y: 426, distance: 1225.3
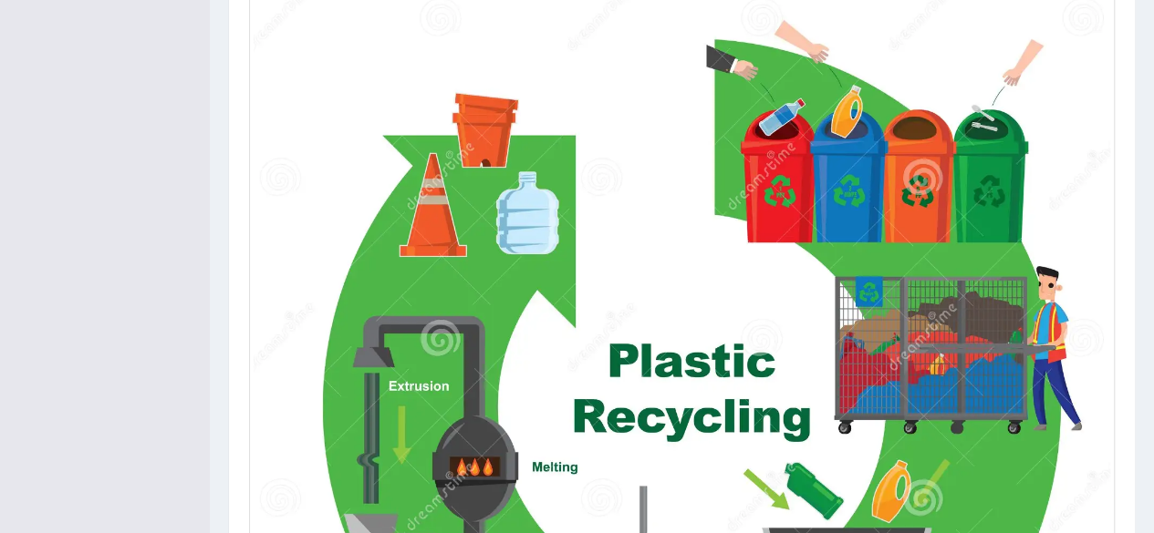
scroll to position [279, 0]
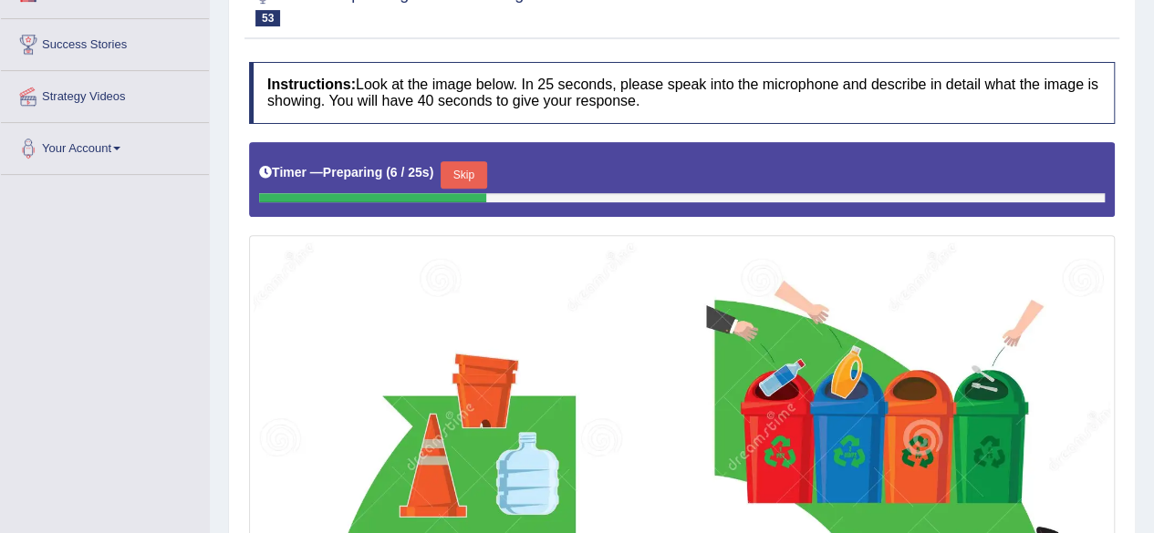
click at [479, 161] on button "Skip" at bounding box center [463, 174] width 46 height 27
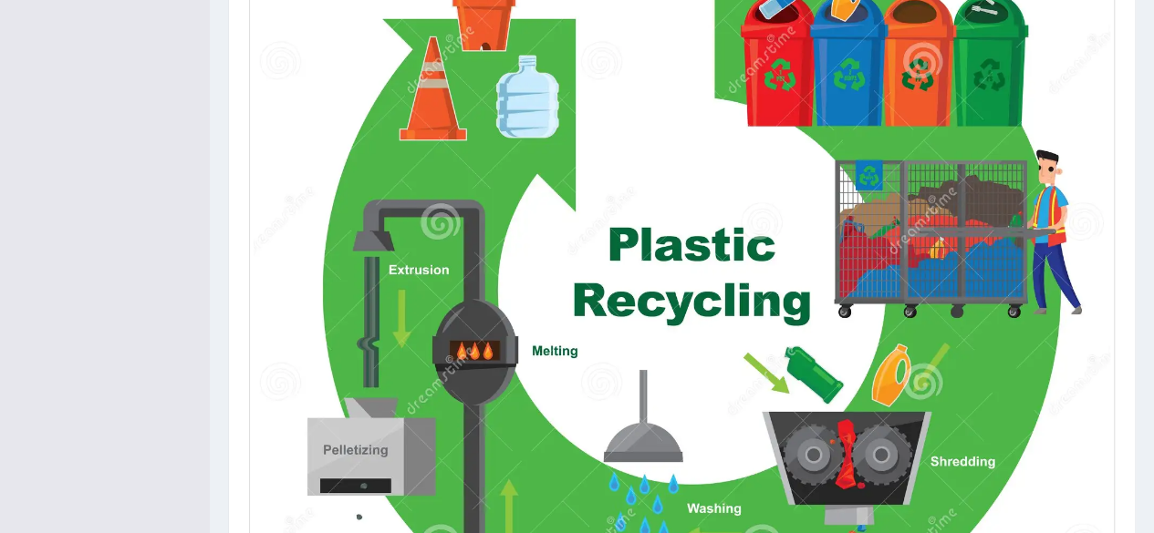
scroll to position [657, 0]
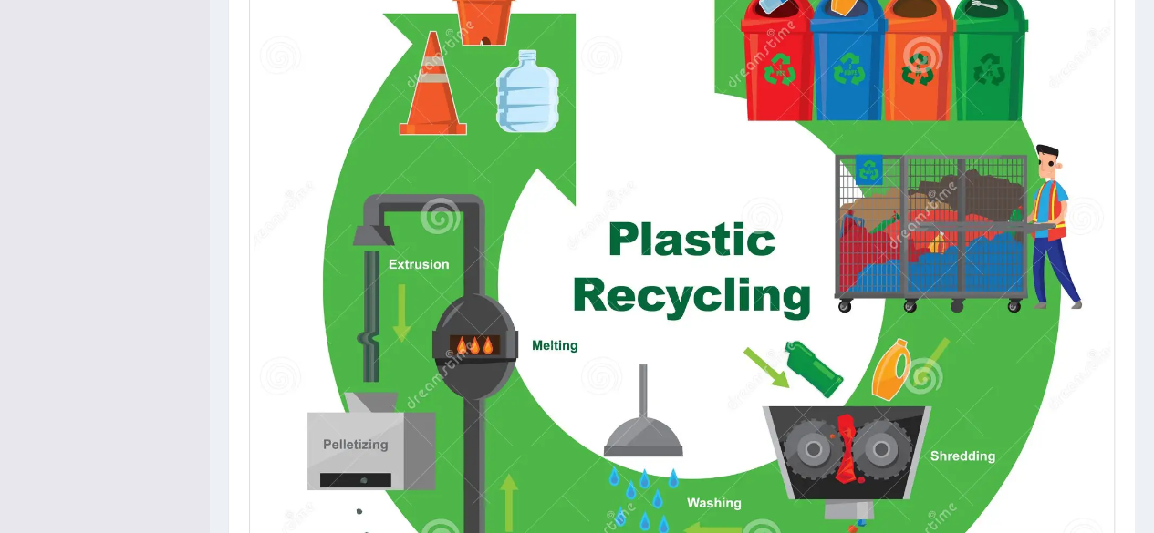
click at [1152, 368] on div "Home Practice Speaking: Describe Image Plastic Recycling * Remember to use the …" at bounding box center [682, 102] width 944 height 1518
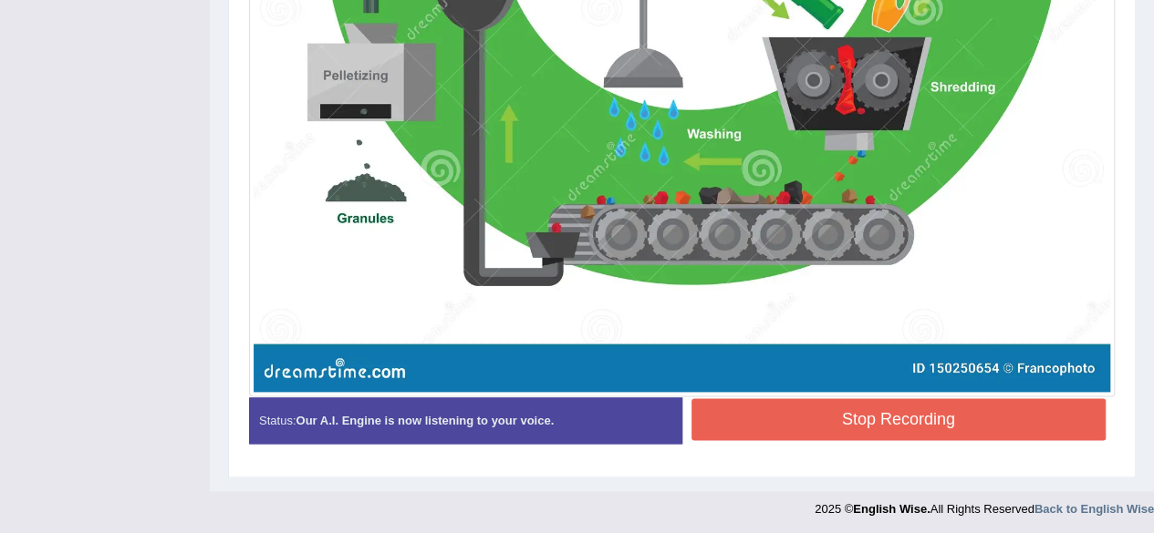
scroll to position [0, 0]
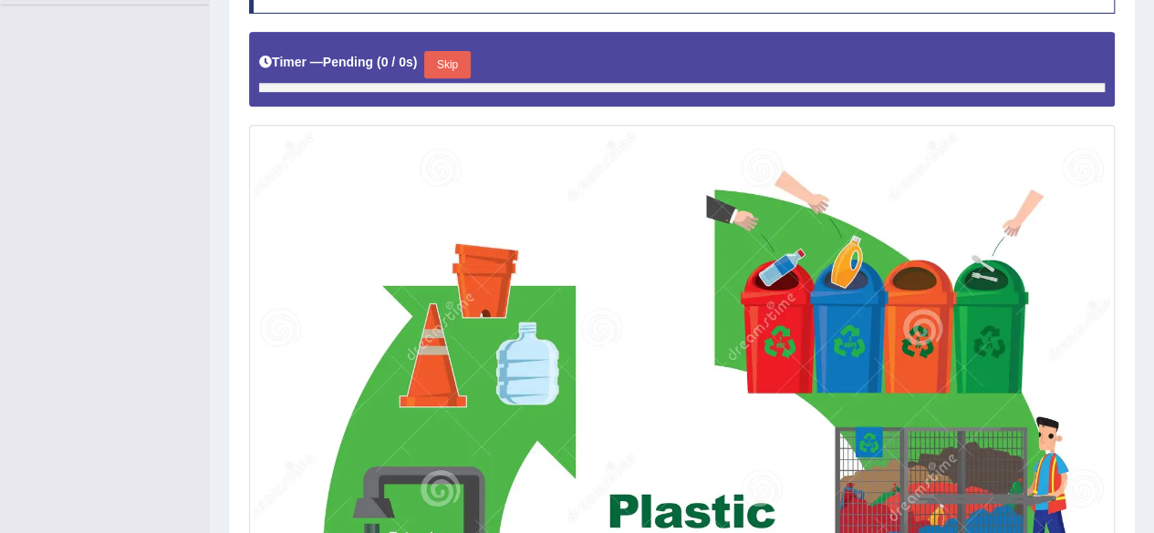
scroll to position [439, 0]
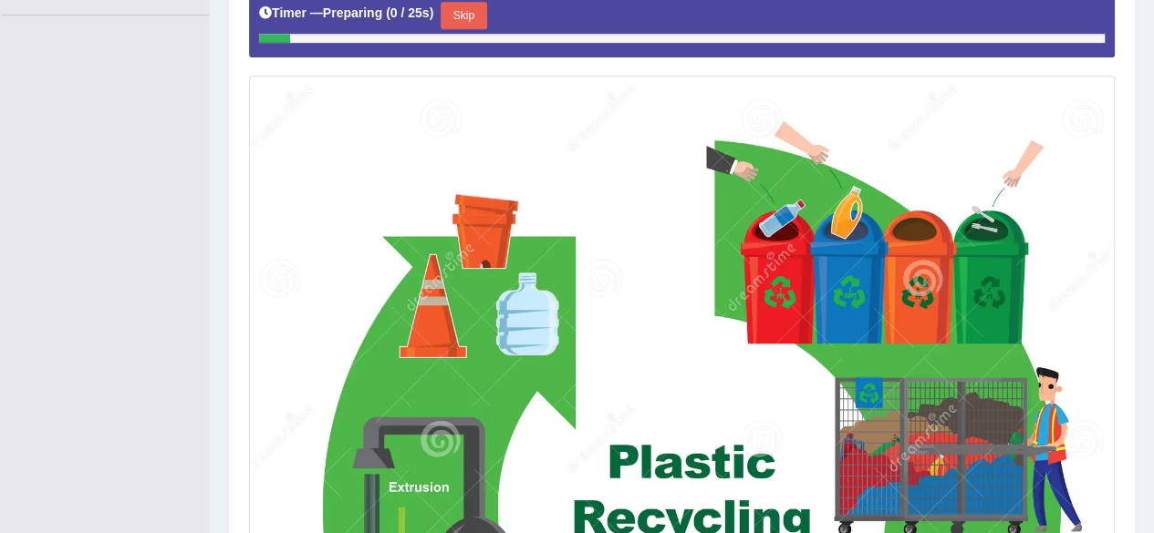
click at [451, 13] on button "Skip" at bounding box center [463, 15] width 46 height 27
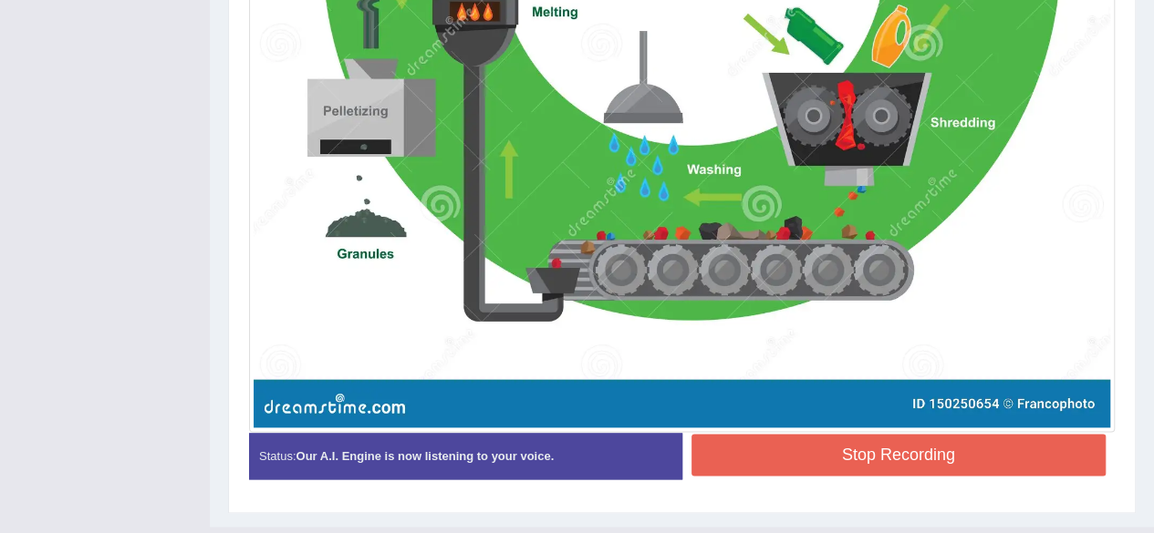
scroll to position [1027, 0]
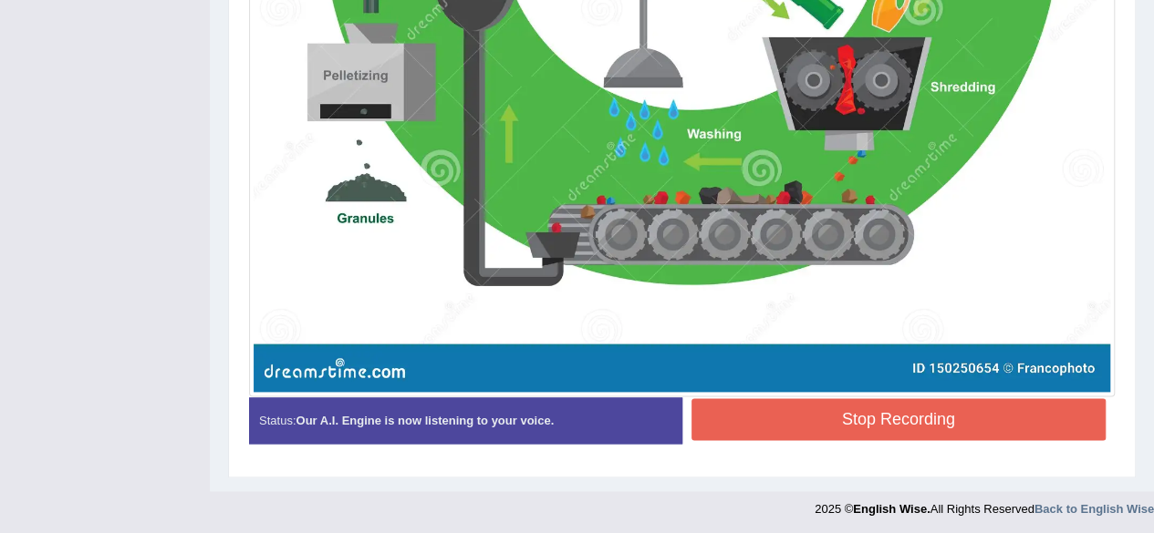
click at [1012, 429] on button "Stop Recording" at bounding box center [898, 419] width 415 height 42
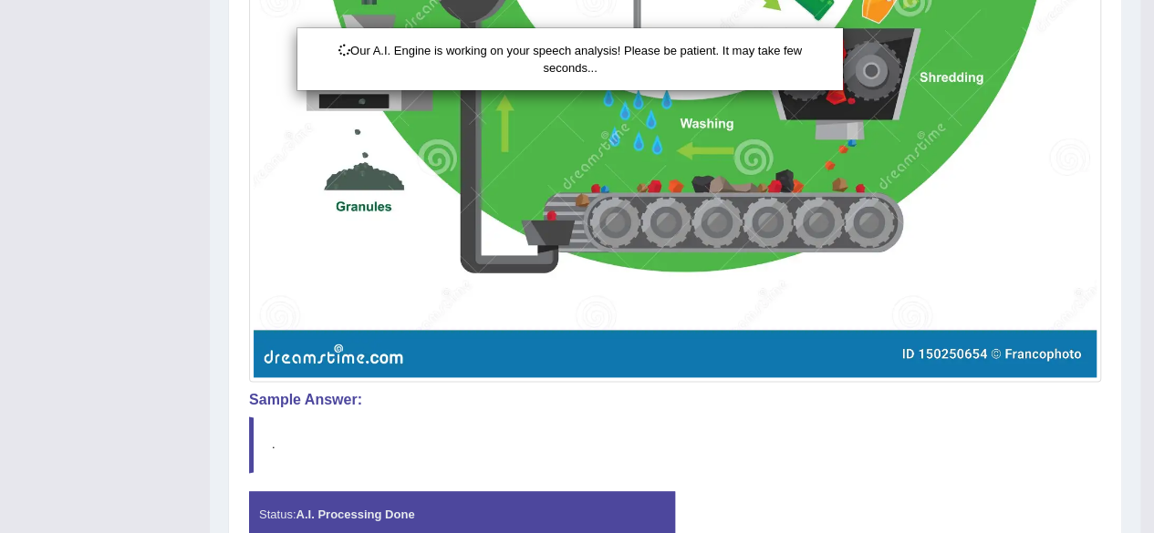
scroll to position [1120, 0]
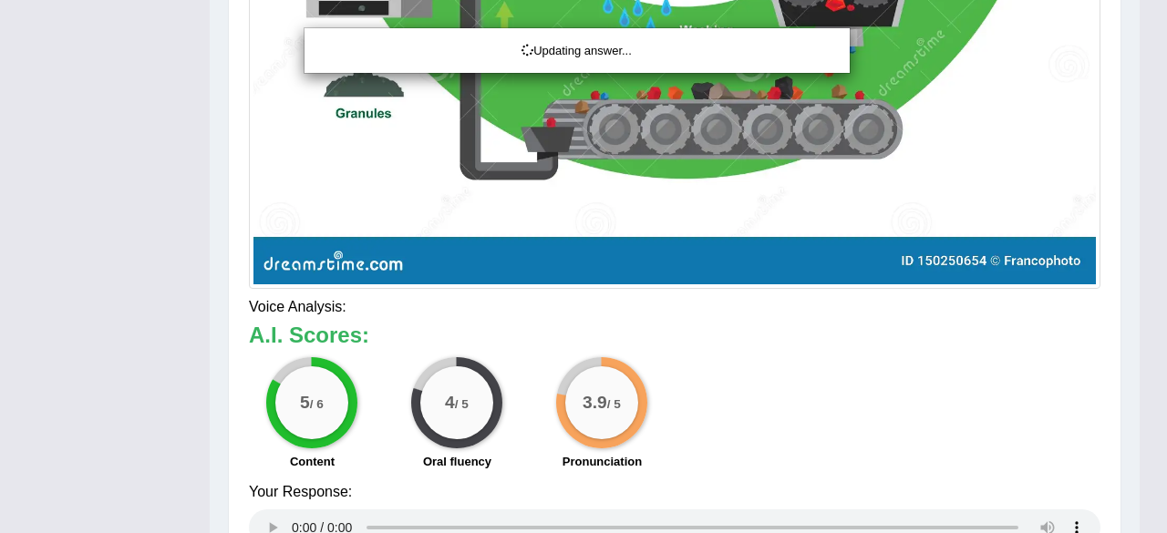
drag, startPoint x: 1166, startPoint y: 371, endPoint x: 1166, endPoint y: 534, distance: 163.2
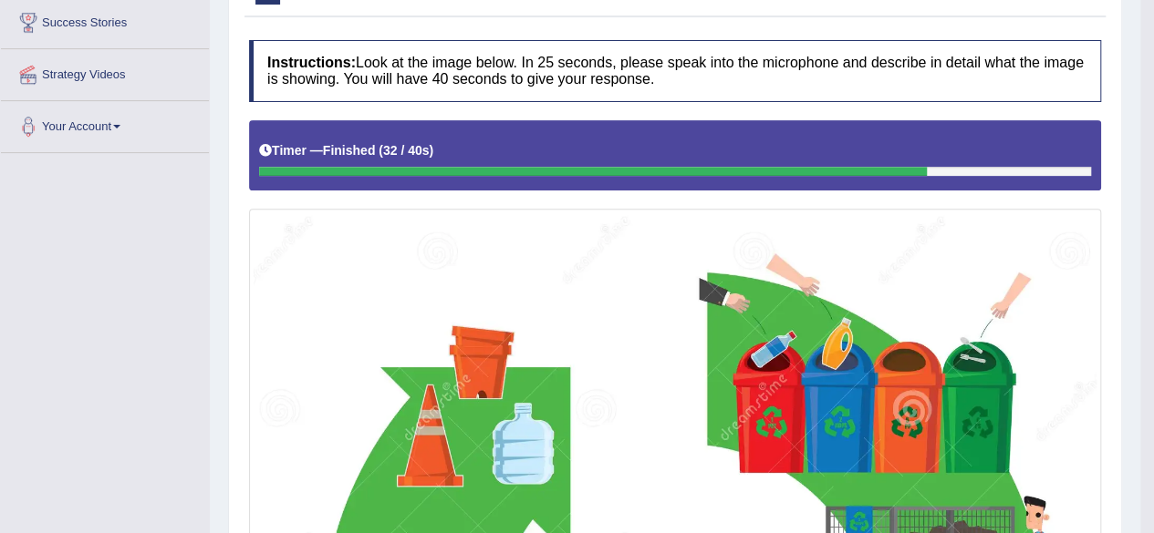
scroll to position [87, 0]
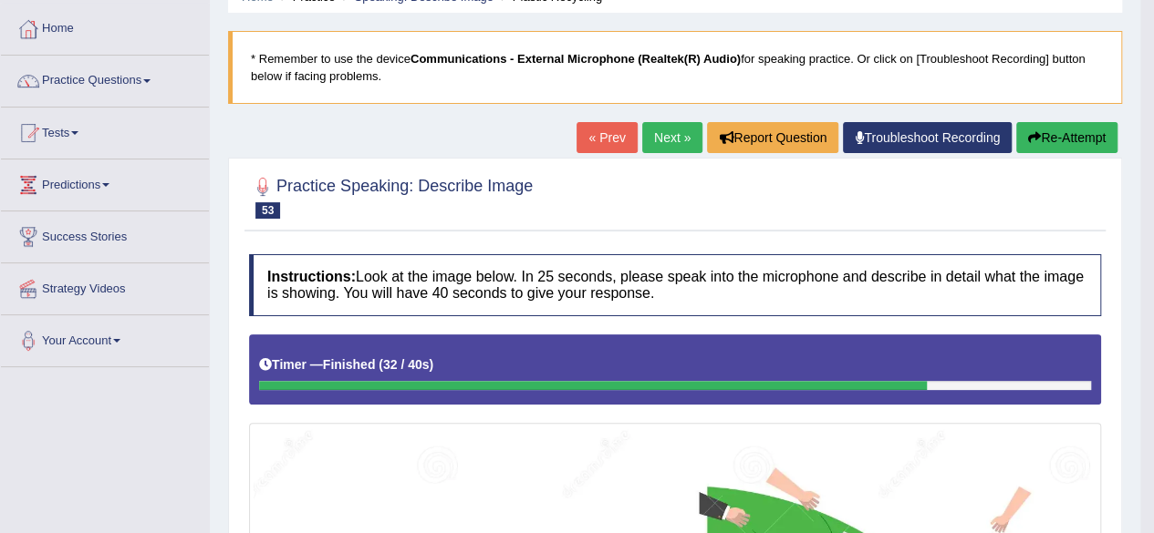
click at [677, 138] on link "Next »" at bounding box center [672, 137] width 60 height 31
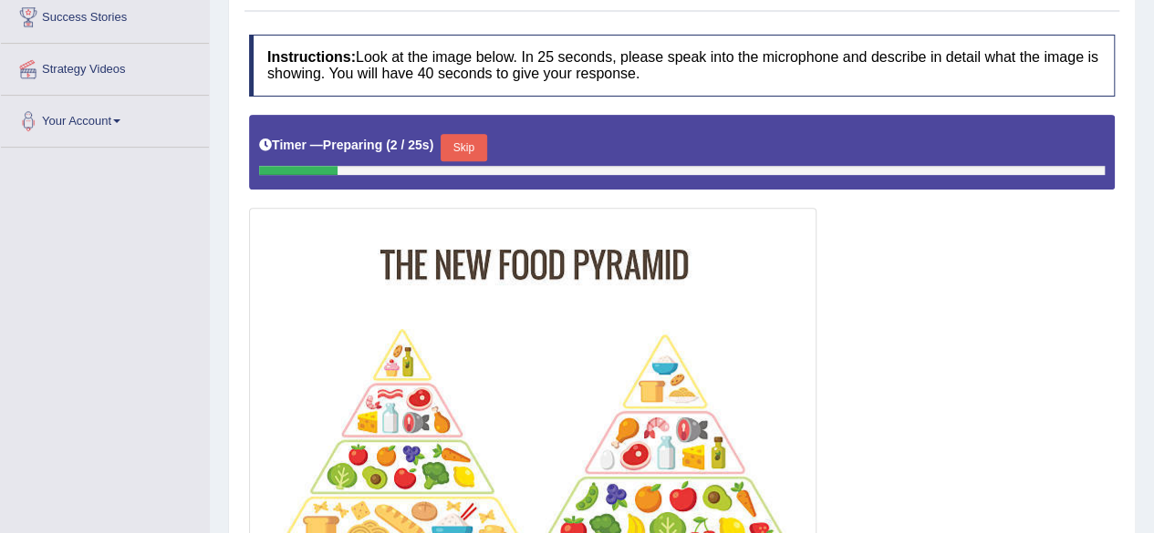
scroll to position [304, 0]
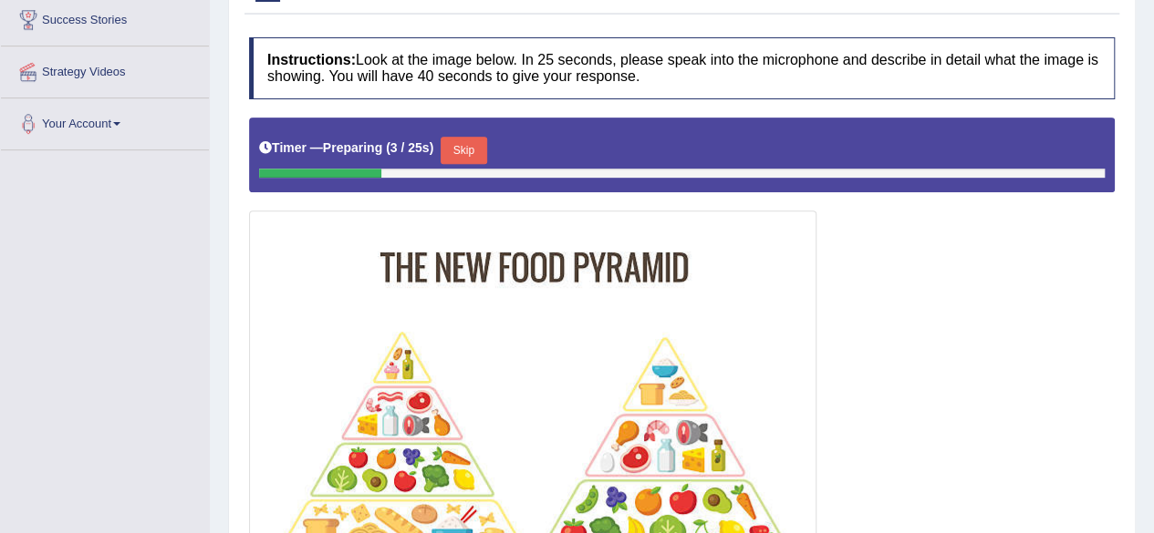
click at [479, 142] on button "Skip" at bounding box center [463, 150] width 46 height 27
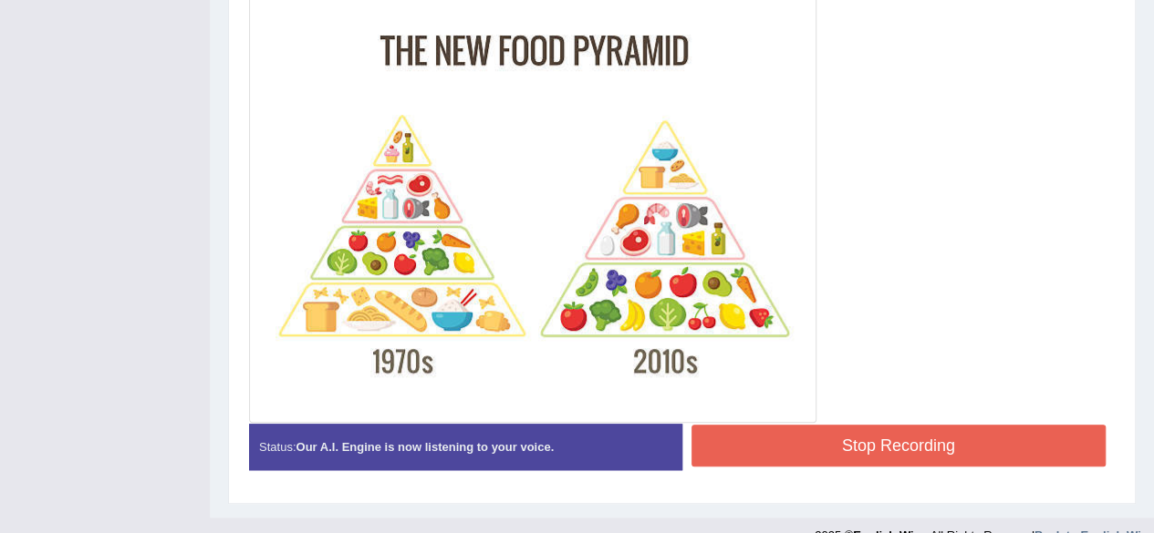
scroll to position [542, 0]
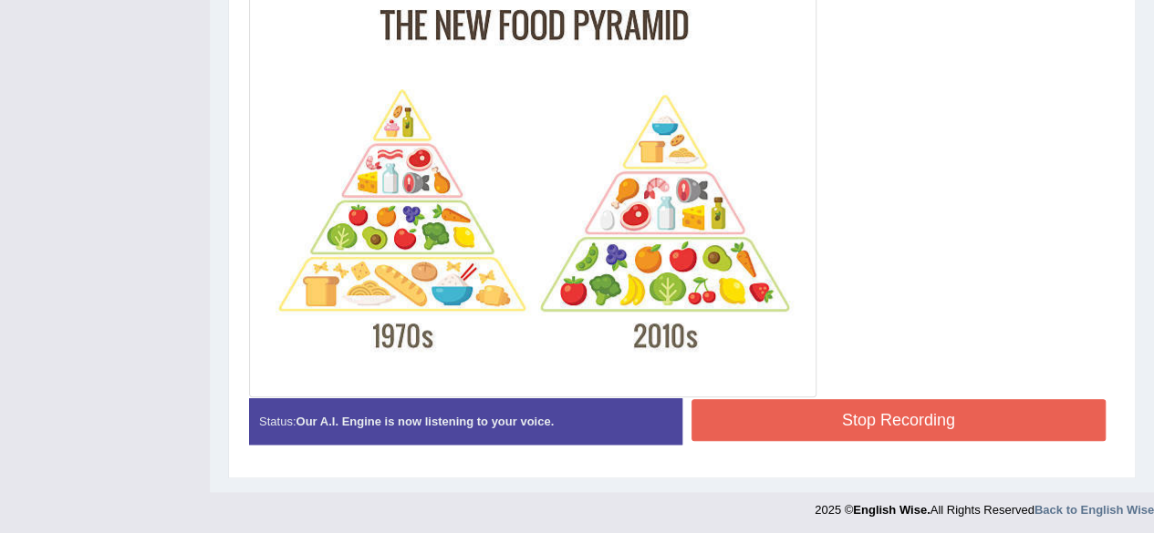
click at [1007, 422] on button "Stop Recording" at bounding box center [898, 420] width 415 height 42
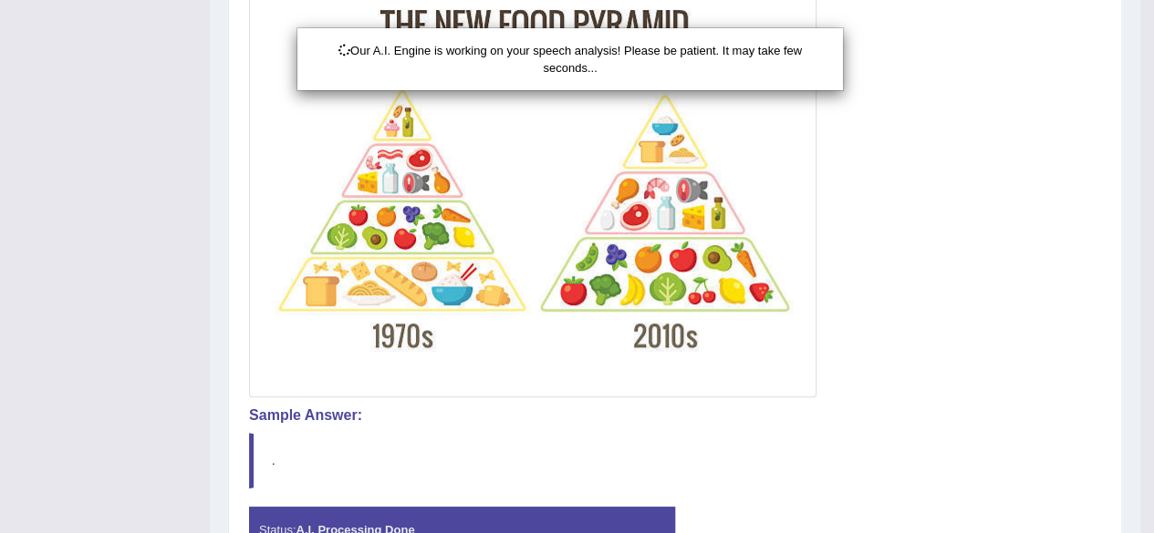
scroll to position [649, 0]
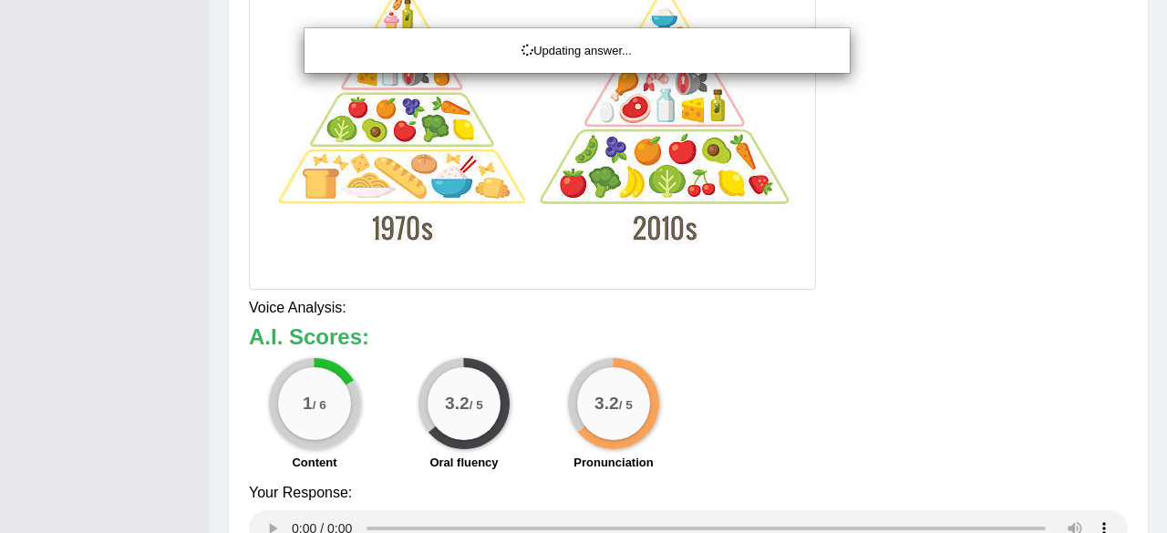
drag, startPoint x: 1165, startPoint y: 278, endPoint x: 1166, endPoint y: 489, distance: 210.6
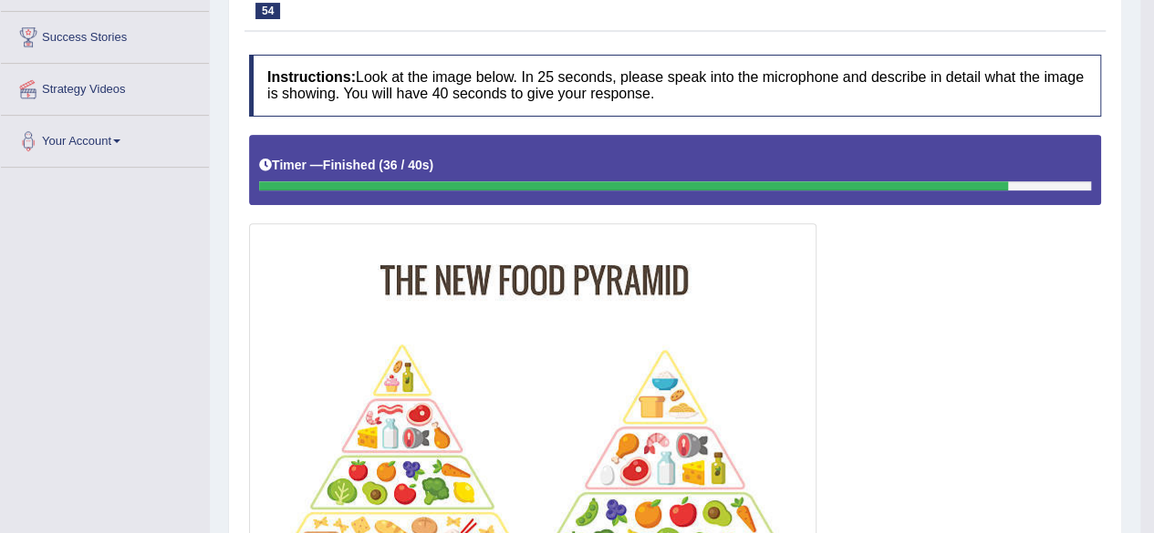
scroll to position [118, 0]
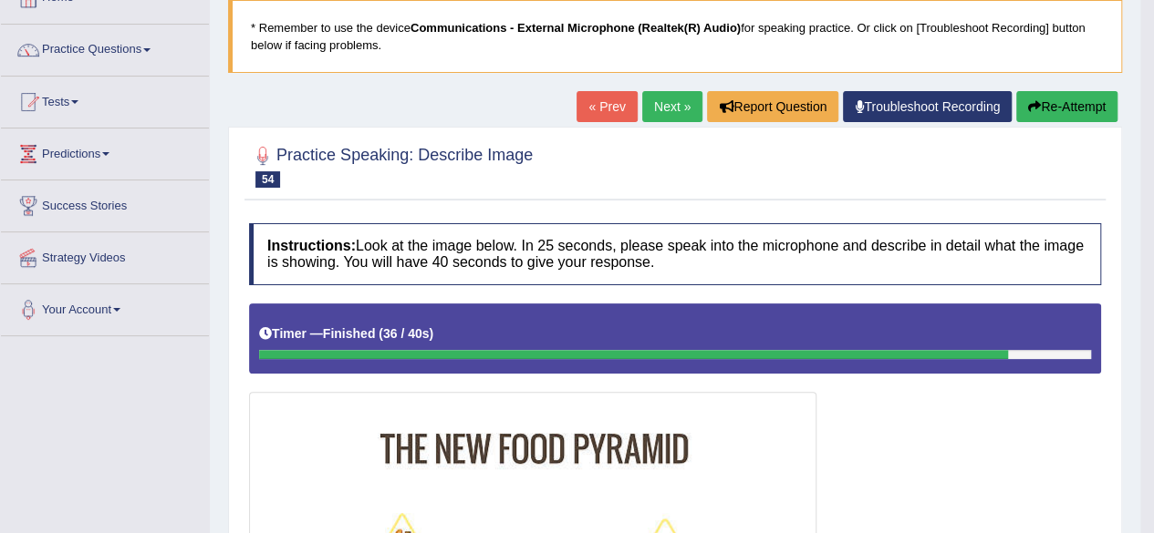
click at [1077, 92] on button "Re-Attempt" at bounding box center [1066, 106] width 101 height 31
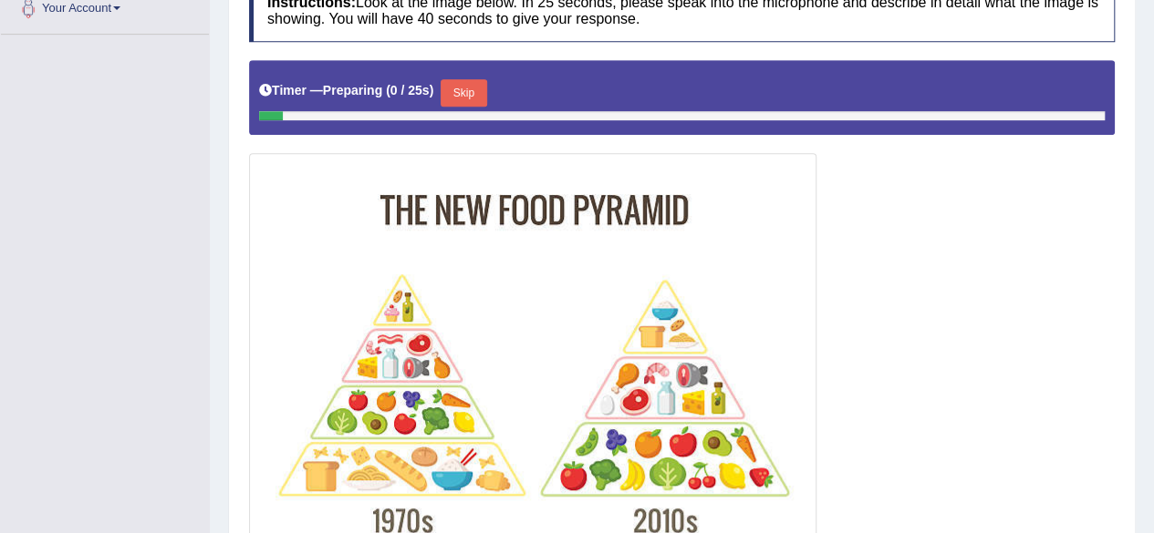
scroll to position [420, 0]
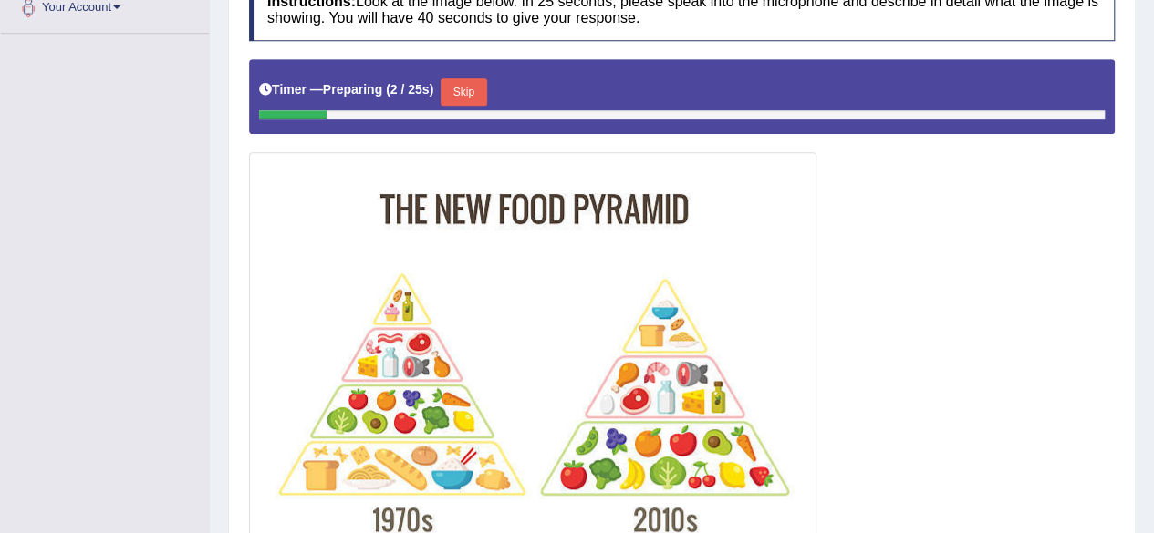
click at [483, 87] on button "Skip" at bounding box center [463, 91] width 46 height 27
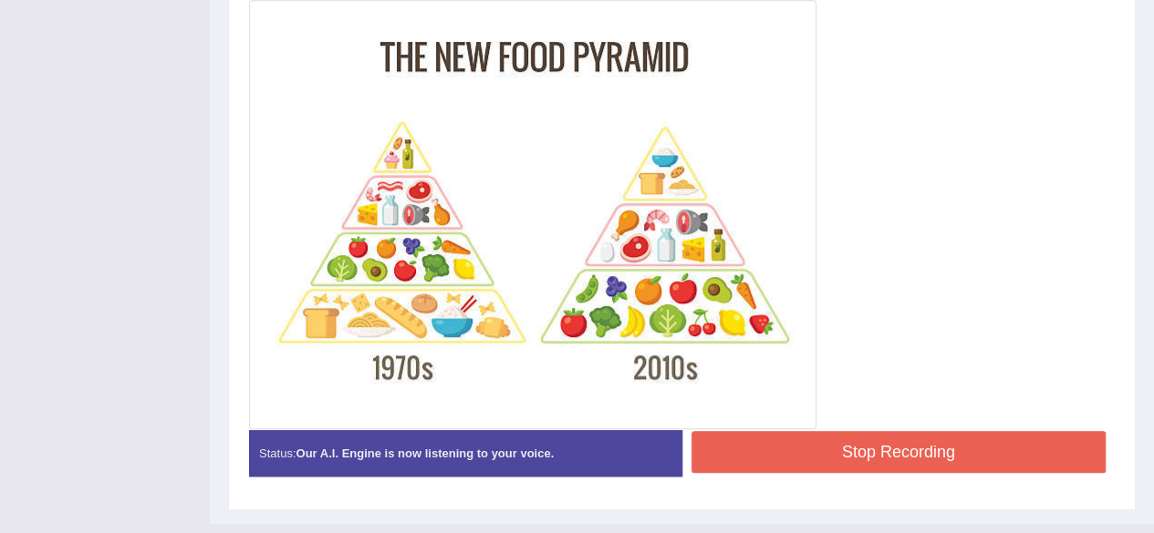
scroll to position [551, 0]
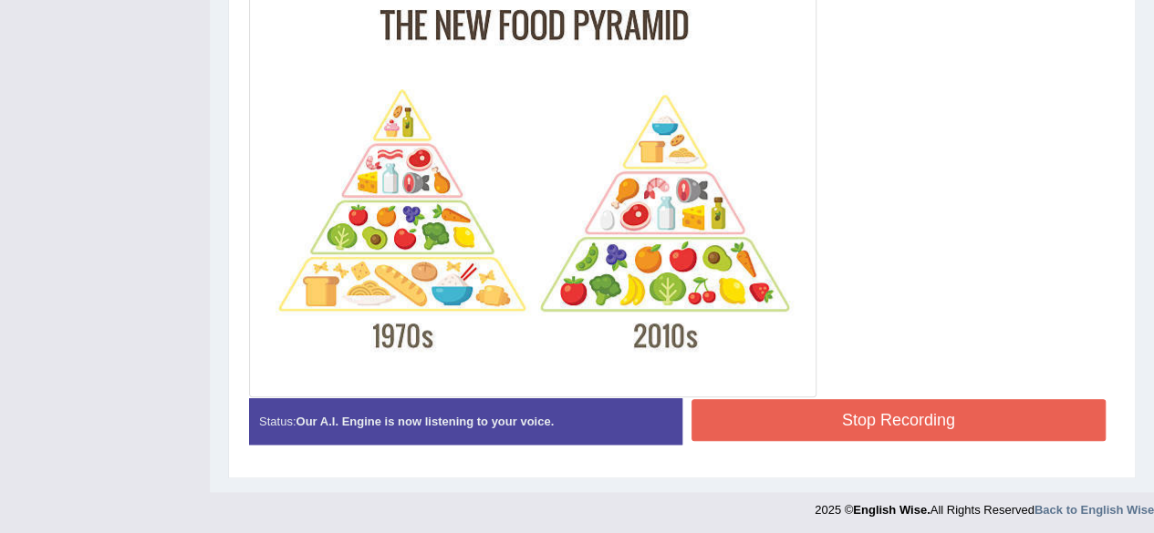
click at [973, 419] on button "Stop Recording" at bounding box center [898, 420] width 415 height 42
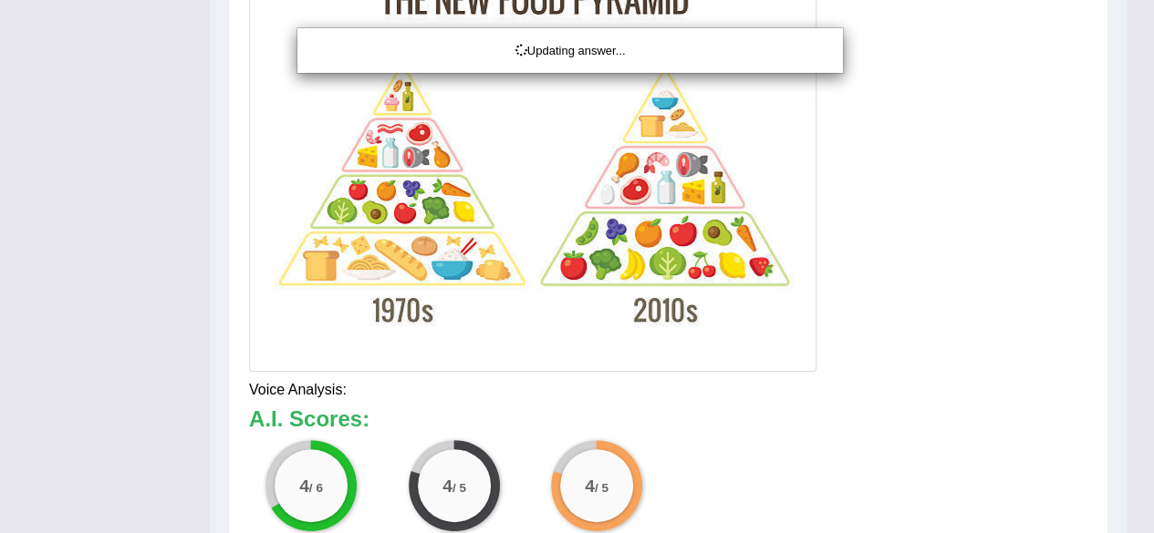
drag, startPoint x: 1166, startPoint y: 288, endPoint x: 1166, endPoint y: 423, distance: 135.0
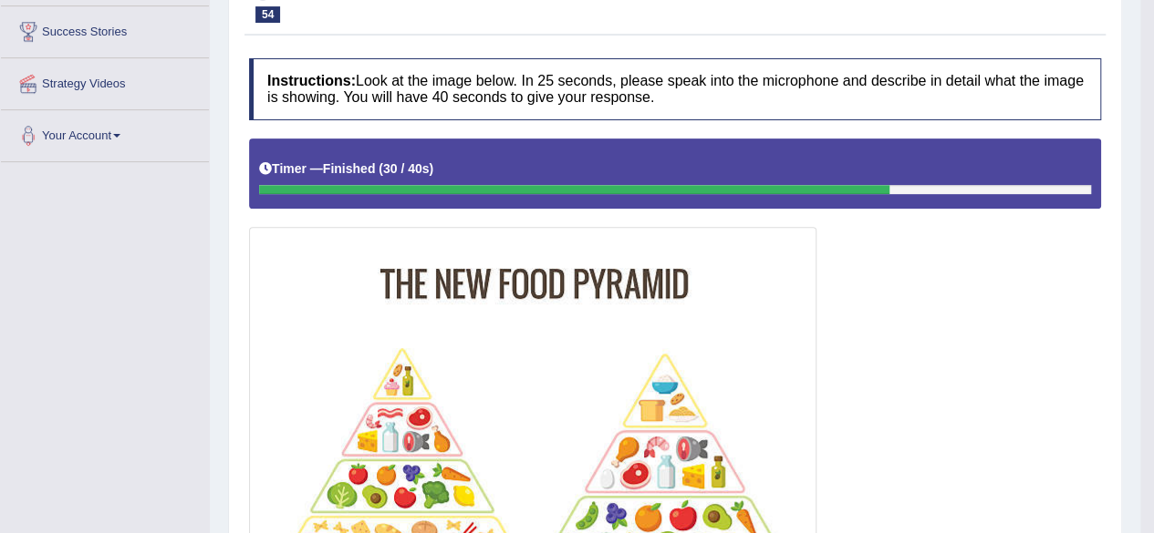
scroll to position [117, 0]
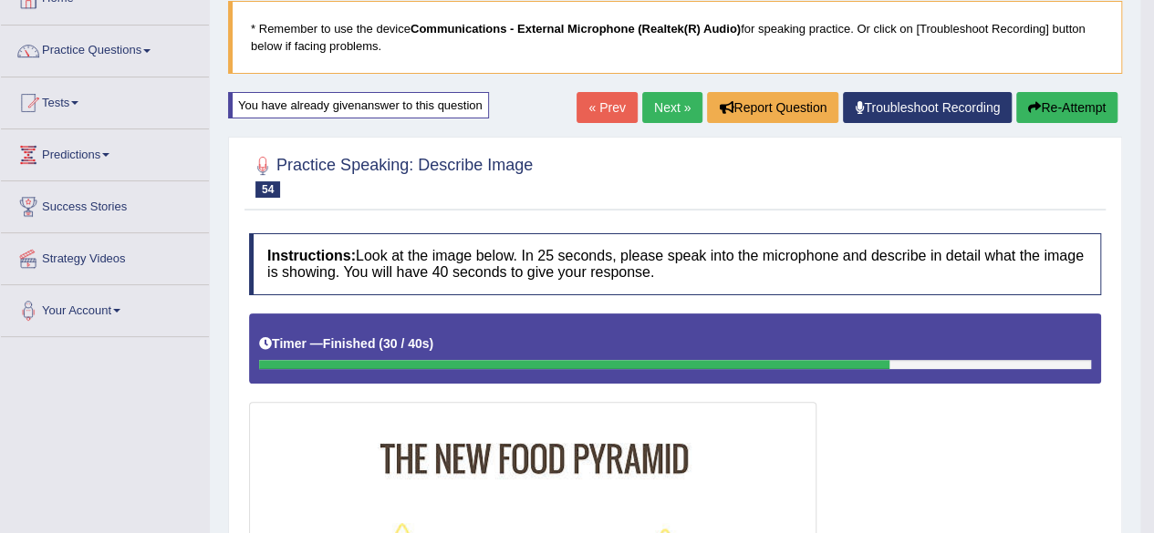
click at [667, 107] on link "Next »" at bounding box center [672, 107] width 60 height 31
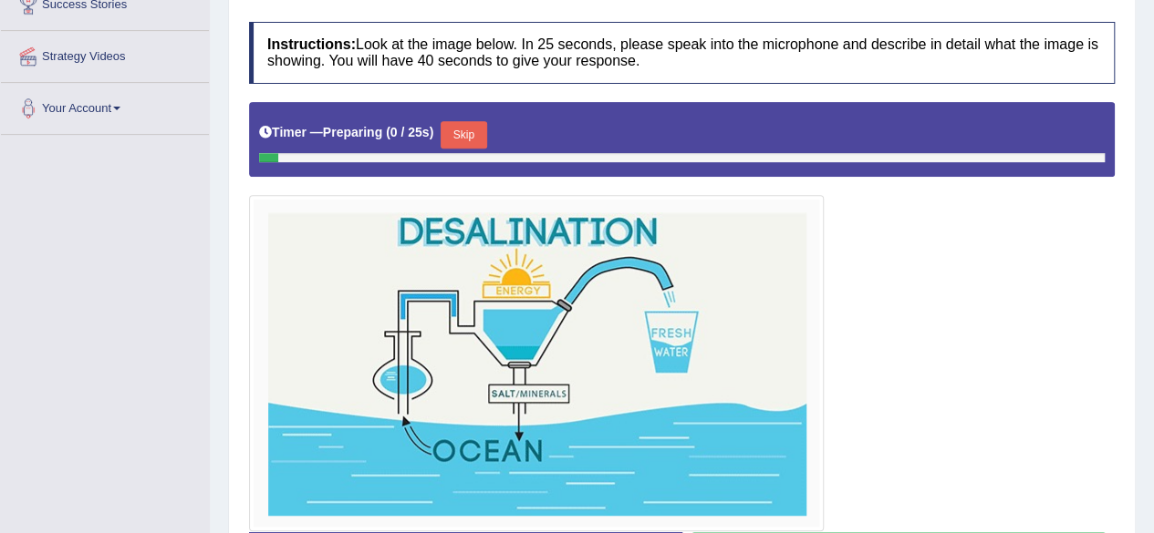
scroll to position [367, 0]
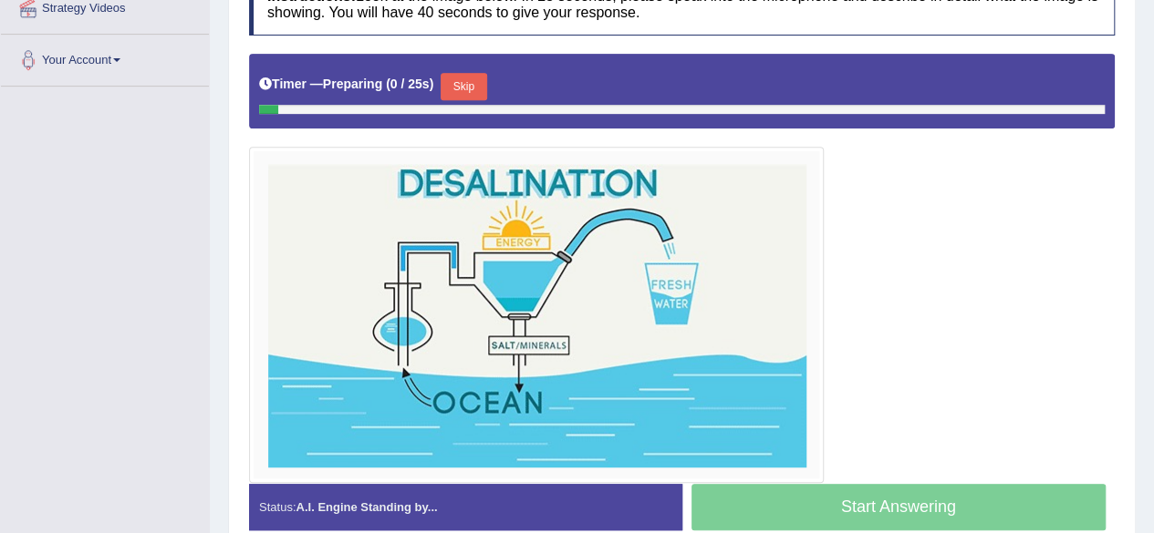
click at [477, 76] on button "Skip" at bounding box center [463, 86] width 46 height 27
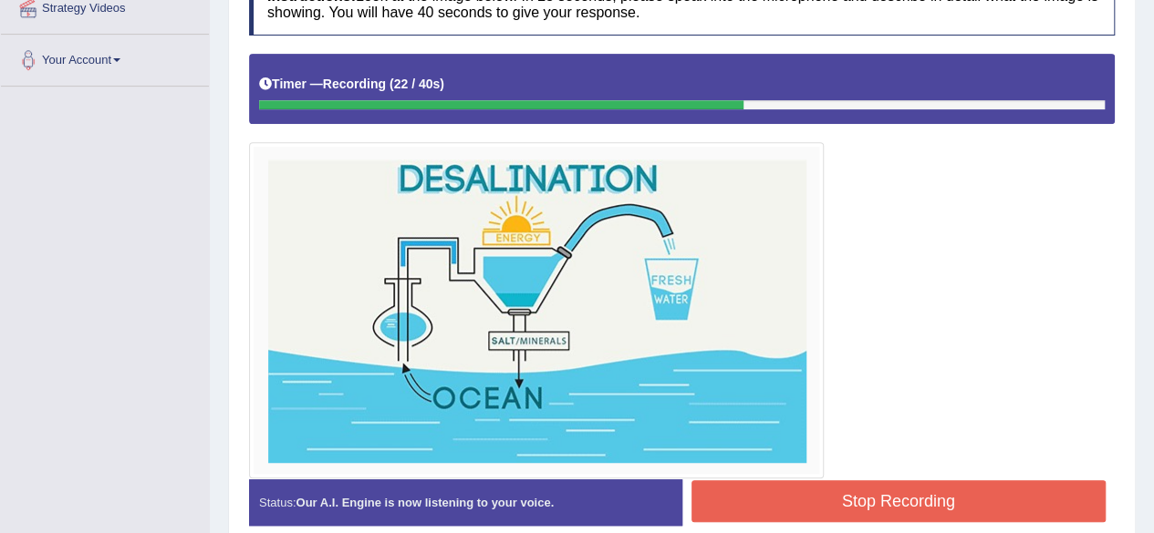
click at [872, 501] on button "Stop Recording" at bounding box center [898, 502] width 415 height 42
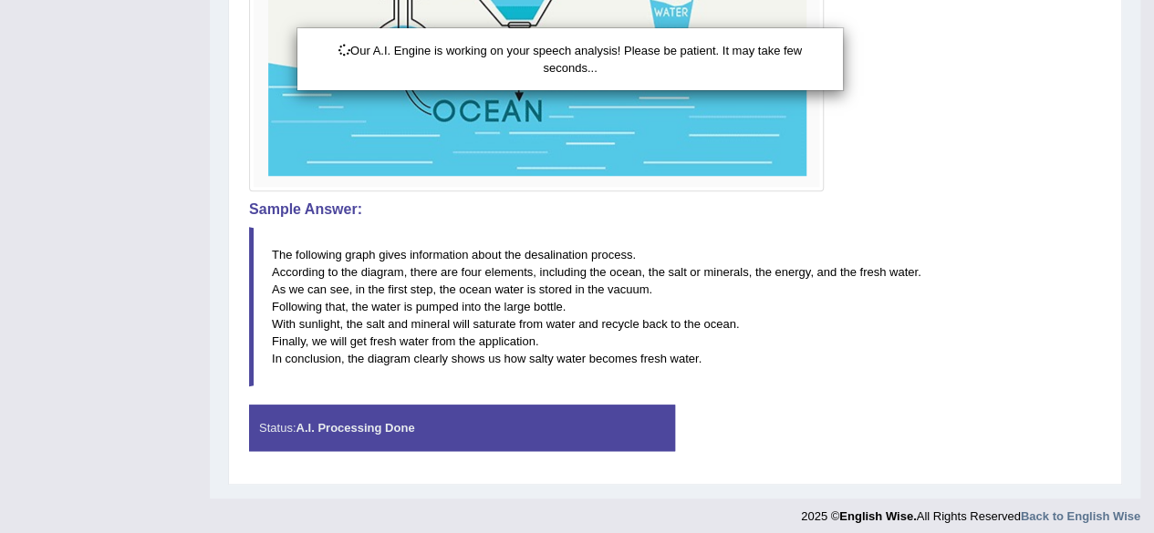
scroll to position [658, 0]
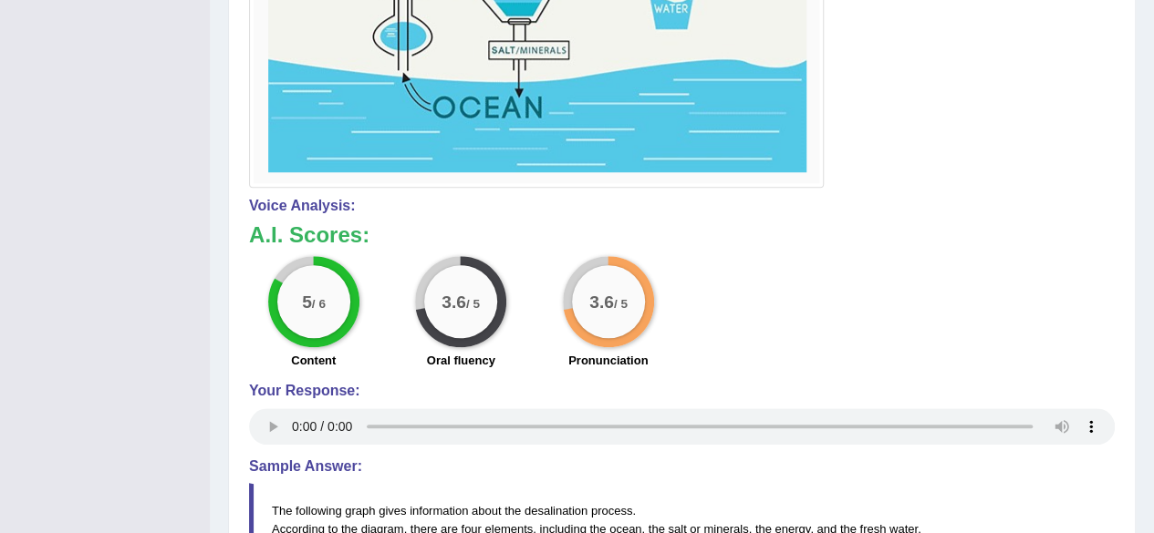
drag, startPoint x: 1166, startPoint y: 372, endPoint x: 1166, endPoint y: 443, distance: 71.1
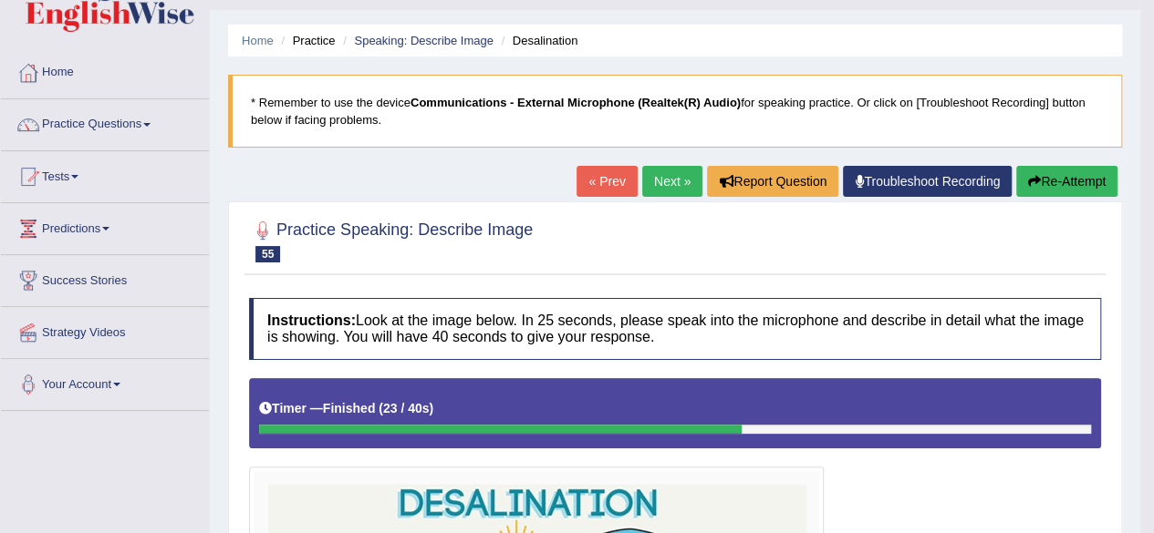
scroll to position [0, 0]
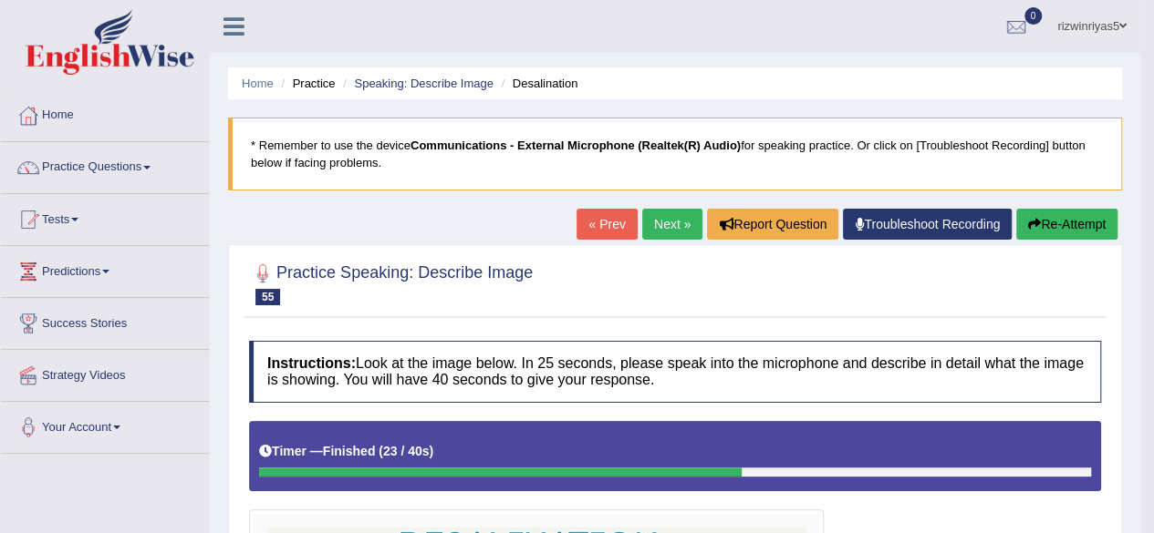
click at [667, 222] on link "Next »" at bounding box center [672, 224] width 60 height 31
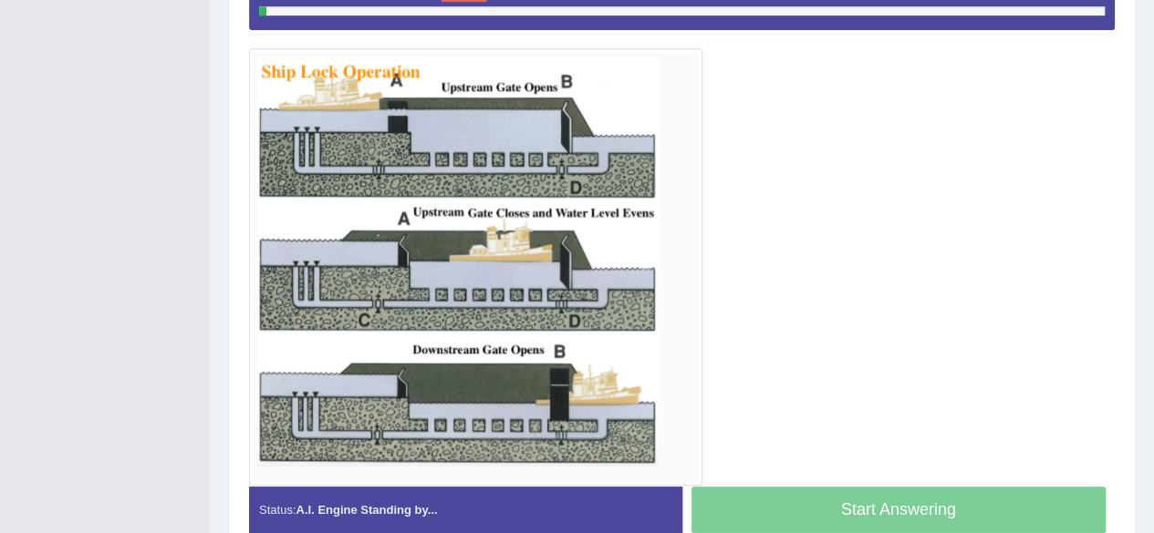
scroll to position [465, 0]
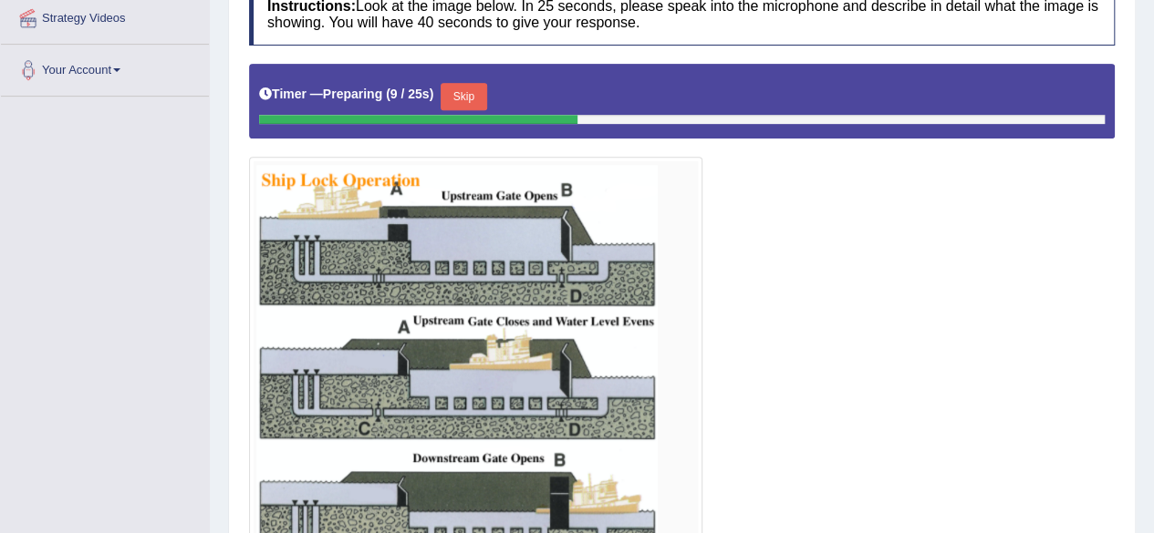
scroll to position [336, 0]
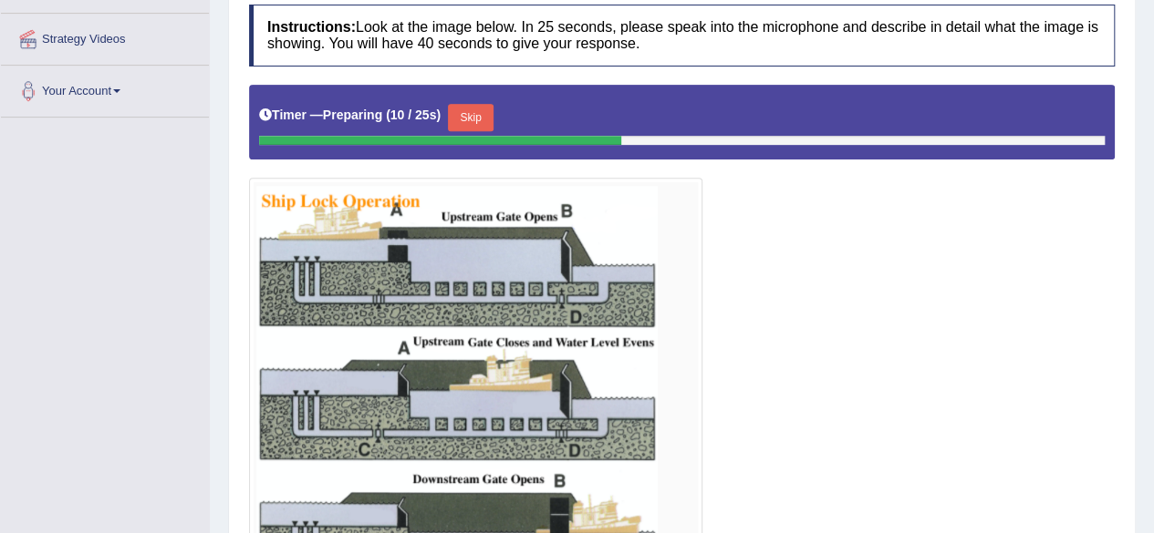
click at [468, 119] on button "Skip" at bounding box center [471, 117] width 46 height 27
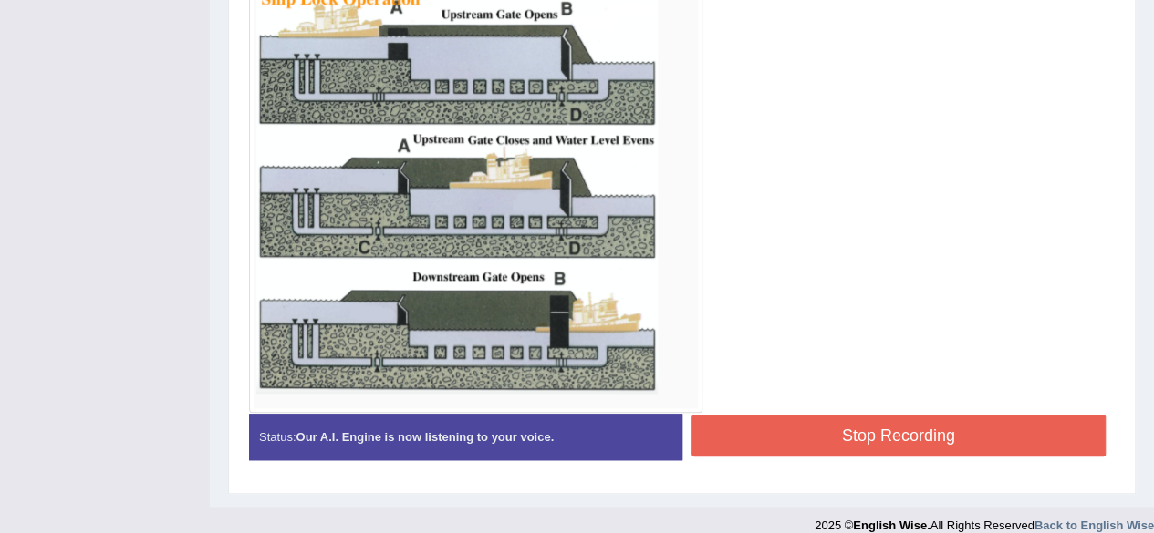
scroll to position [537, 0]
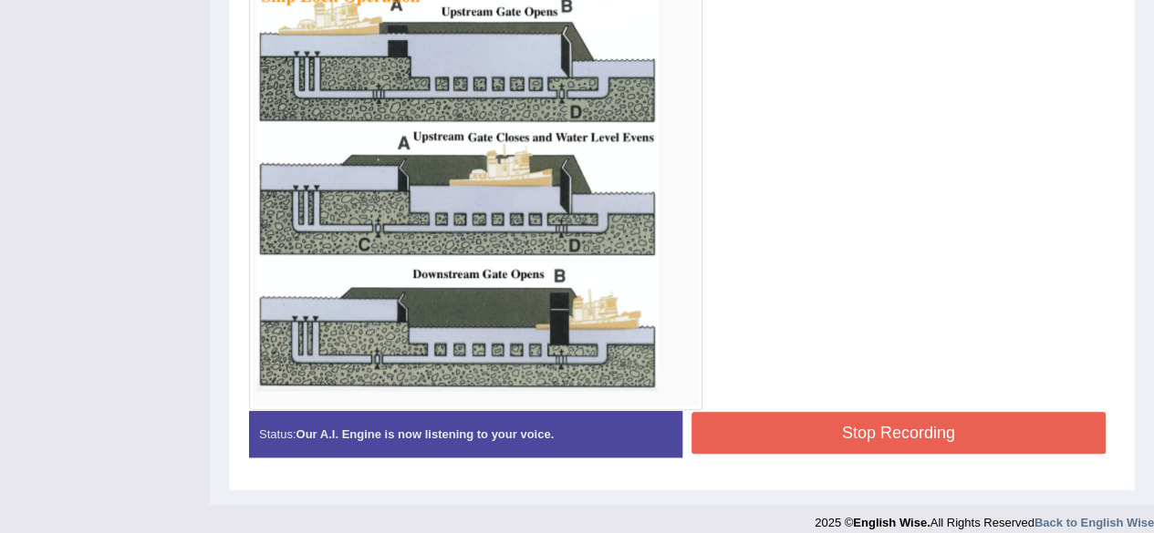
click at [899, 429] on button "Stop Recording" at bounding box center [898, 433] width 415 height 42
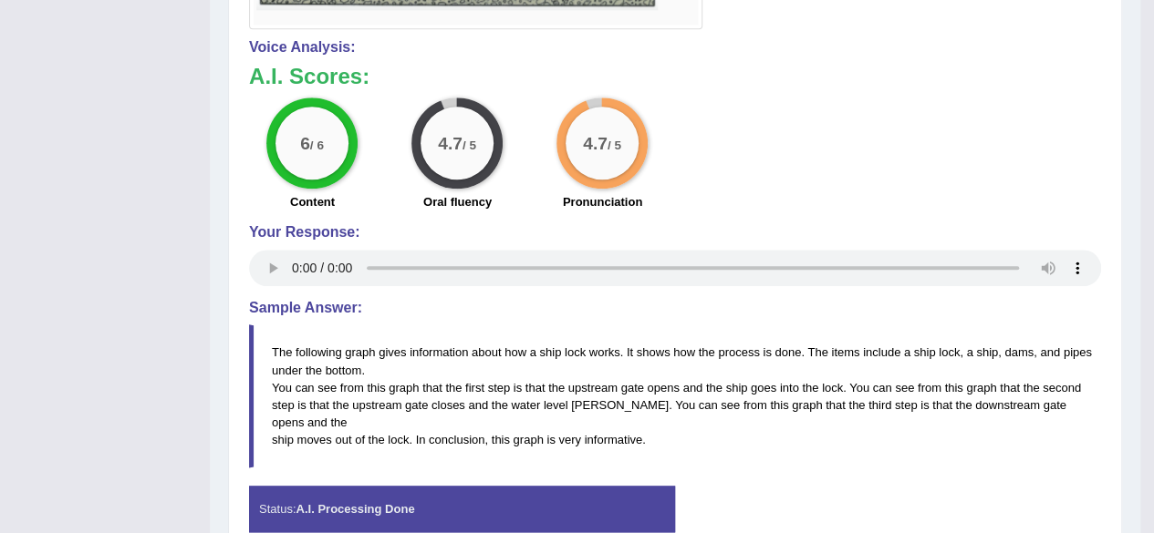
scroll to position [920, 0]
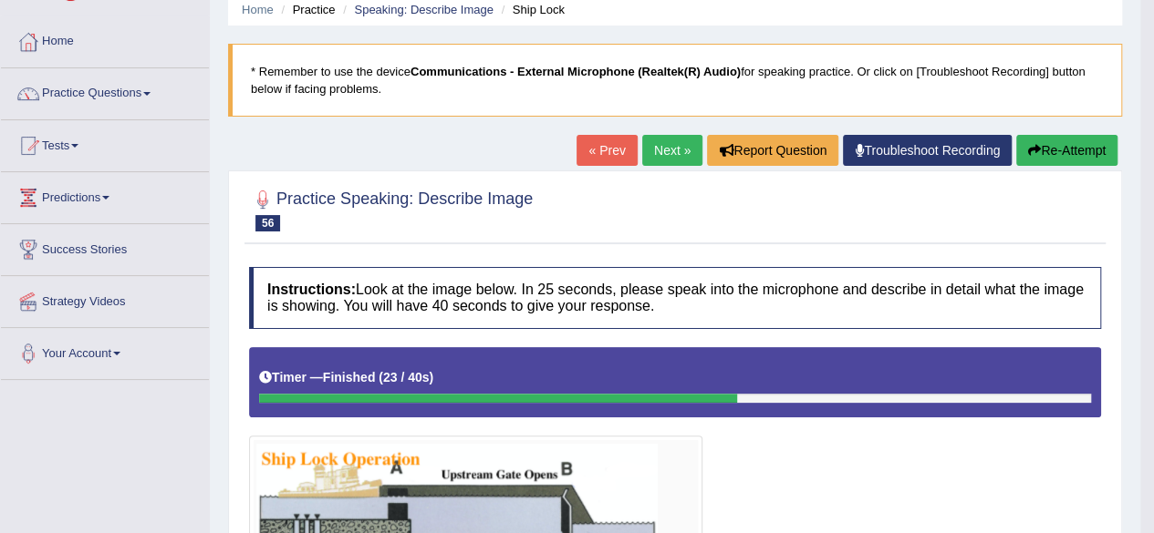
drag, startPoint x: 1166, startPoint y: 276, endPoint x: 1149, endPoint y: 112, distance: 165.0
click at [1149, 112] on html "Toggle navigation Home Practice Questions Speaking Practice Read Aloud Repeat S…" at bounding box center [577, 192] width 1154 height 533
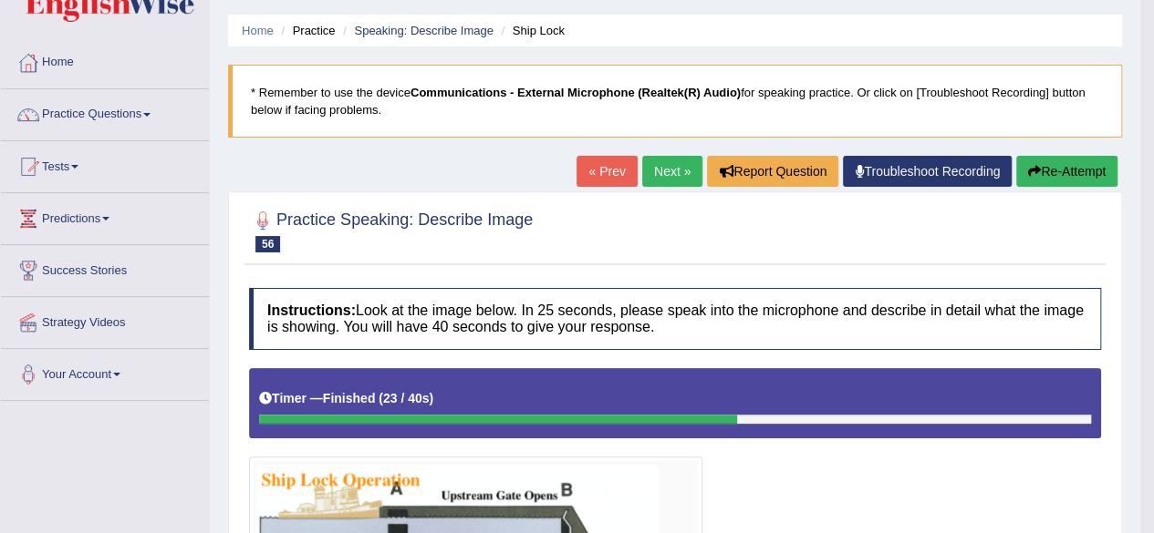
click at [671, 174] on link "Next »" at bounding box center [672, 171] width 60 height 31
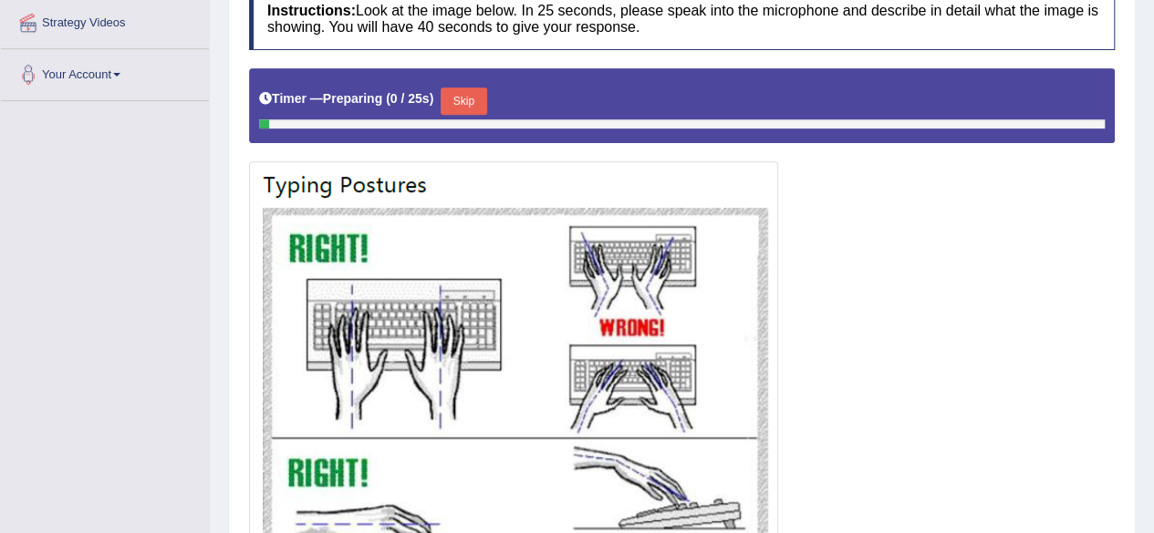
scroll to position [361, 0]
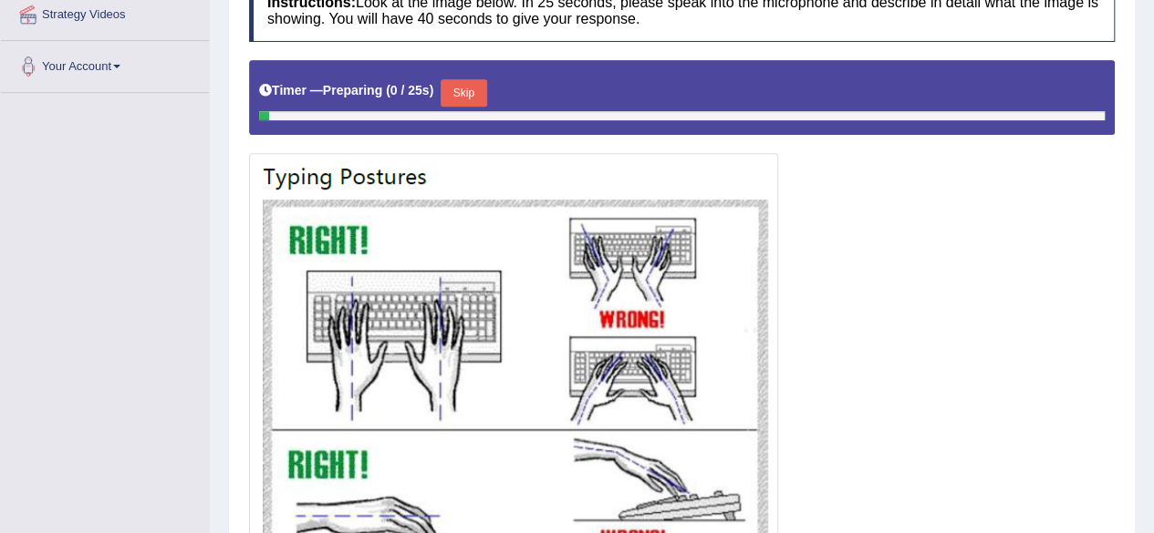
drag, startPoint x: 0, startPoint y: 0, endPoint x: 1166, endPoint y: 289, distance: 1201.6
click at [451, 86] on button "Skip" at bounding box center [463, 92] width 46 height 27
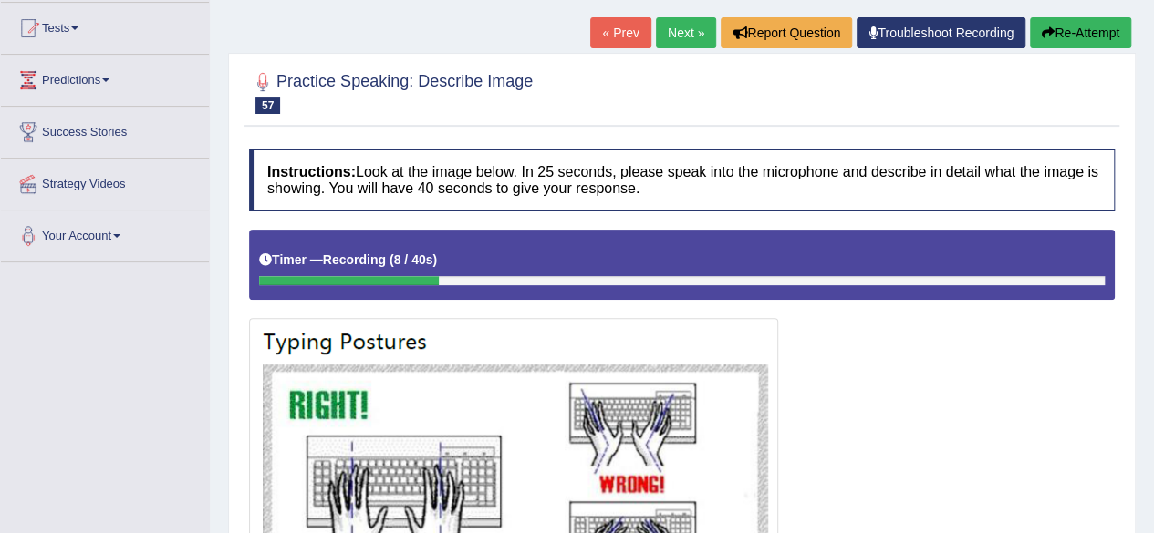
scroll to position [187, 0]
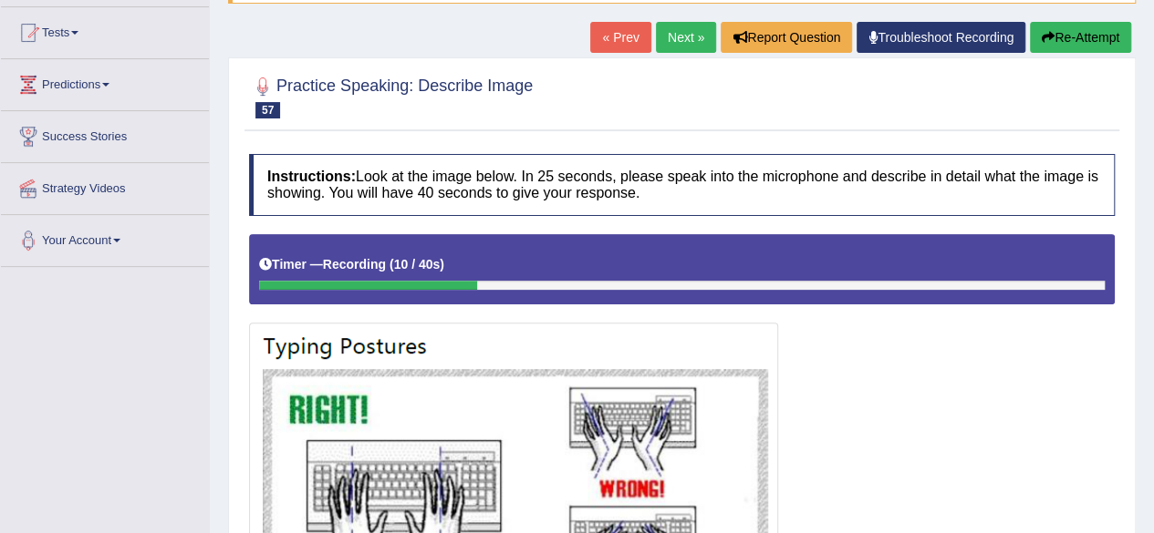
click at [1079, 34] on button "Re-Attempt" at bounding box center [1080, 37] width 101 height 31
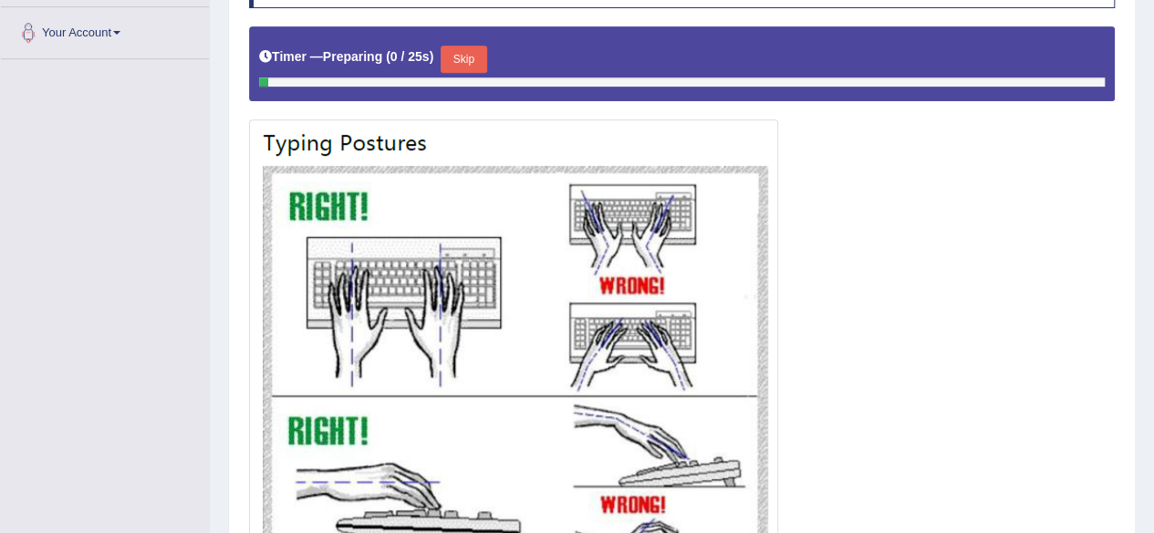
scroll to position [417, 0]
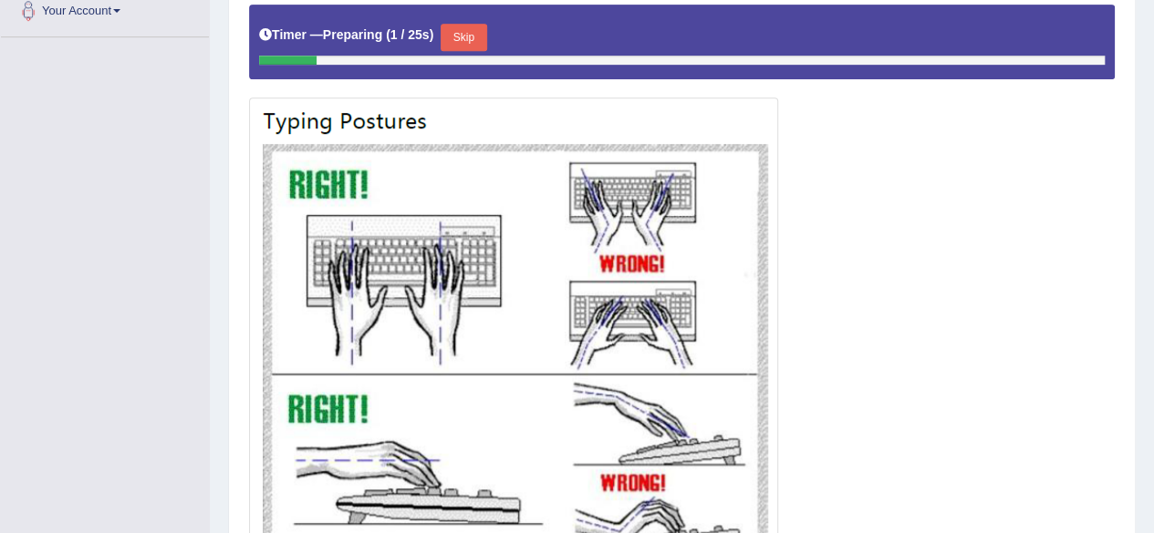
click at [474, 29] on button "Skip" at bounding box center [463, 37] width 46 height 27
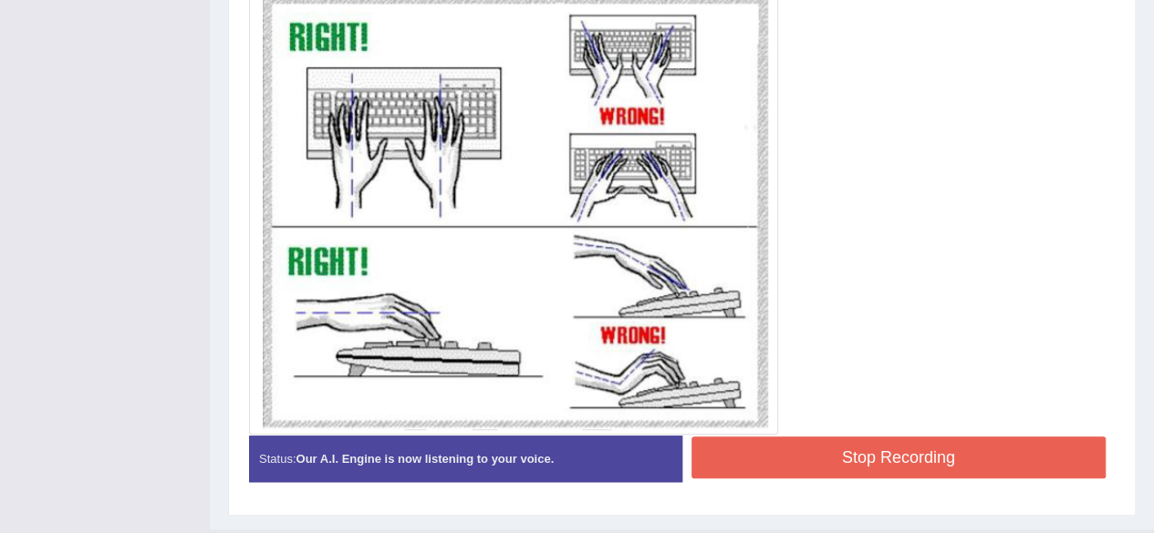
scroll to position [597, 0]
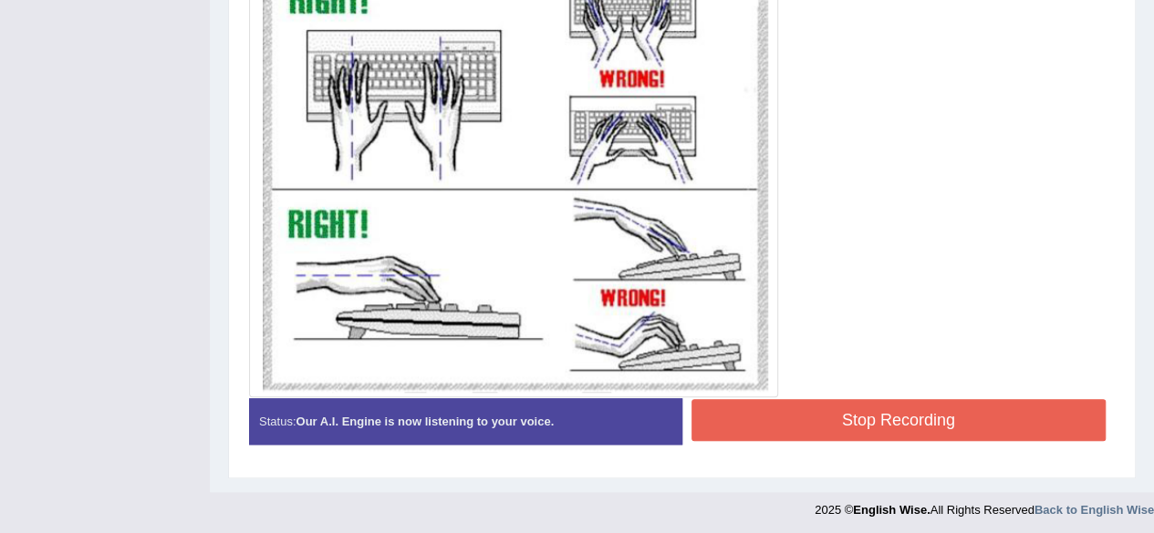
click at [1031, 405] on button "Stop Recording" at bounding box center [898, 420] width 415 height 42
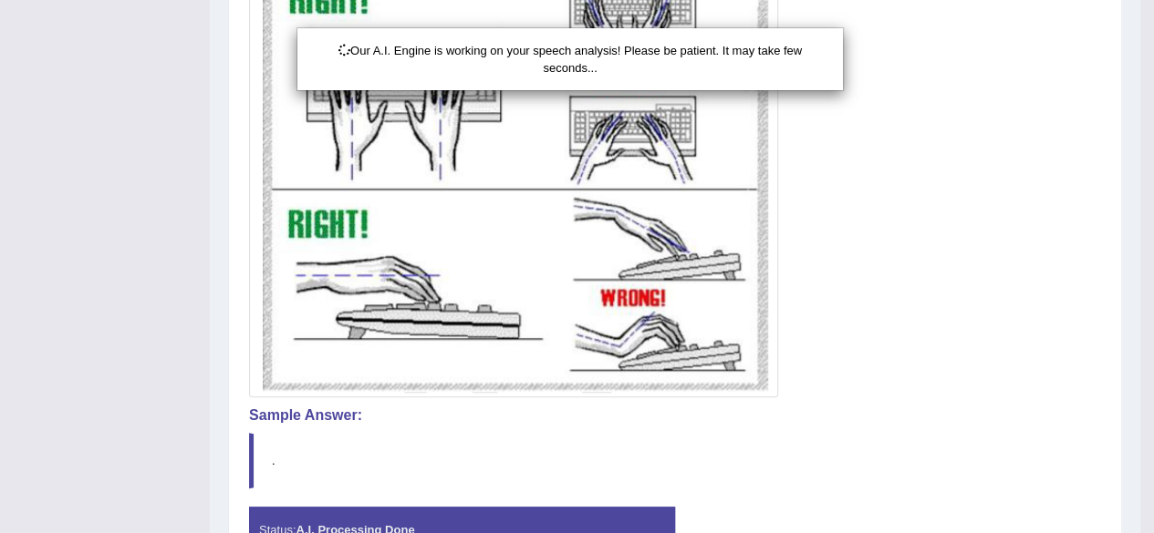
scroll to position [705, 0]
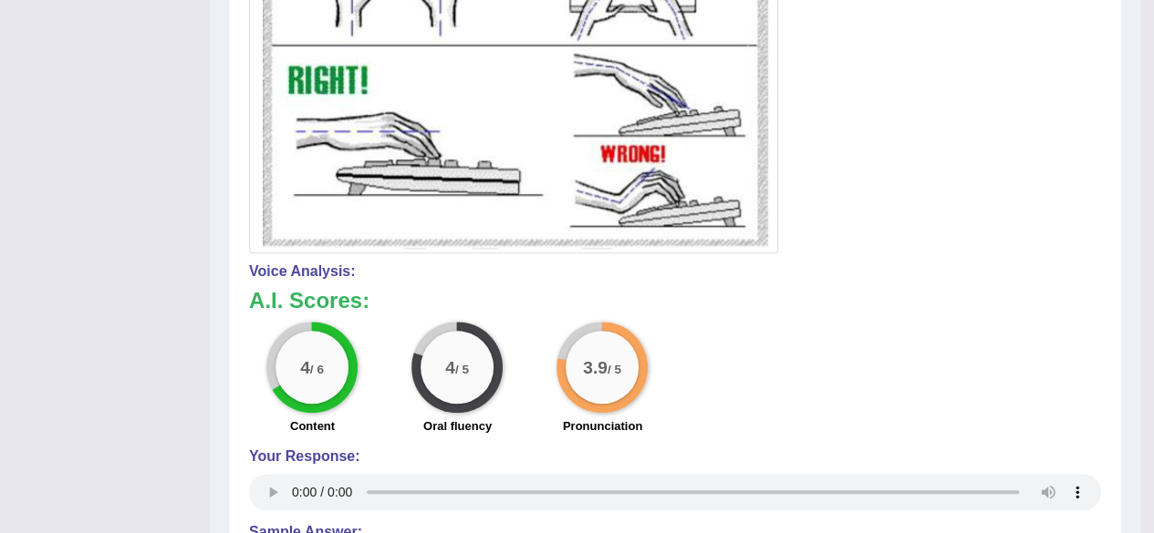
scroll to position [0, 0]
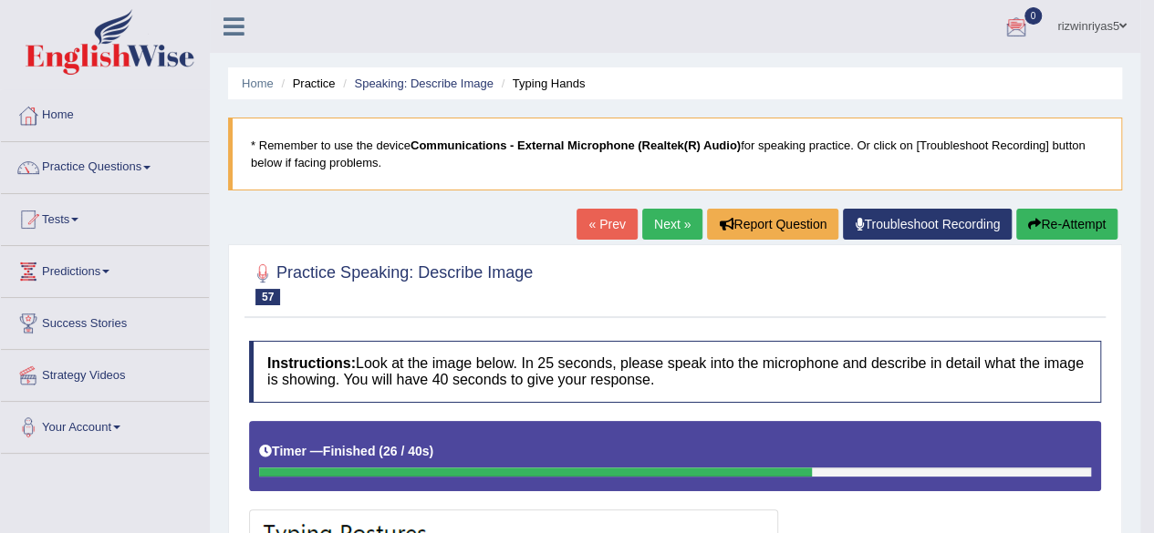
click at [674, 220] on link "Next »" at bounding box center [672, 224] width 60 height 31
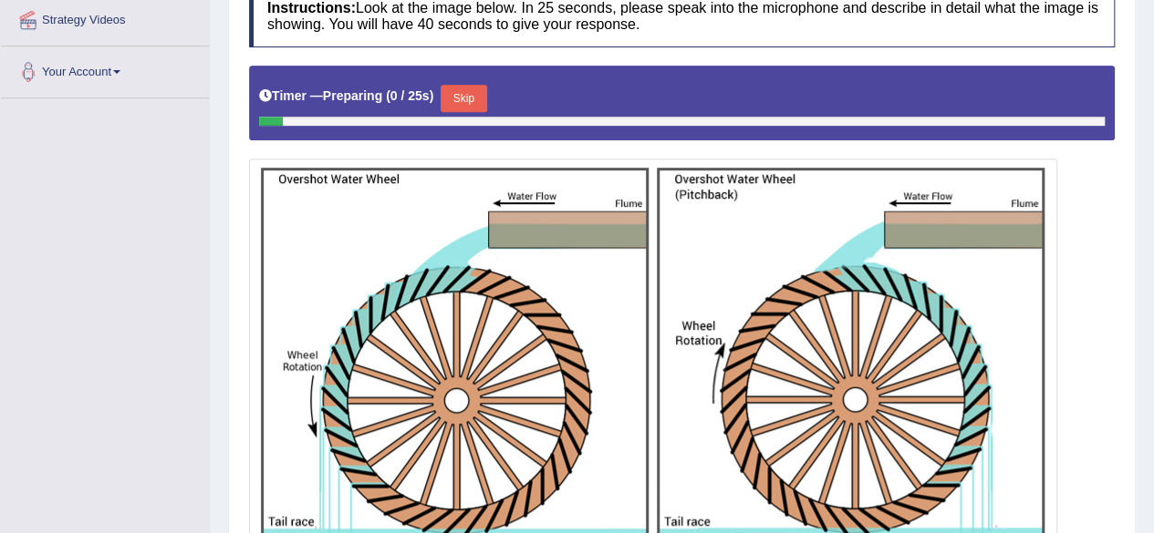
scroll to position [357, 0]
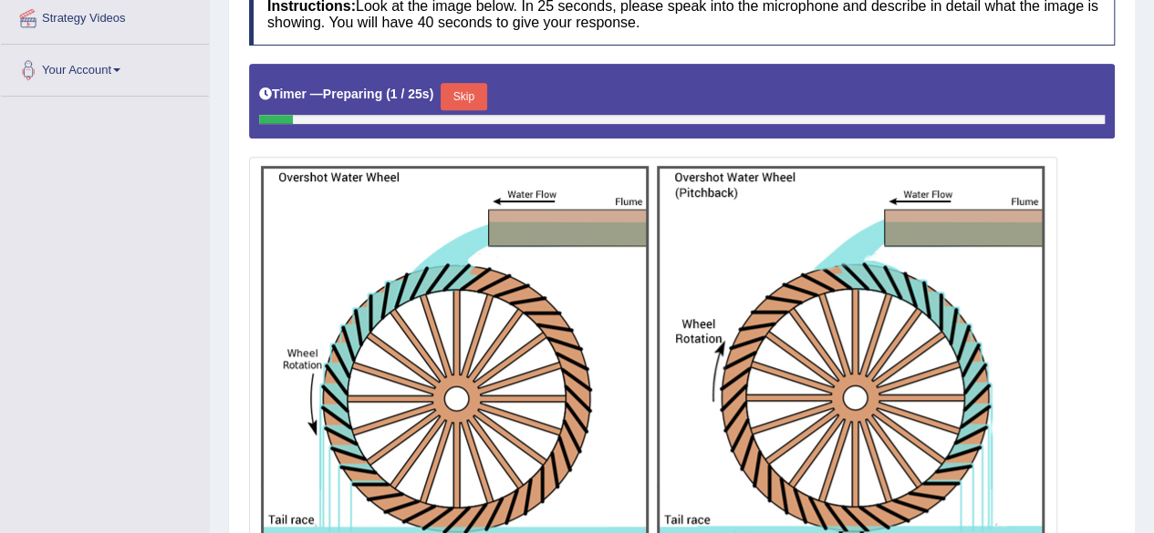
drag, startPoint x: 0, startPoint y: 0, endPoint x: 1166, endPoint y: 335, distance: 1213.4
click at [461, 96] on button "Skip" at bounding box center [463, 96] width 46 height 27
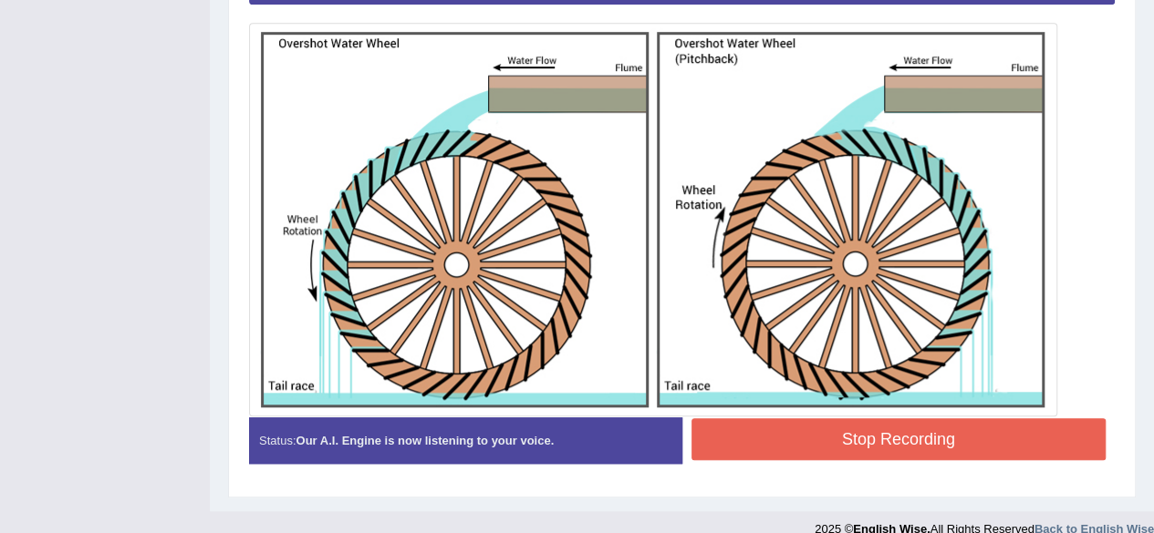
scroll to position [492, 0]
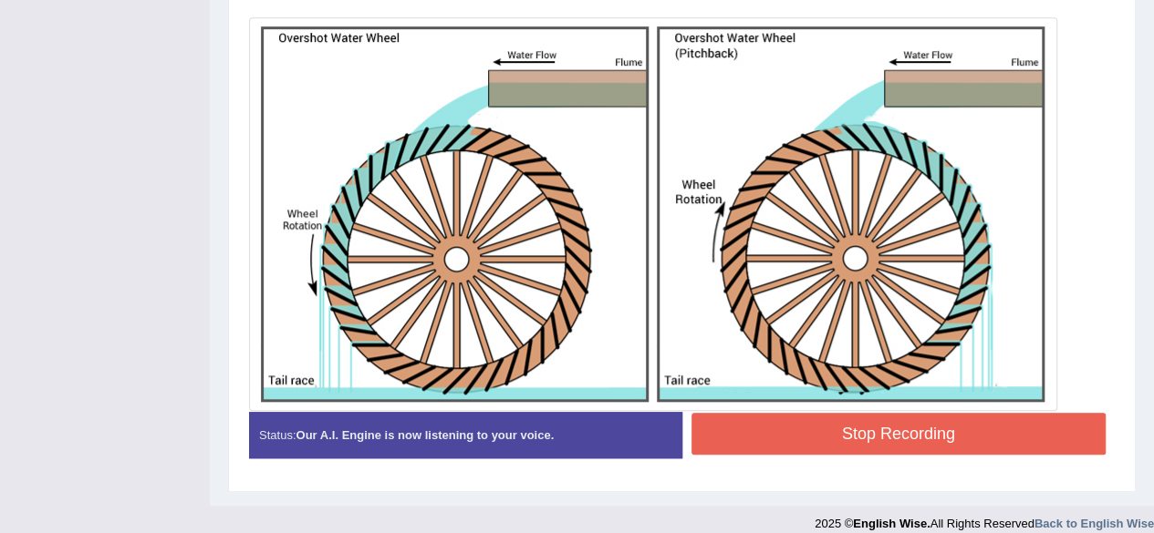
click at [928, 438] on button "Stop Recording" at bounding box center [898, 434] width 415 height 42
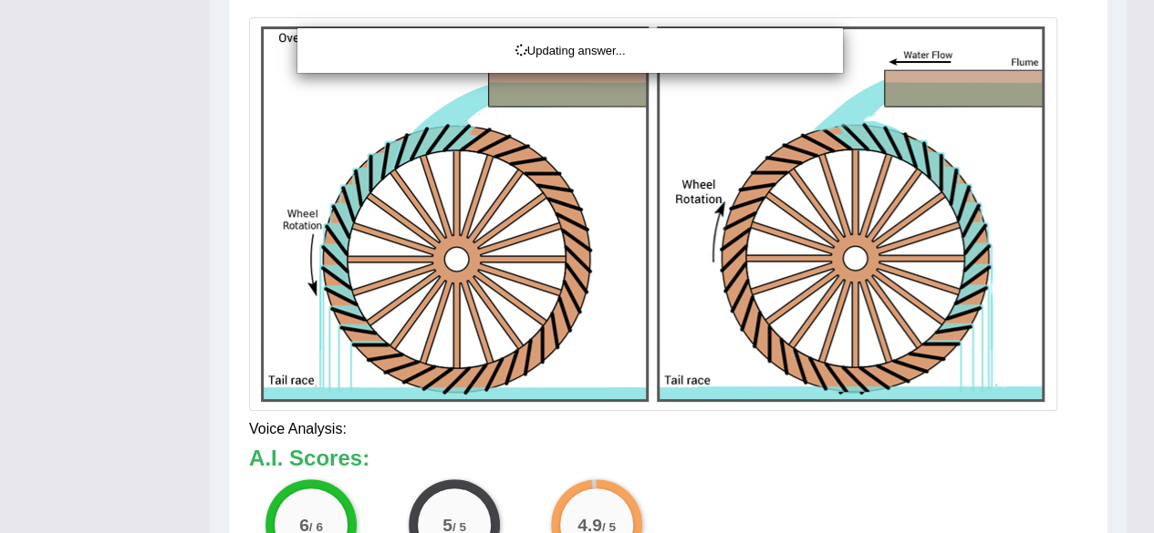
drag, startPoint x: 1166, startPoint y: 294, endPoint x: 1166, endPoint y: 383, distance: 89.4
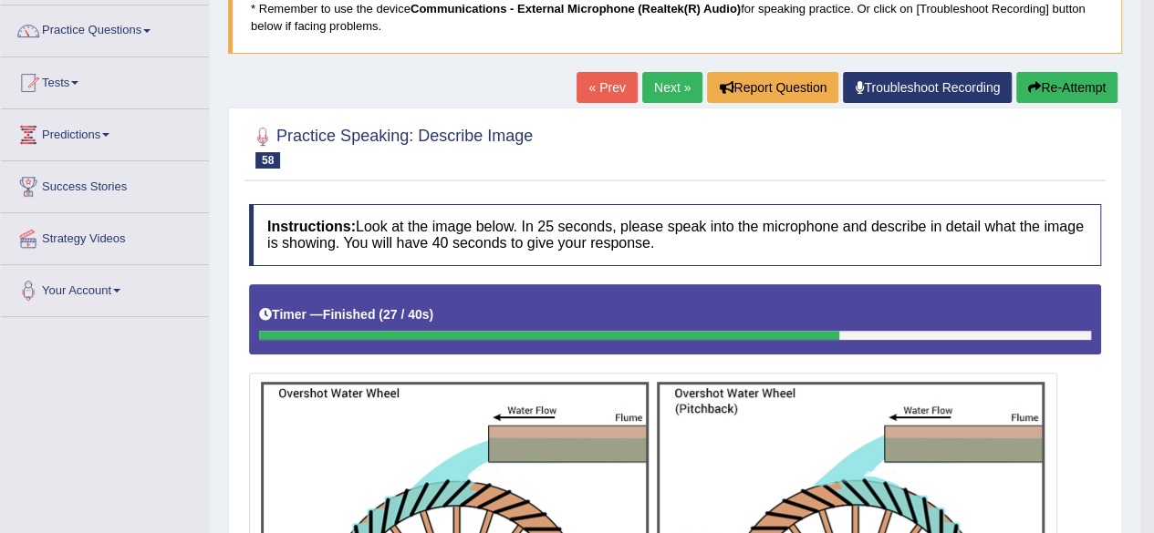
scroll to position [0, 0]
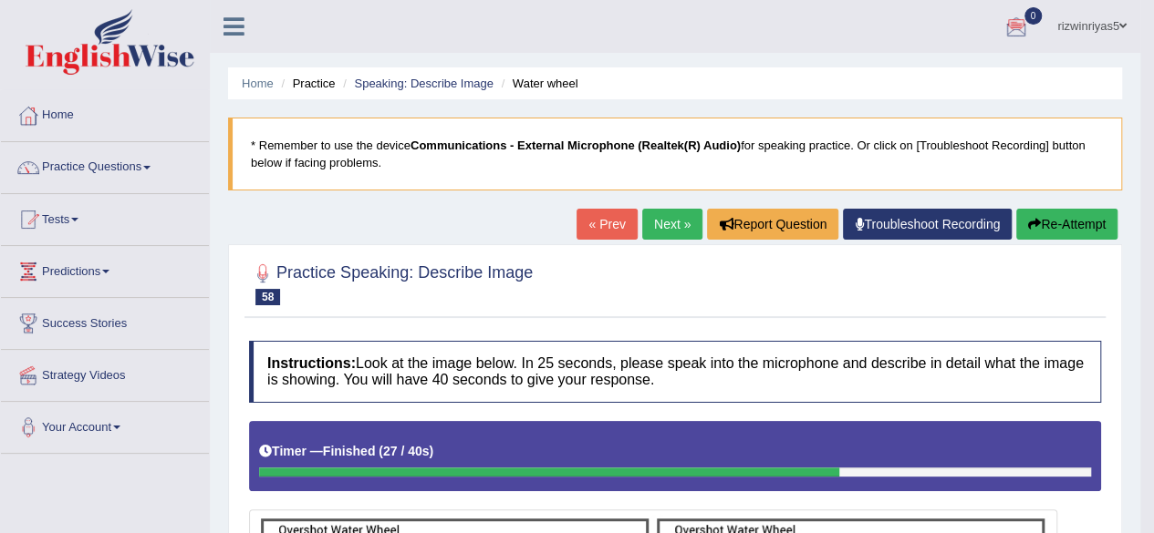
click at [666, 223] on link "Next »" at bounding box center [672, 224] width 60 height 31
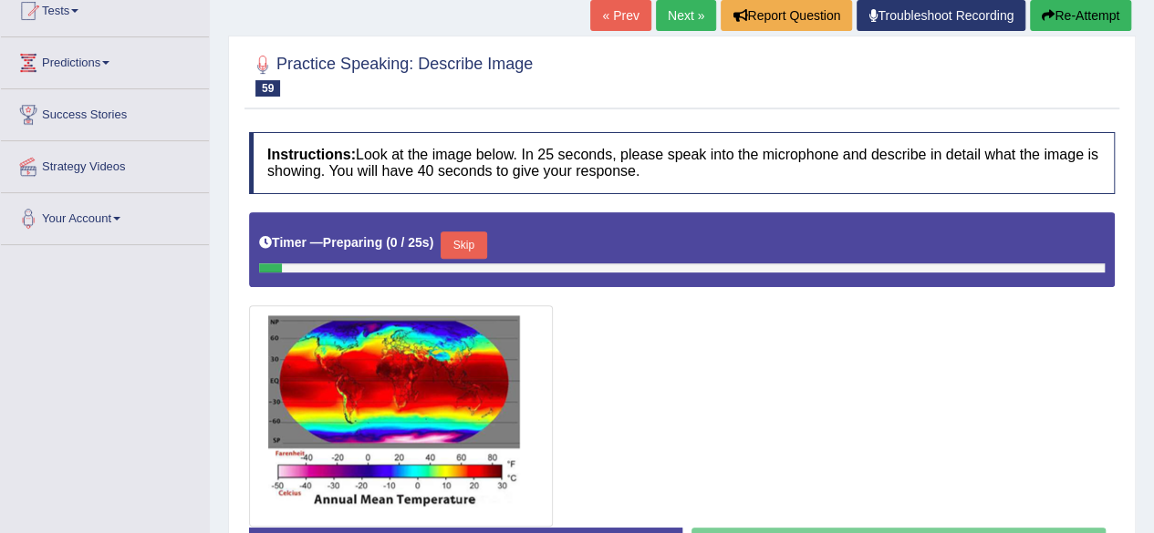
scroll to position [285, 0]
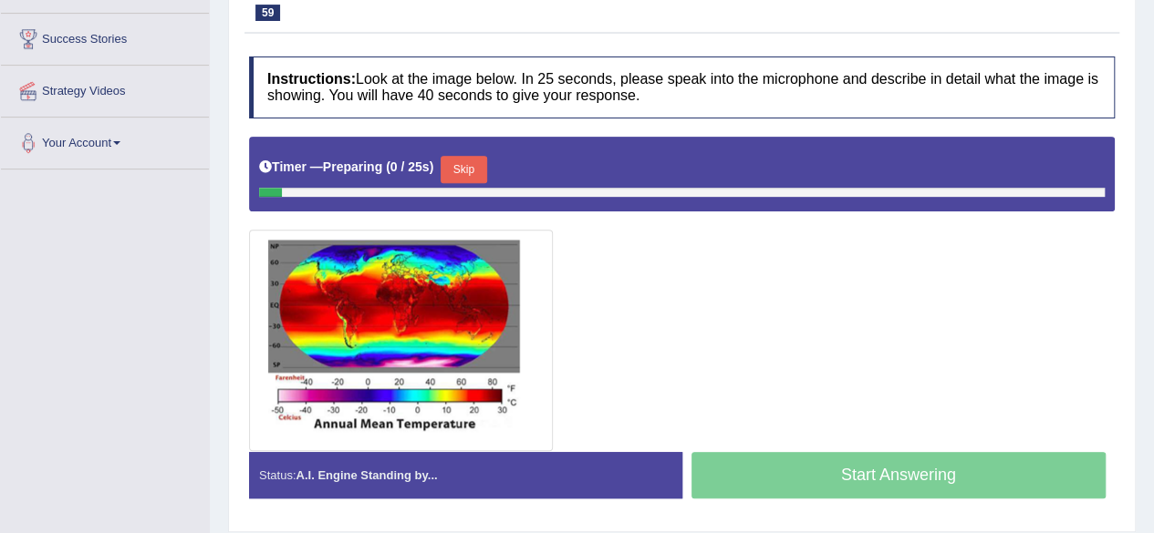
click at [471, 174] on button "Skip" at bounding box center [463, 169] width 46 height 27
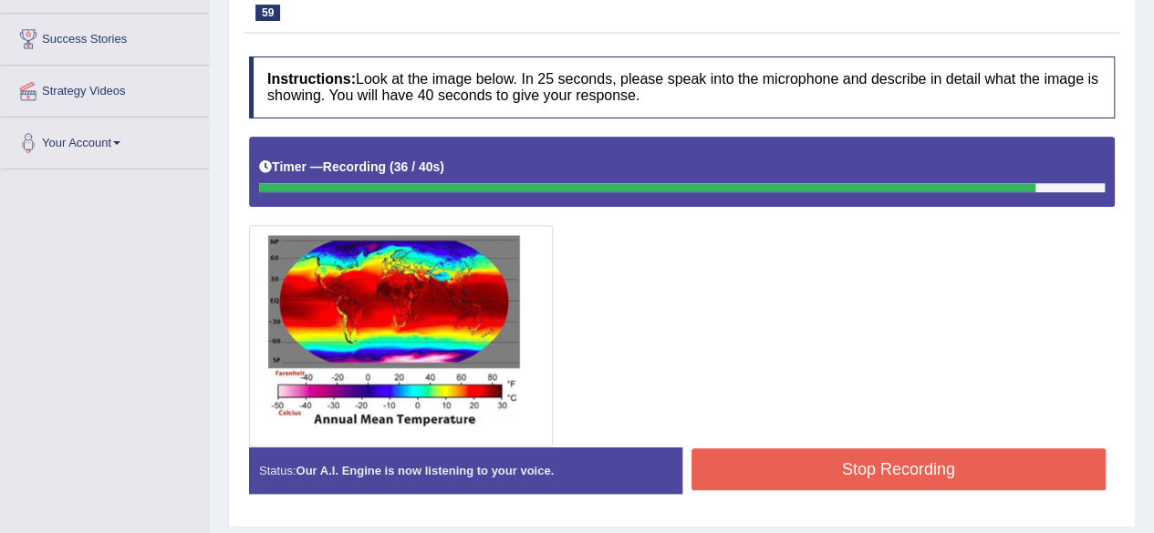
click at [843, 467] on button "Stop Recording" at bounding box center [898, 470] width 415 height 42
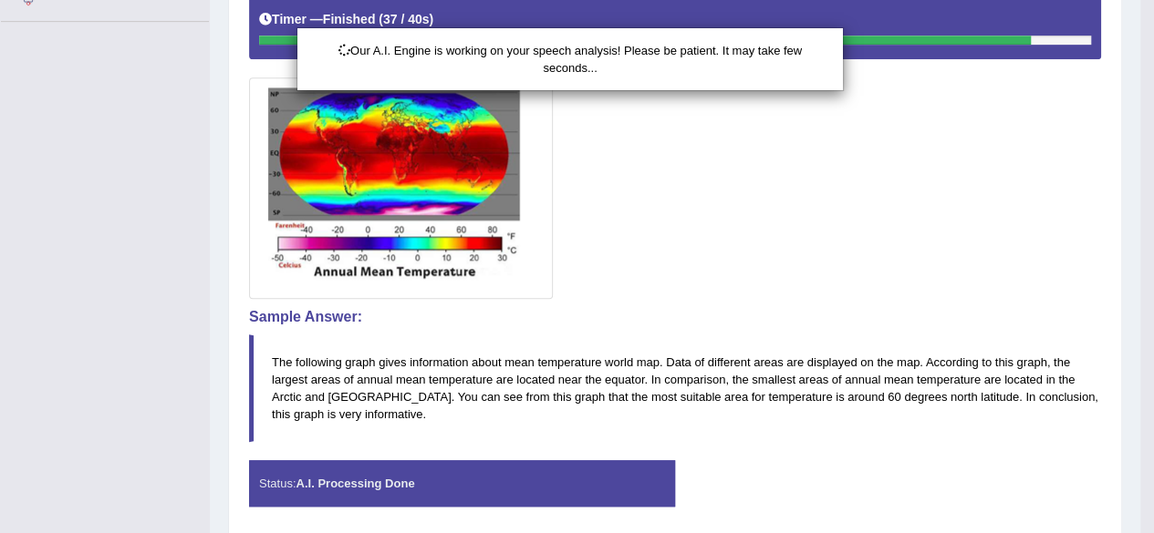
scroll to position [494, 0]
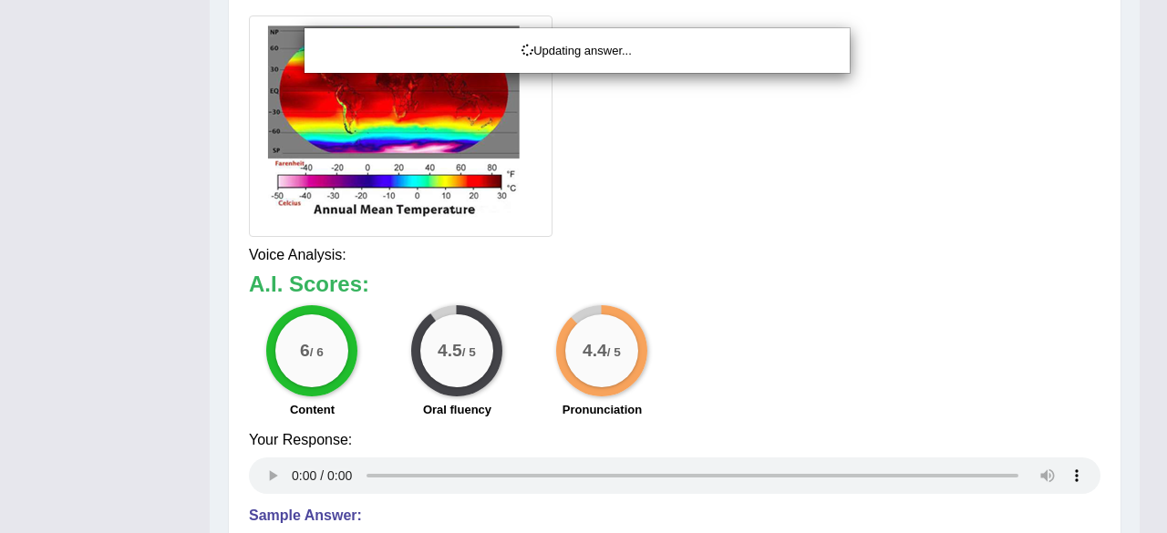
drag, startPoint x: 1164, startPoint y: 191, endPoint x: 1166, endPoint y: 419, distance: 228.0
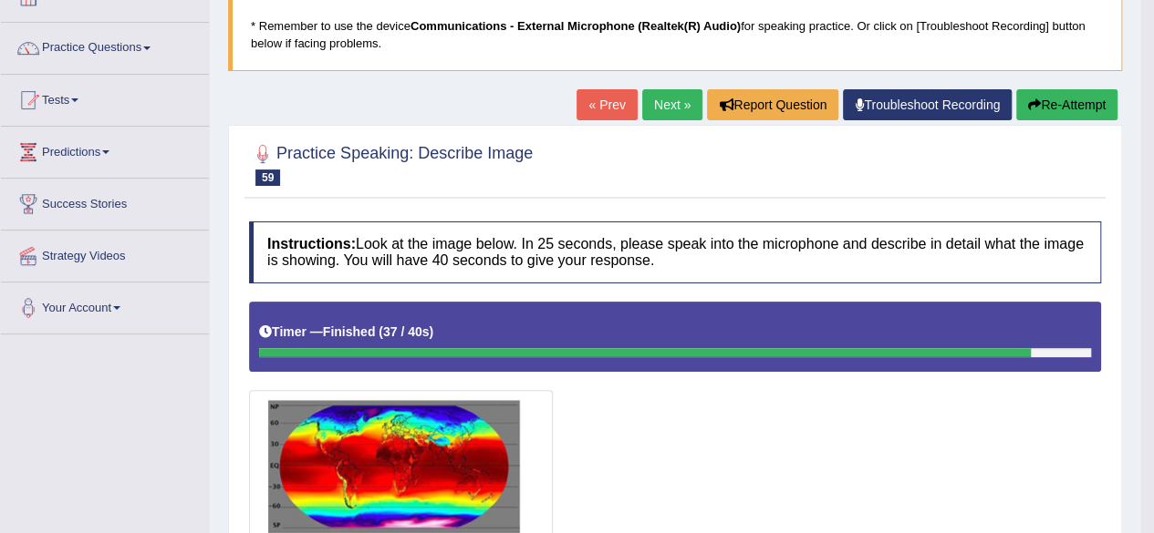
scroll to position [0, 0]
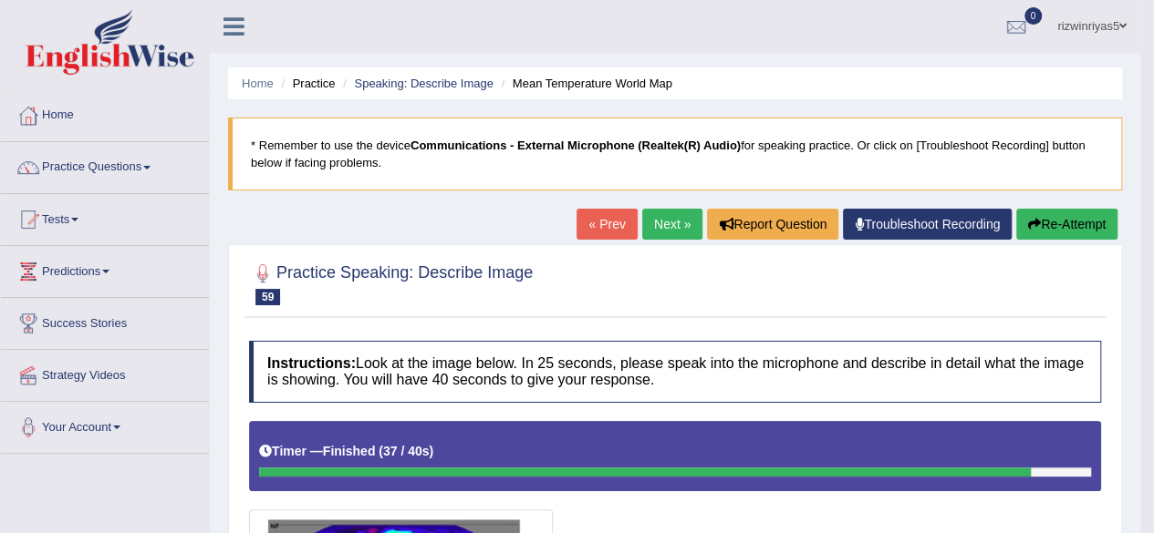
click at [672, 226] on link "Next »" at bounding box center [672, 224] width 60 height 31
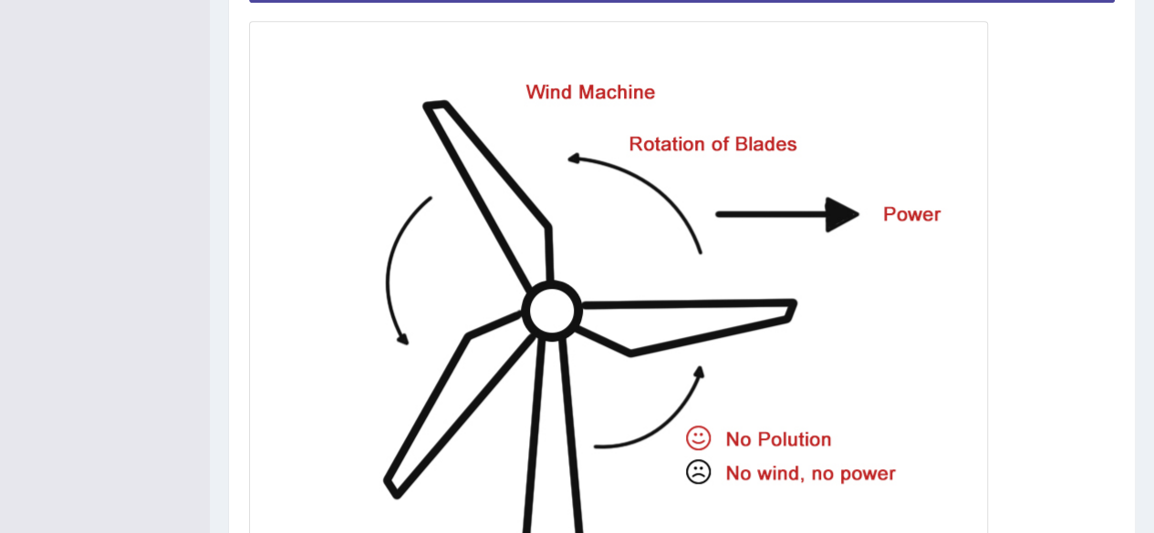
scroll to position [386, 0]
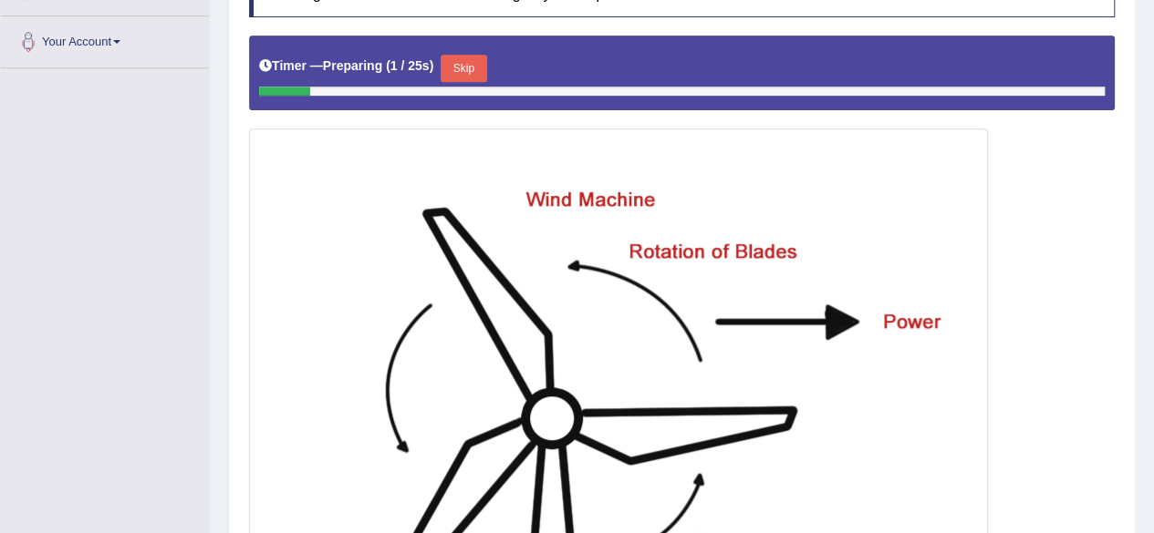
click at [474, 70] on button "Skip" at bounding box center [463, 68] width 46 height 27
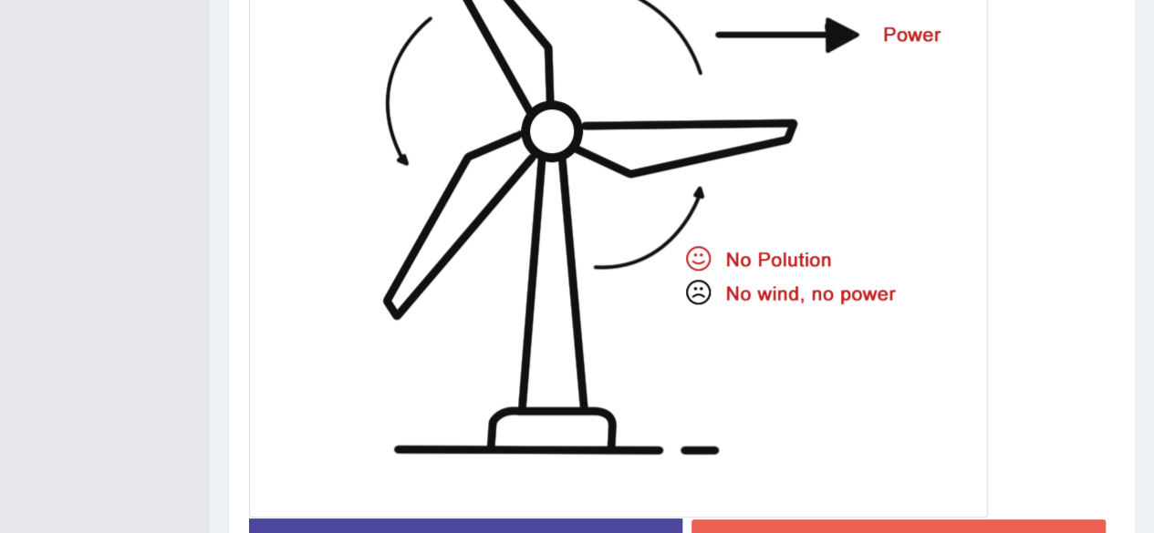
scroll to position [748, 0]
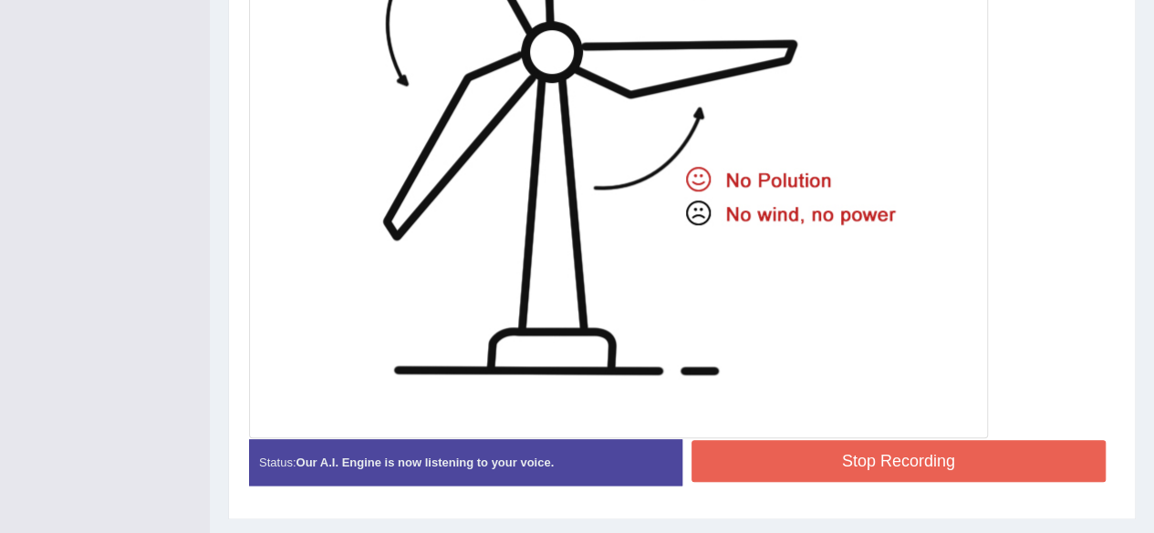
click at [992, 473] on button "Stop Recording" at bounding box center [898, 461] width 415 height 42
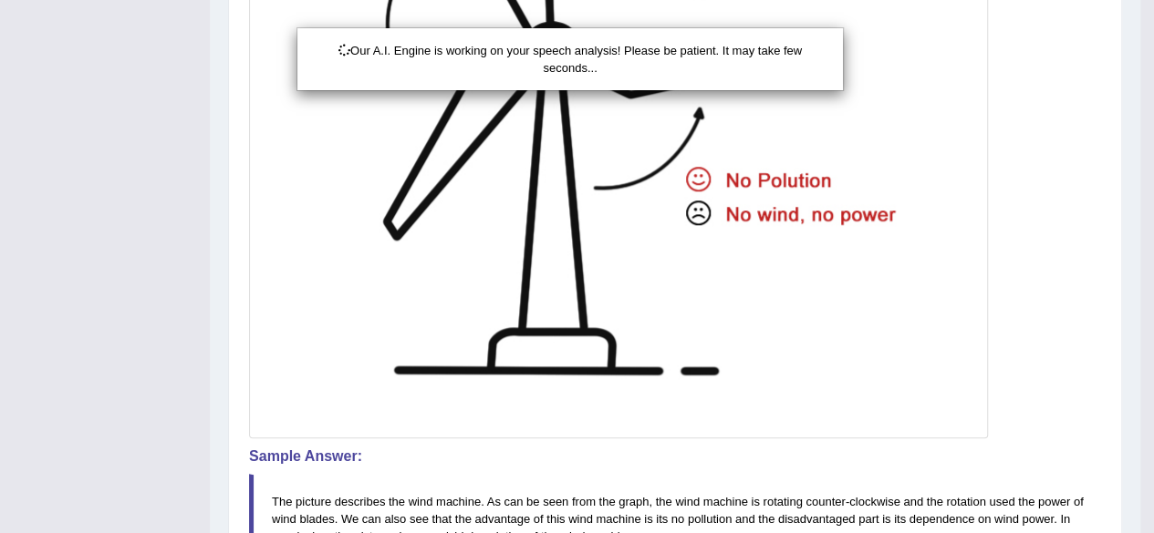
scroll to position [932, 0]
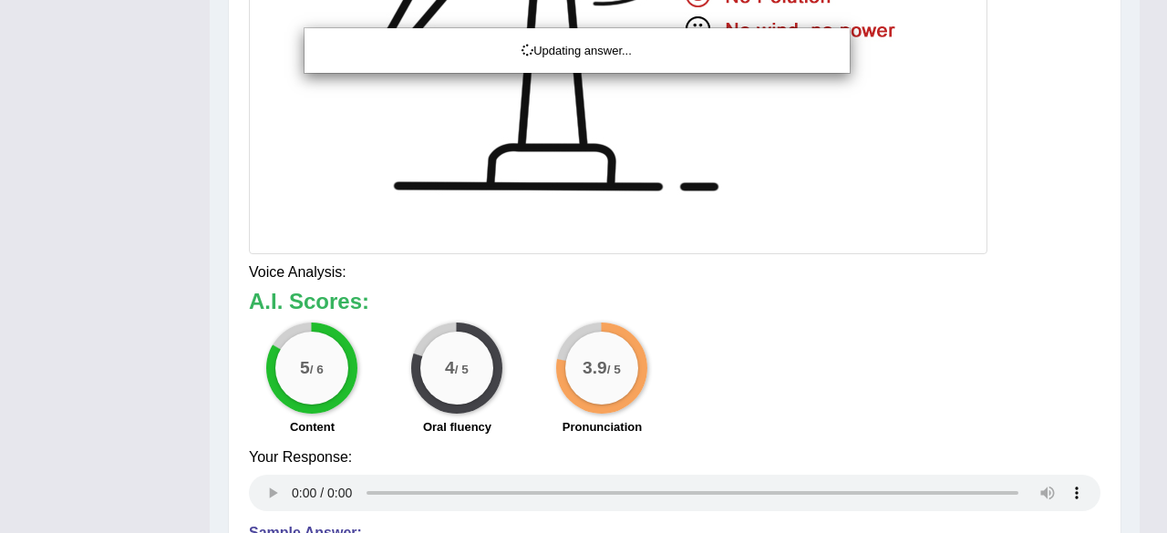
drag, startPoint x: 1166, startPoint y: 300, endPoint x: 1166, endPoint y: 495, distance: 195.1
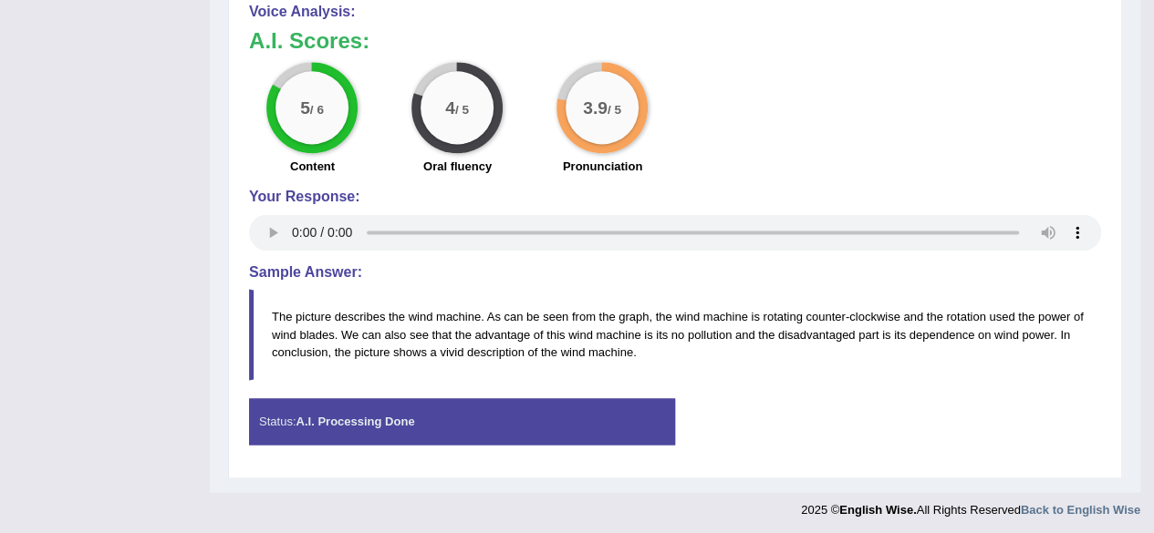
scroll to position [0, 0]
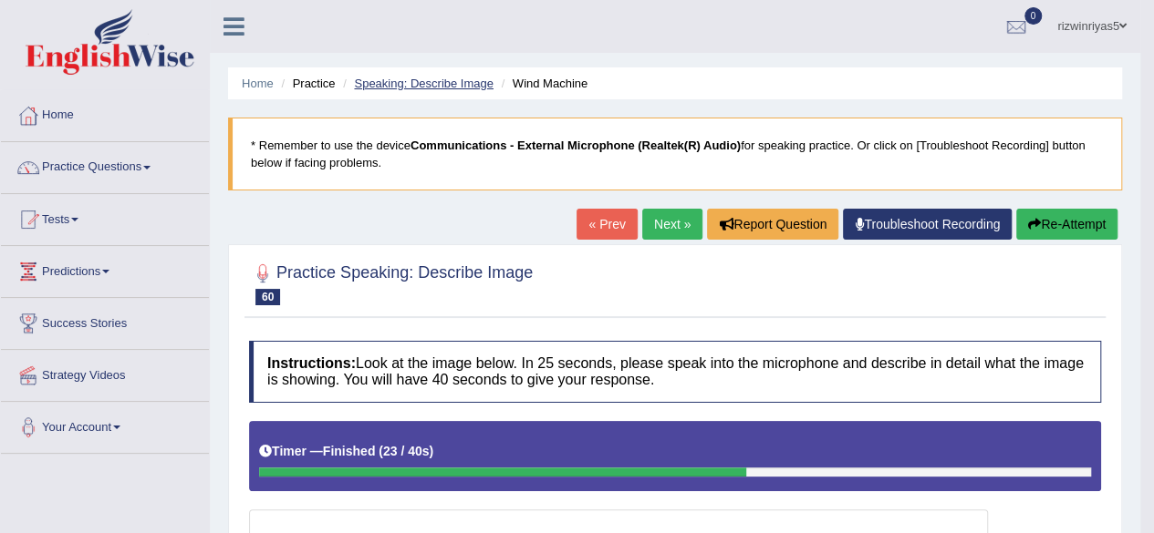
click at [462, 81] on link "Speaking: Describe Image" at bounding box center [423, 84] width 139 height 14
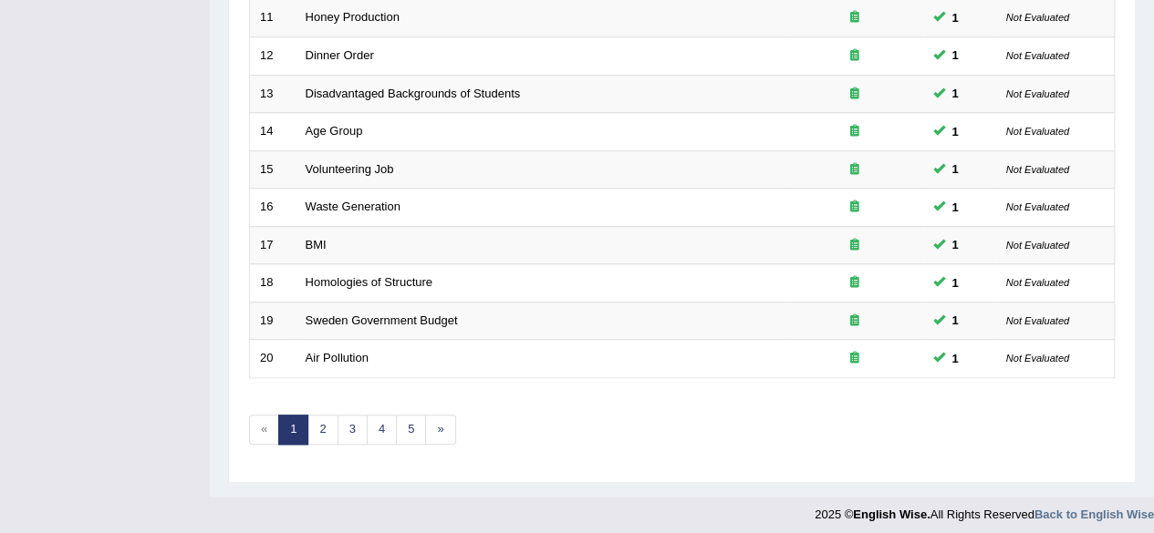
click at [339, 426] on link "3" at bounding box center [352, 430] width 30 height 30
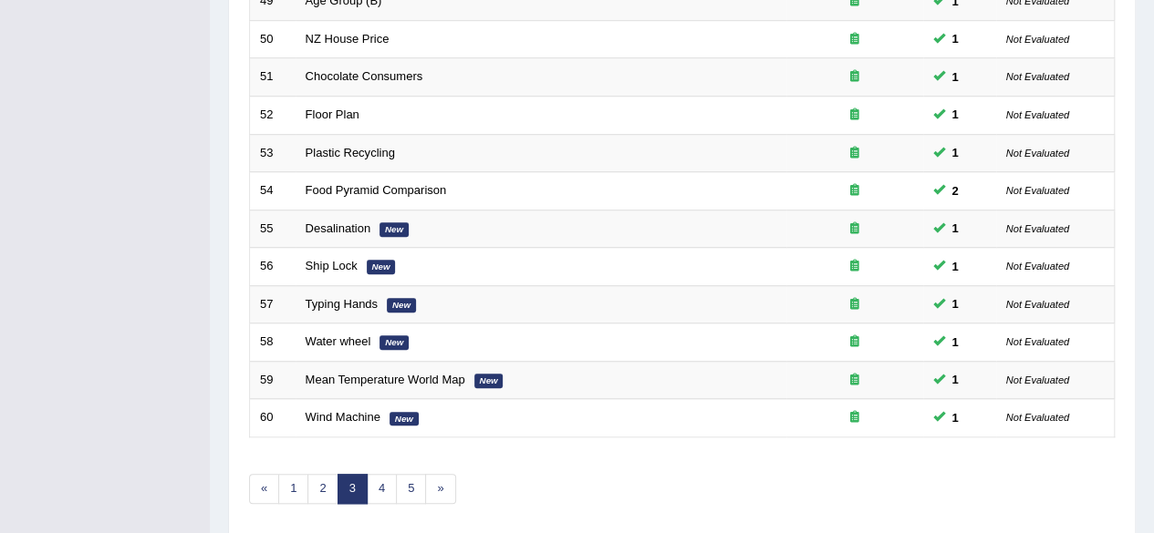
scroll to position [665, 0]
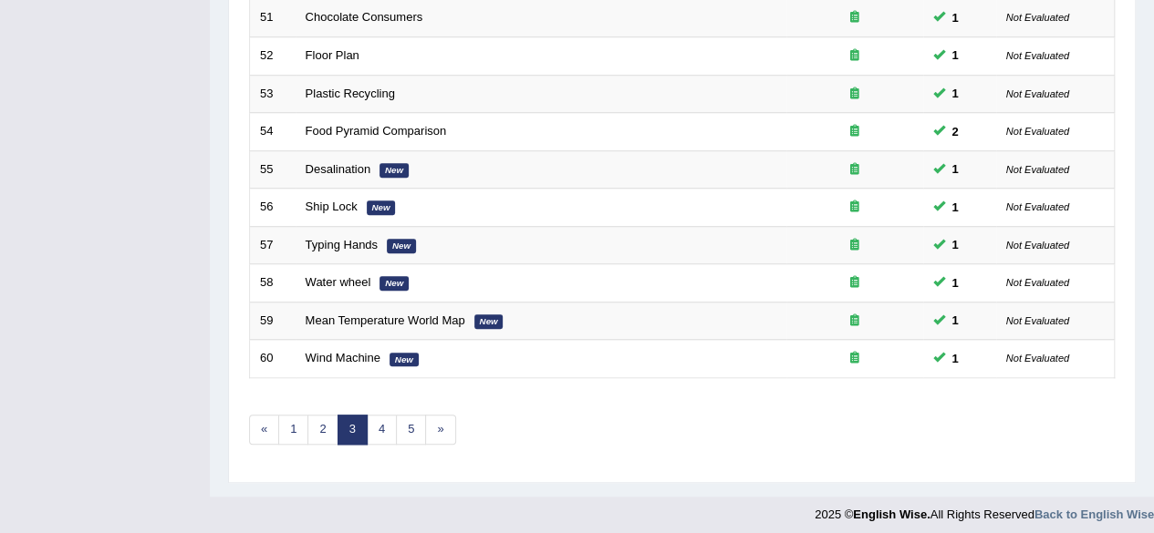
drag, startPoint x: 1166, startPoint y: 191, endPoint x: 1166, endPoint y: 502, distance: 310.9
click at [390, 420] on link "4" at bounding box center [382, 430] width 30 height 30
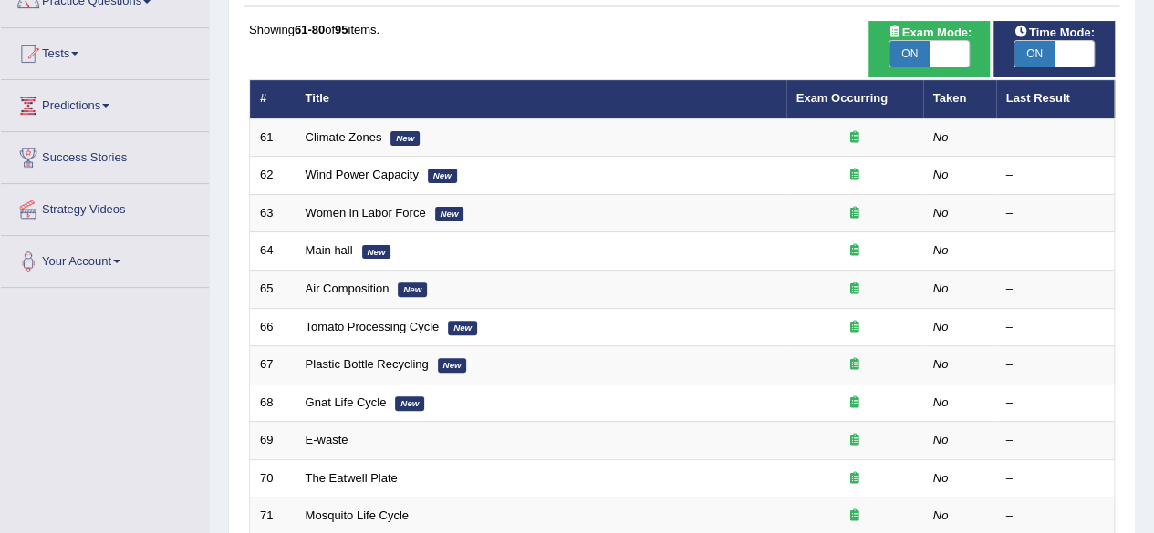
scroll to position [162, 0]
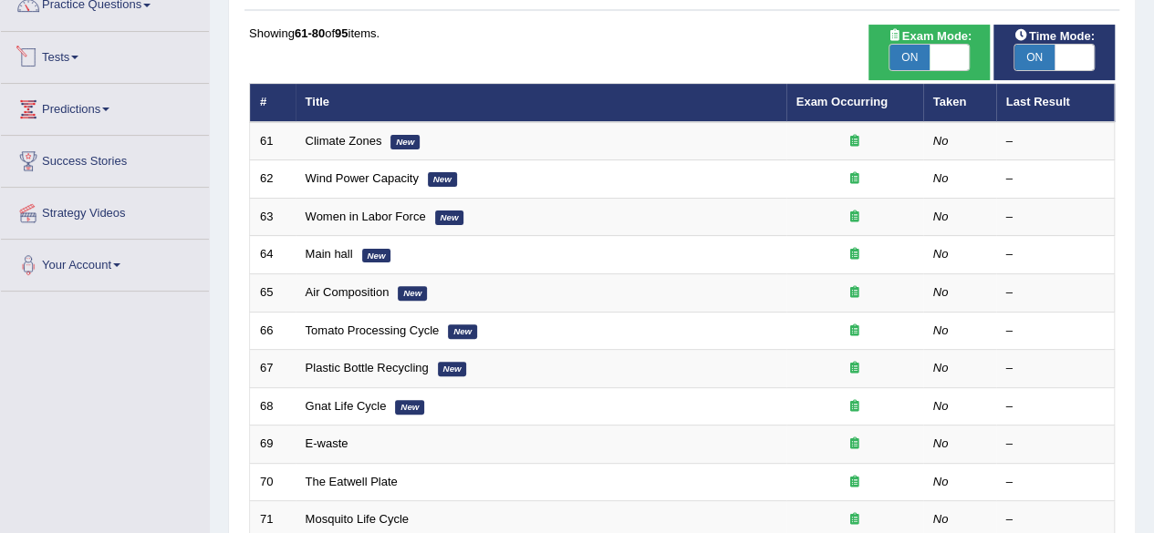
click at [88, 53] on link "Tests" at bounding box center [105, 55] width 208 height 46
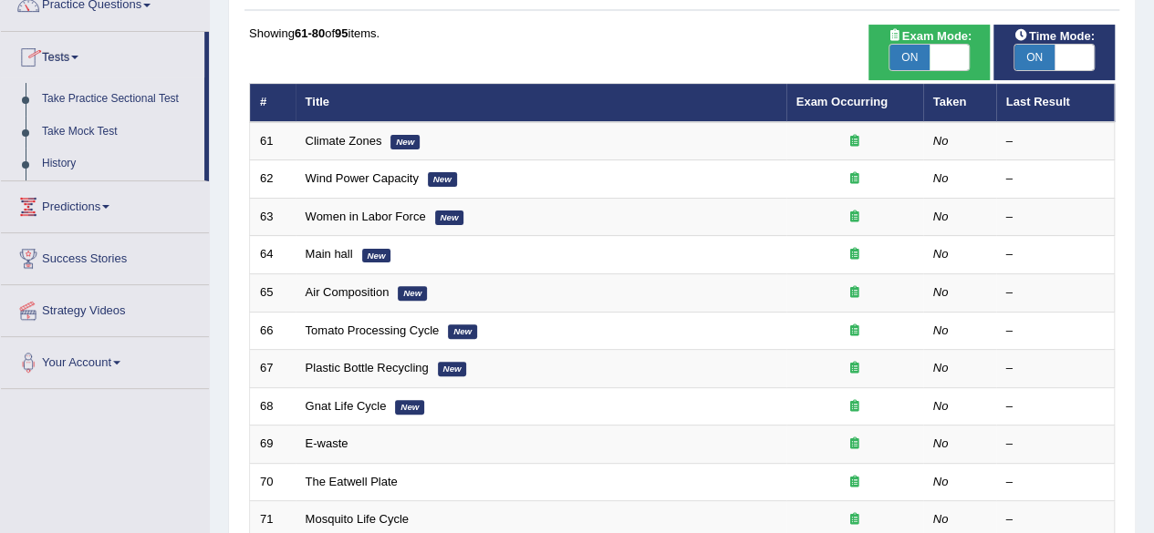
click at [88, 53] on link "Tests" at bounding box center [102, 55] width 203 height 46
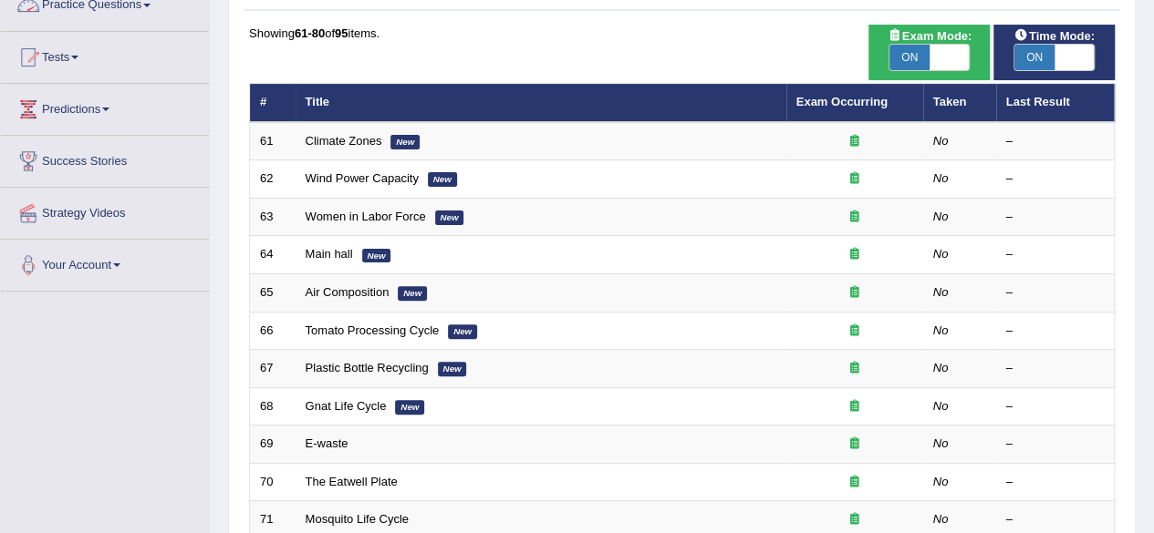
click at [116, 5] on link "Practice Questions" at bounding box center [105, 3] width 208 height 46
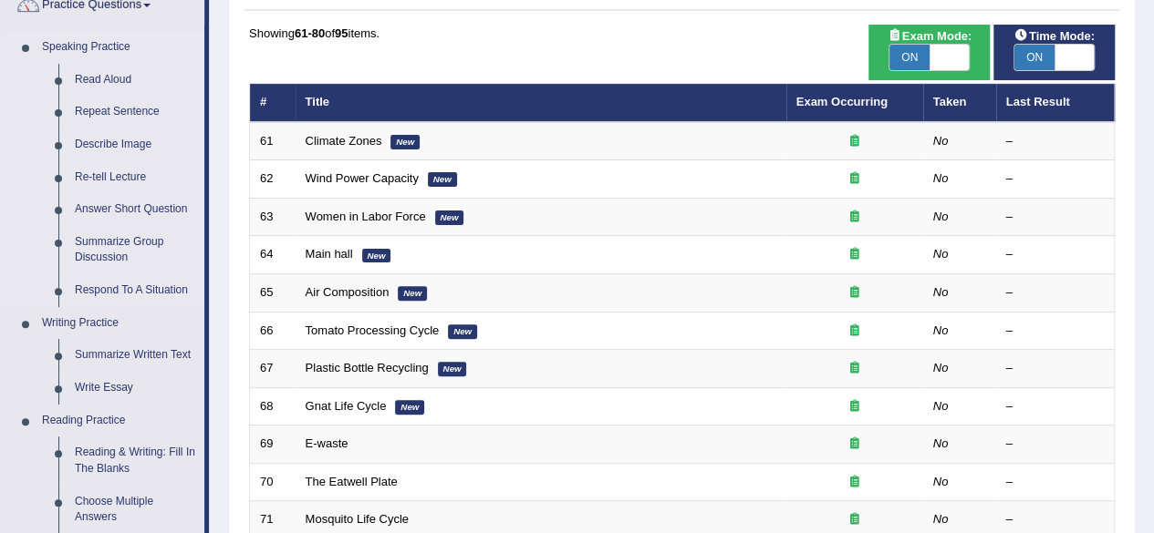
click at [126, 176] on link "Re-tell Lecture" at bounding box center [136, 177] width 138 height 33
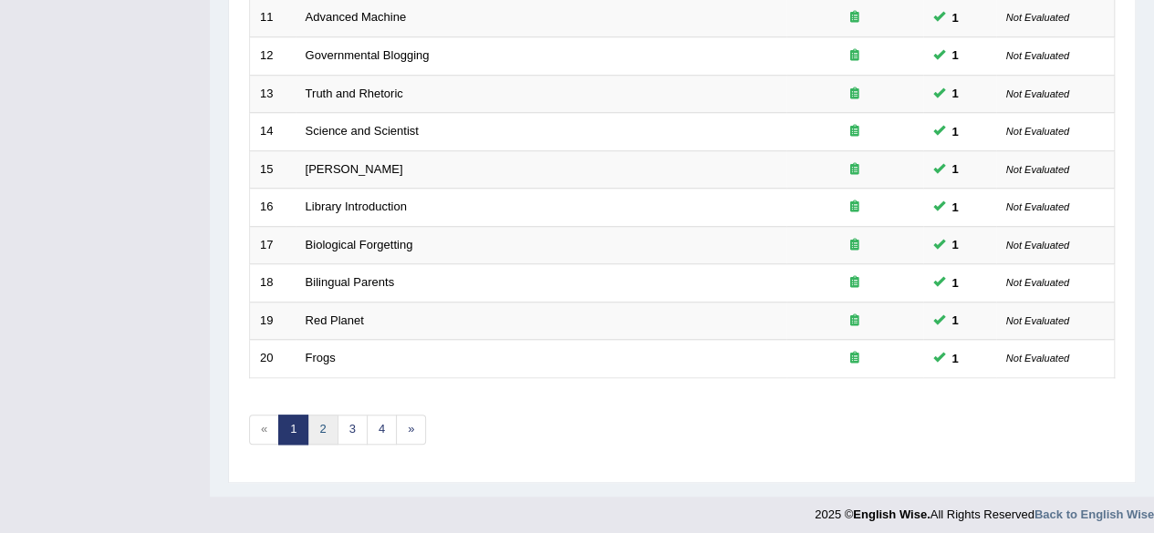
click at [316, 422] on link "2" at bounding box center [322, 430] width 30 height 30
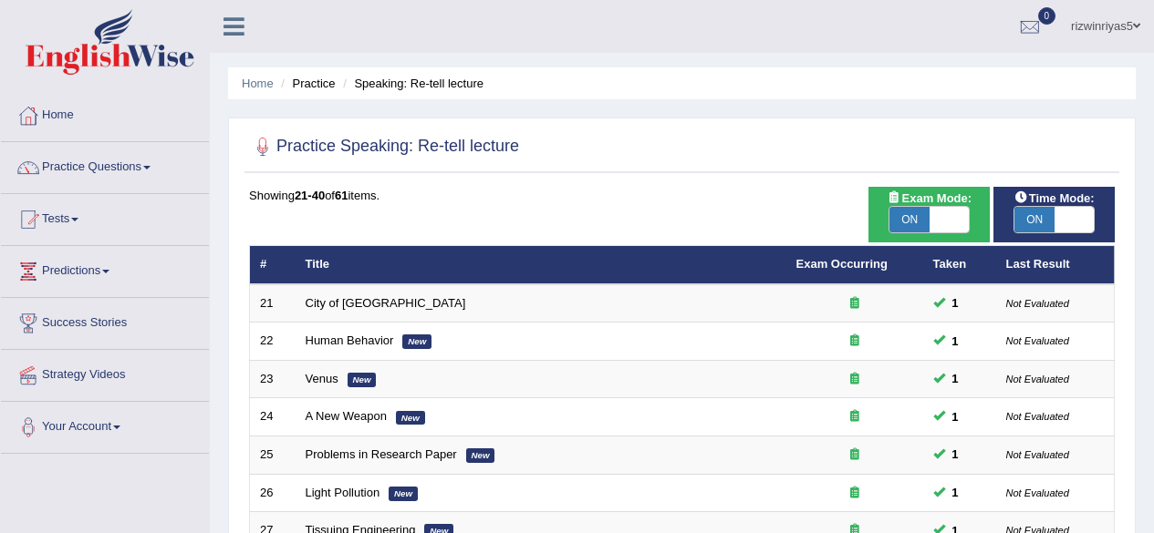
scroll to position [665, 0]
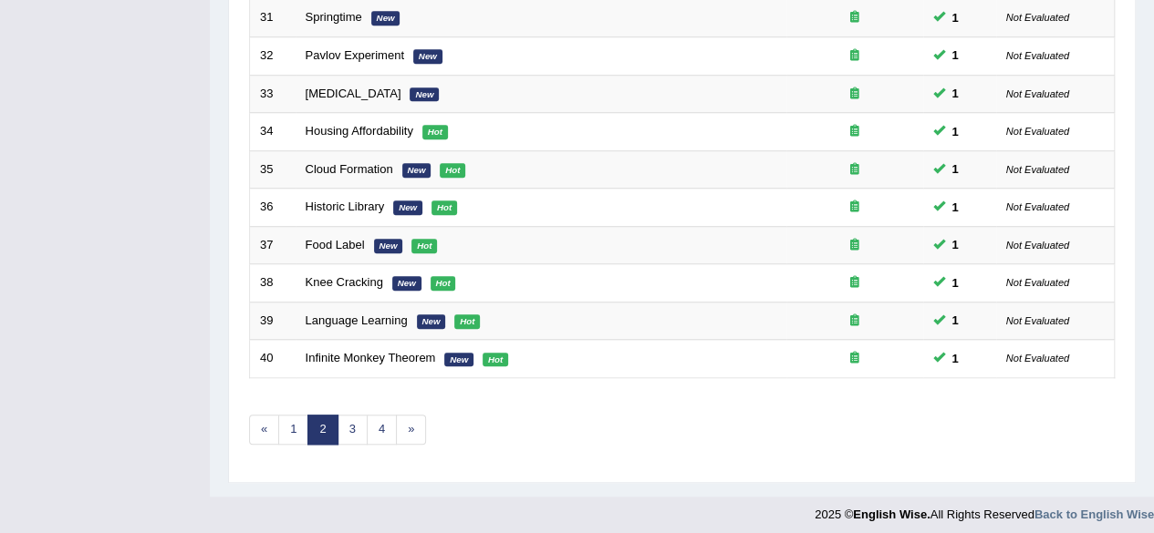
click at [347, 419] on link "3" at bounding box center [352, 430] width 30 height 30
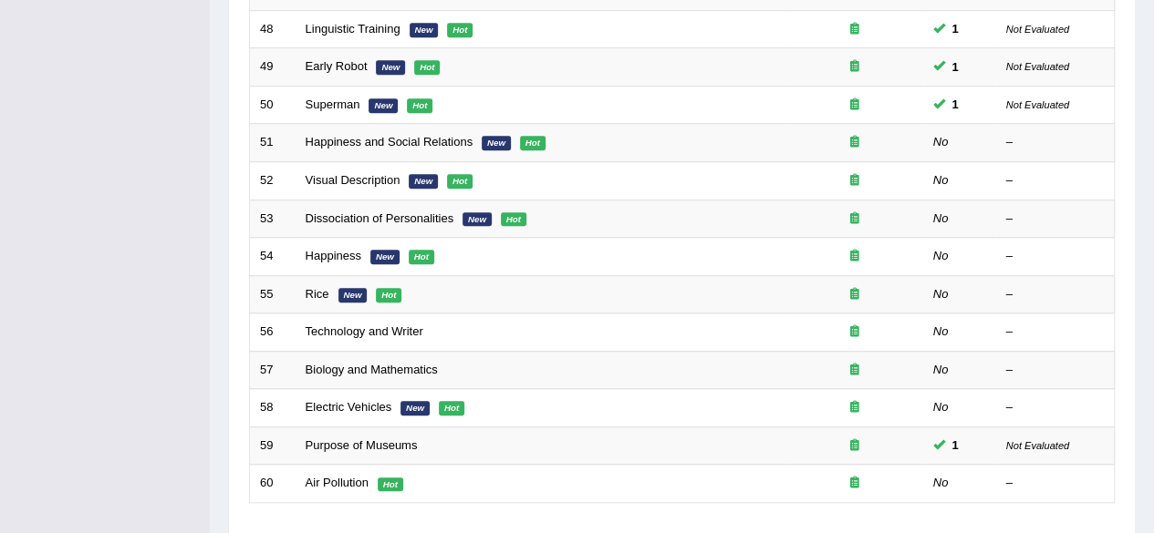
scroll to position [538, 0]
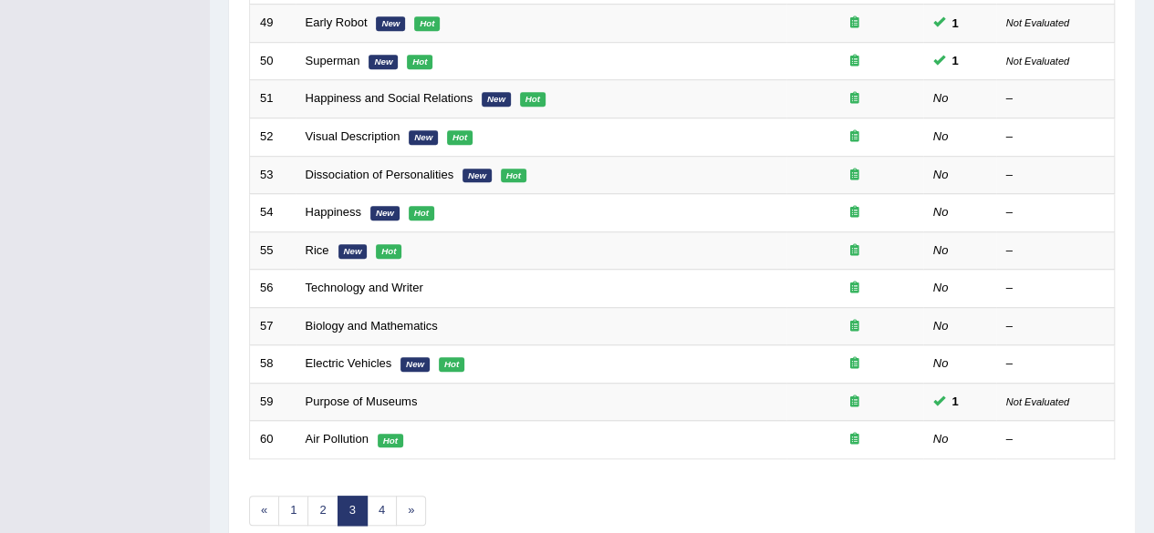
scroll to position [586, 0]
